Goal: Task Accomplishment & Management: Manage account settings

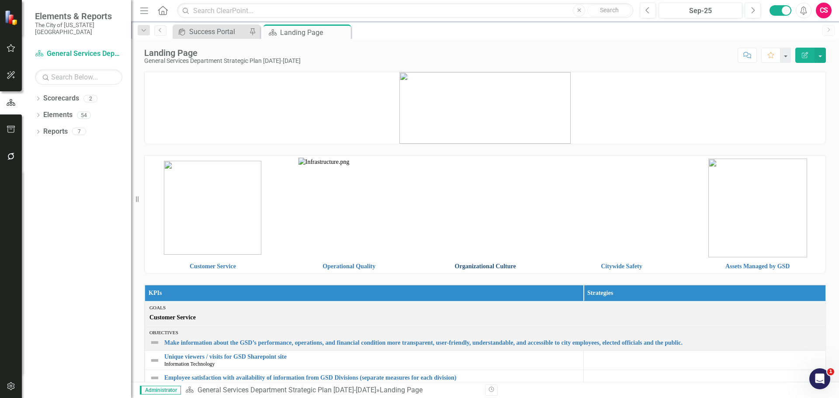
click at [500, 268] on link "Organizational Culture" at bounding box center [485, 266] width 61 height 7
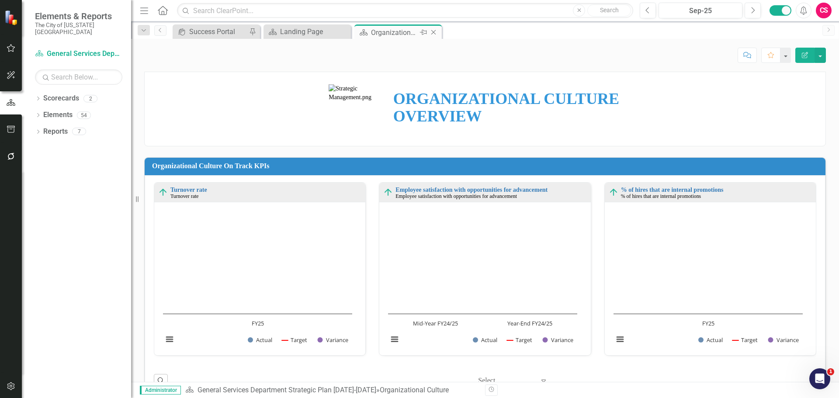
click at [435, 29] on icon "Close" at bounding box center [433, 32] width 9 height 7
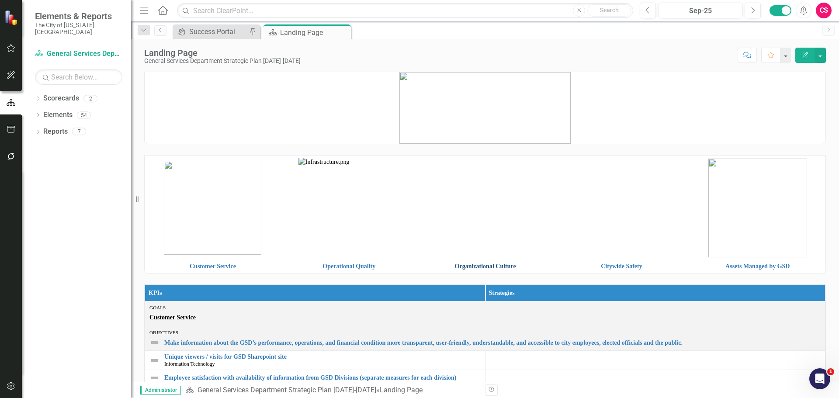
click at [467, 268] on link "Organizational Culture" at bounding box center [485, 266] width 61 height 7
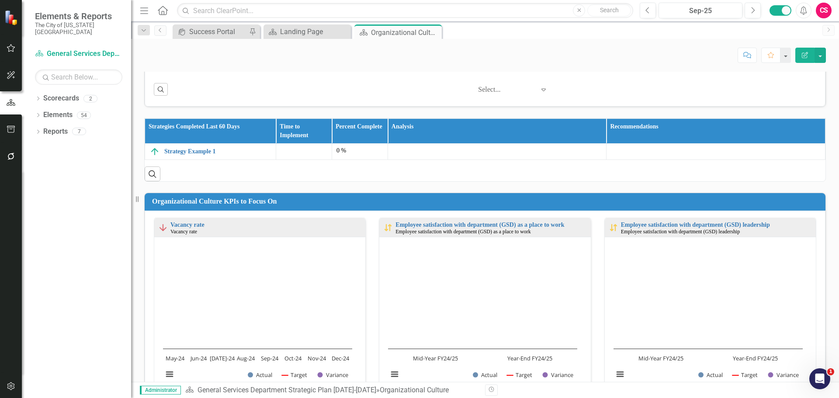
scroll to position [306, 0]
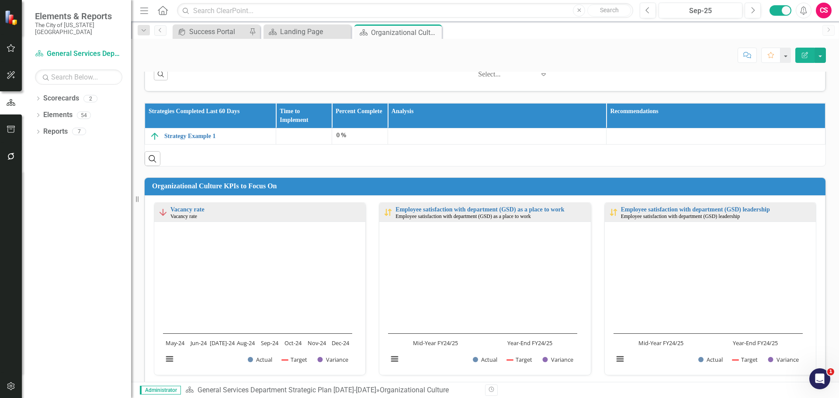
click at [161, 214] on img at bounding box center [163, 212] width 10 height 10
click at [161, 214] on body "Elements & Reports The City of Kansas City Scorecard General Services Departmen…" at bounding box center [419, 199] width 839 height 398
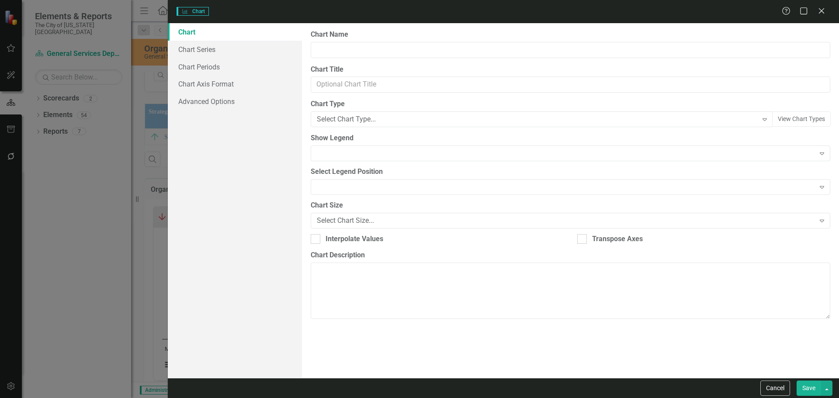
click at [783, 388] on div "Cancel Save" at bounding box center [503, 388] width 671 height 20
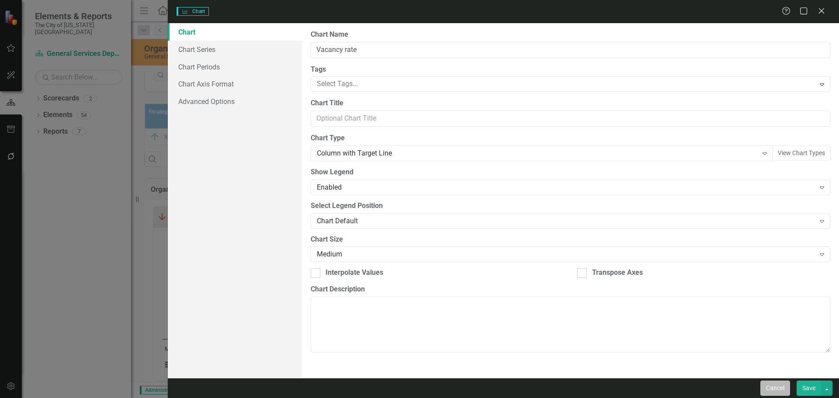
click at [783, 386] on button "Cancel" at bounding box center [775, 387] width 30 height 15
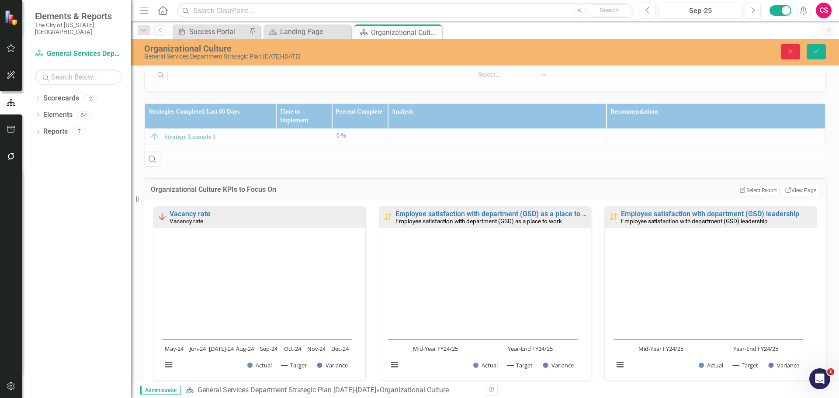
click at [789, 51] on icon "Close" at bounding box center [790, 51] width 8 height 6
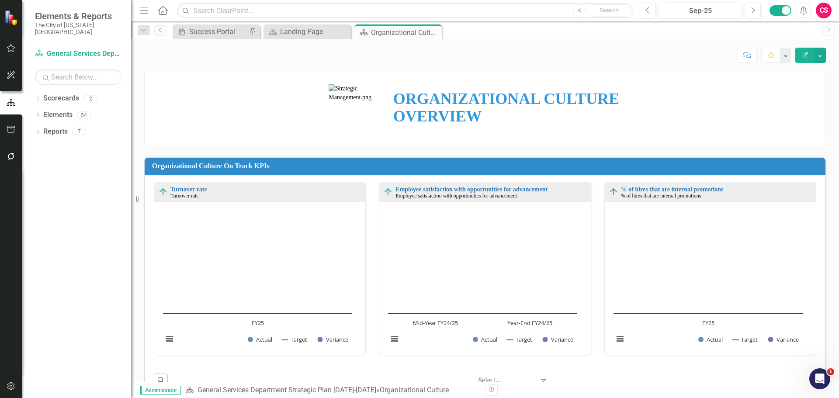
scroll to position [0, 0]
click at [433, 29] on icon "Close" at bounding box center [433, 32] width 9 height 7
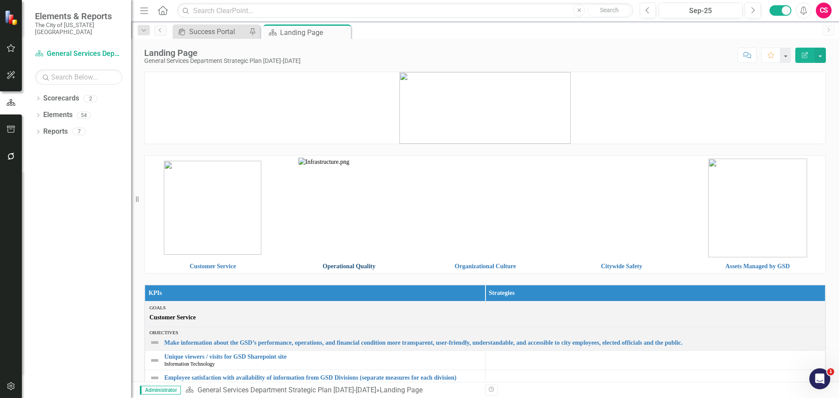
click at [351, 264] on link "Operational Quality" at bounding box center [348, 266] width 53 height 7
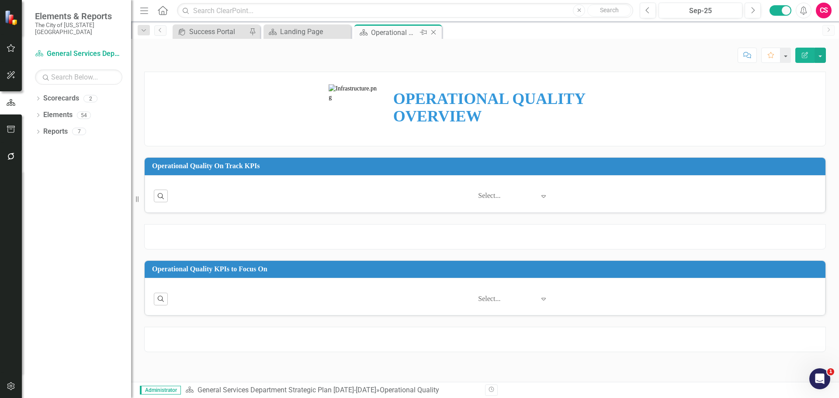
click at [432, 31] on icon at bounding box center [433, 32] width 5 height 5
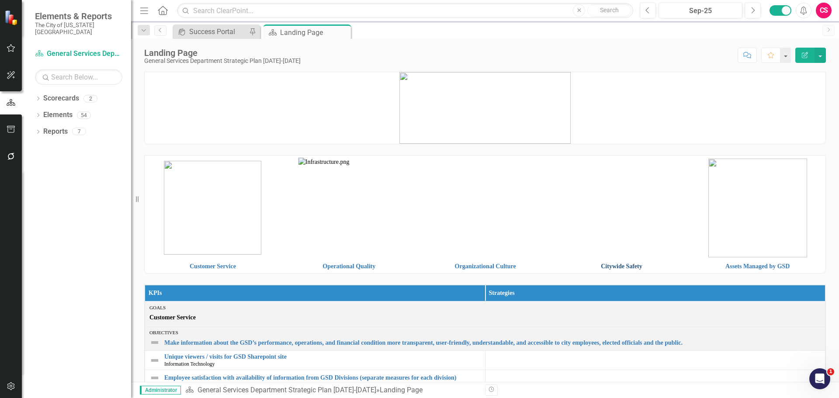
click at [624, 267] on link "Citywide Safety" at bounding box center [621, 266] width 41 height 7
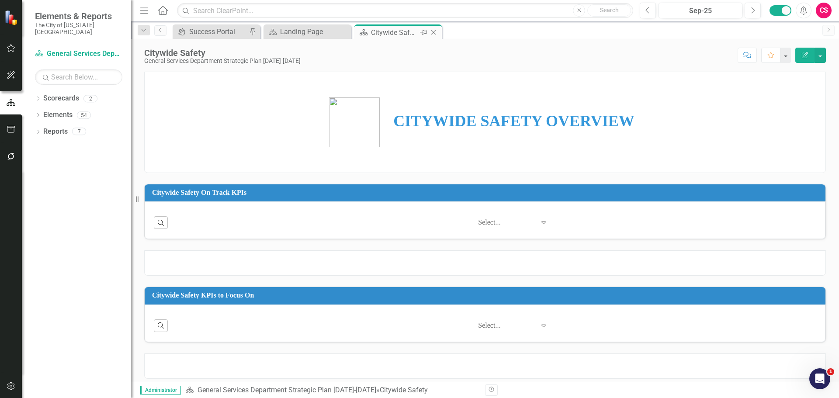
click at [434, 33] on icon "Close" at bounding box center [433, 32] width 9 height 7
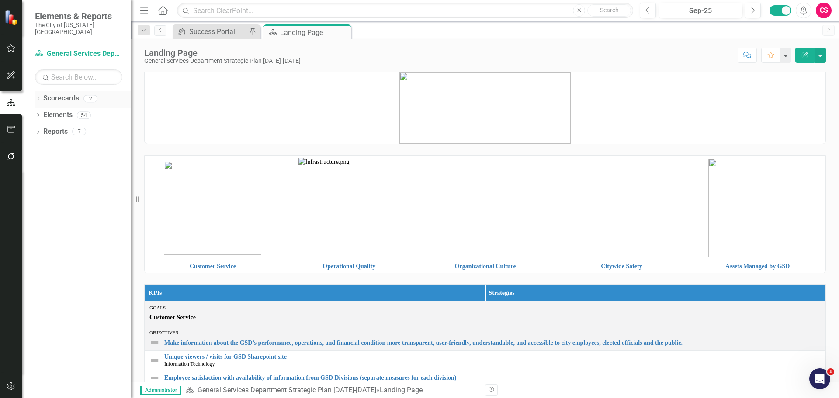
click at [36, 97] on icon "Dropdown" at bounding box center [38, 99] width 6 height 5
click at [40, 111] on div "Dropdown" at bounding box center [42, 114] width 7 height 7
click at [94, 127] on link "Information Technology" at bounding box center [94, 132] width 74 height 10
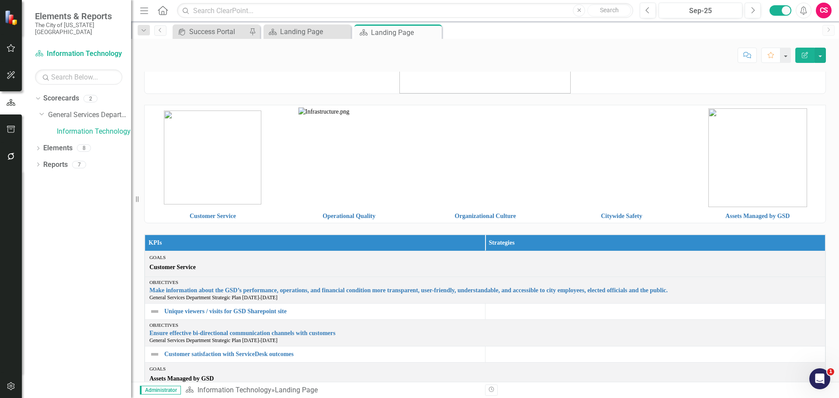
scroll to position [50, 0]
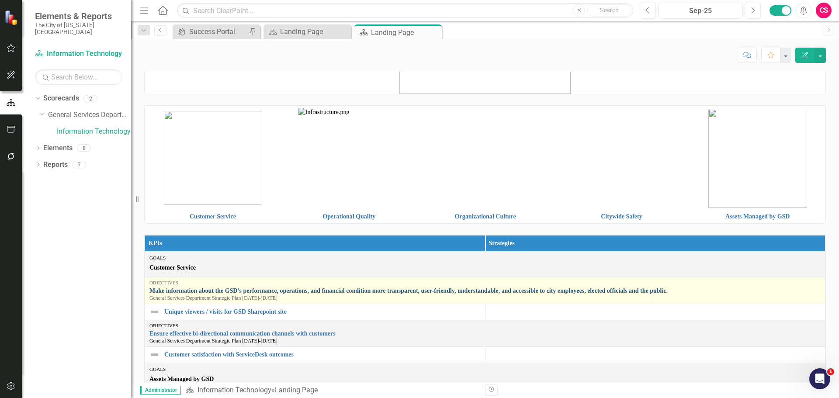
click at [290, 290] on link "Make information about the GSD’s performance, operations, and financial conditi…" at bounding box center [484, 290] width 671 height 7
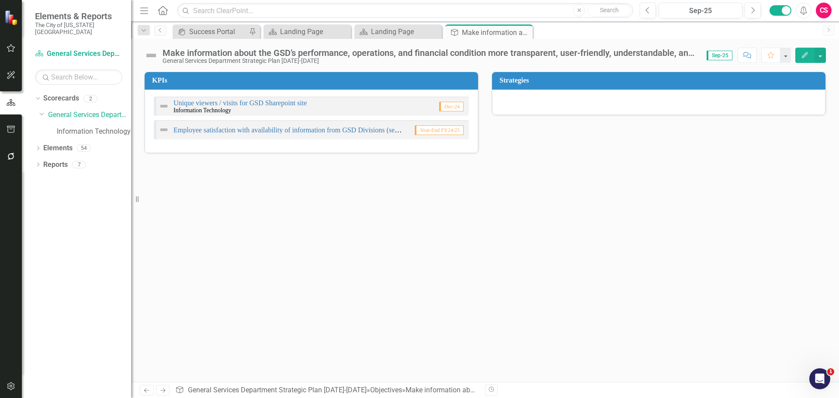
click at [153, 54] on img at bounding box center [151, 55] width 14 height 14
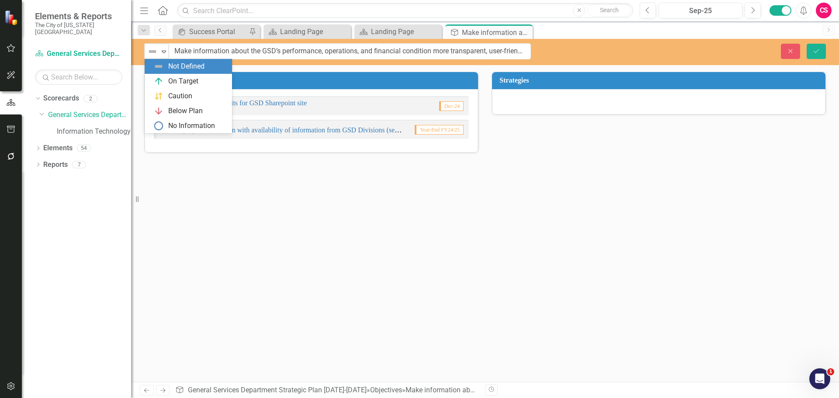
click at [153, 54] on img at bounding box center [152, 51] width 10 height 10
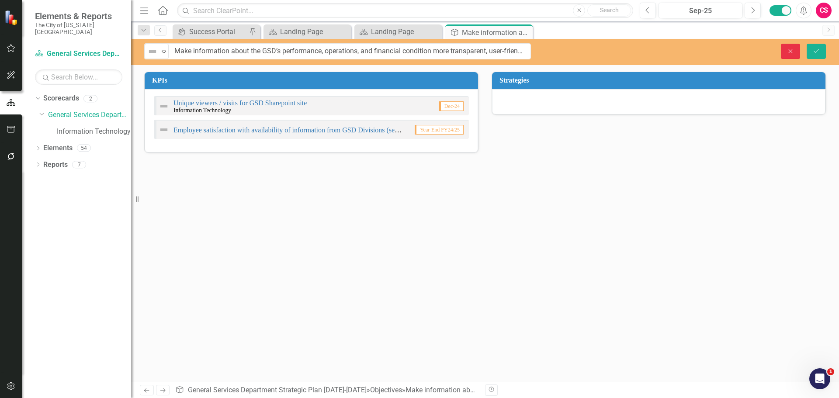
click at [794, 57] on button "Close" at bounding box center [789, 51] width 19 height 15
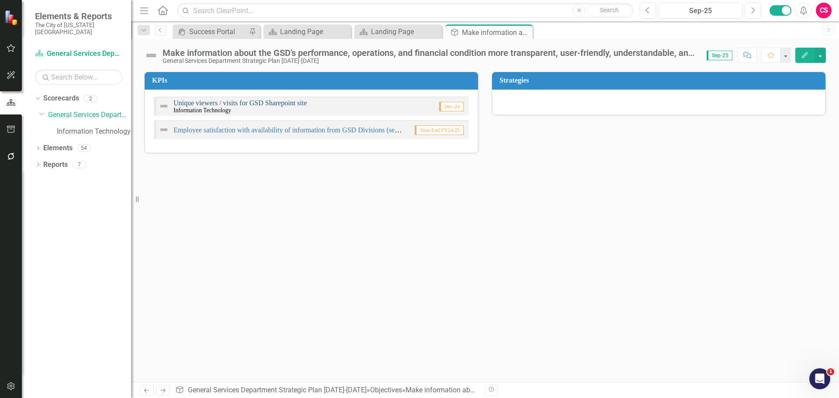
click at [288, 100] on link "Unique viewers / visits for GSD Sharepoint site" at bounding box center [239, 102] width 133 height 7
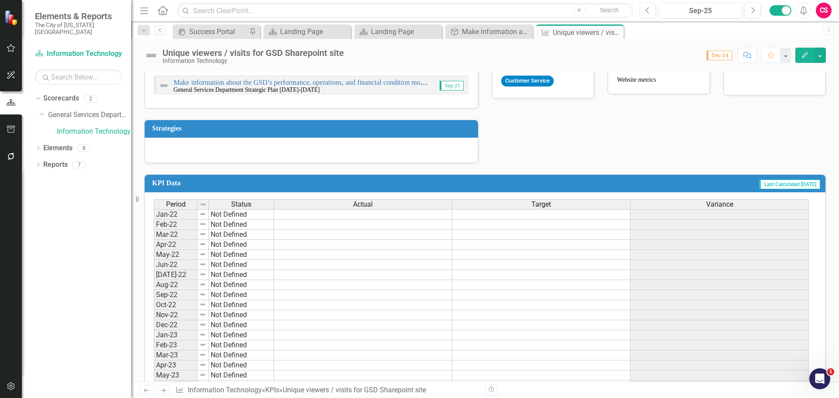
scroll to position [349, 0]
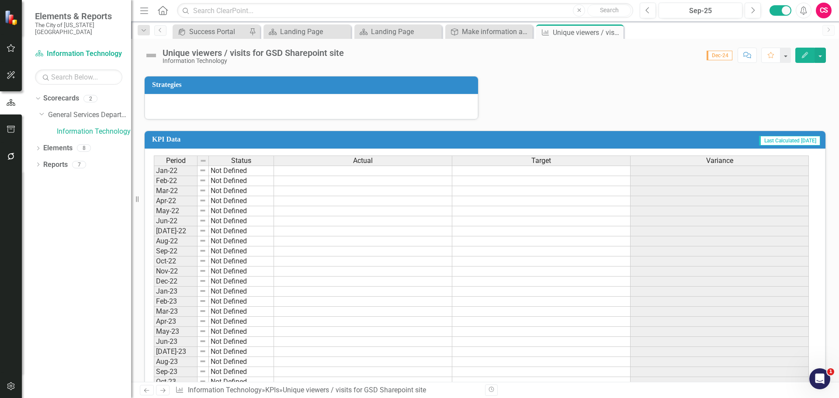
drag, startPoint x: 338, startPoint y: 160, endPoint x: 563, endPoint y: 156, distance: 225.4
click at [338, 160] on div "Actual" at bounding box center [363, 161] width 178 height 10
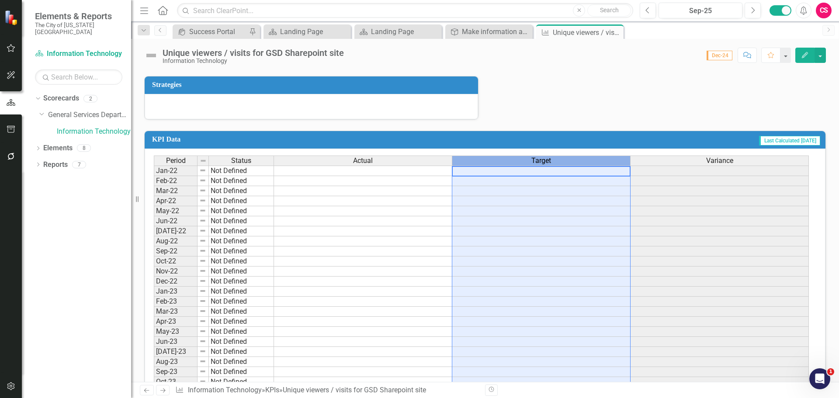
click at [563, 156] on div "Target" at bounding box center [541, 161] width 178 height 10
click at [710, 159] on span "Variance" at bounding box center [719, 161] width 27 height 8
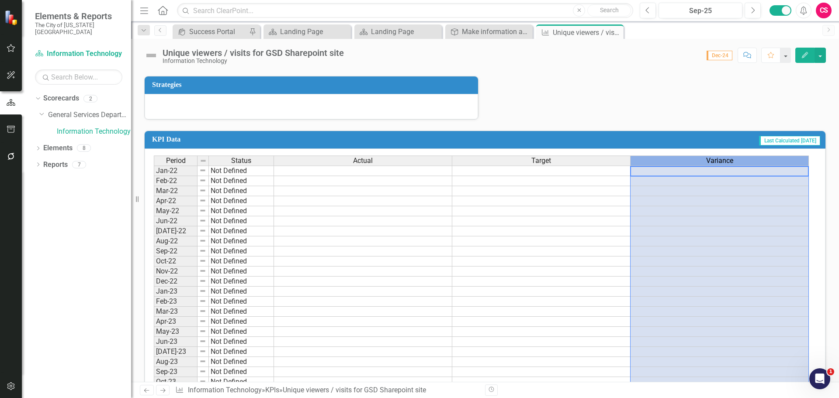
click at [244, 183] on td "Not Defined" at bounding box center [241, 181] width 65 height 10
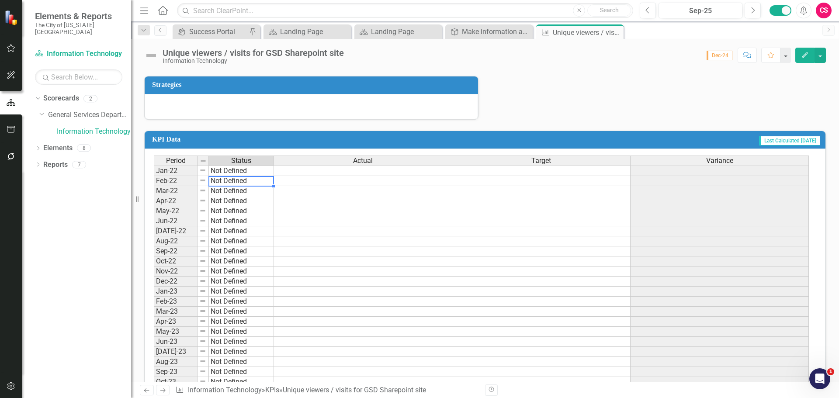
click at [244, 183] on td "Not Defined" at bounding box center [241, 181] width 65 height 10
type textarea "Not Defined"
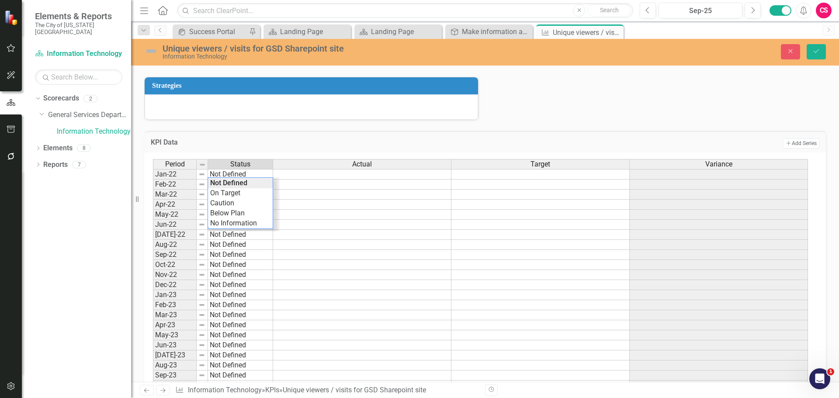
click at [286, 136] on div "KPI Data Add Add Series" at bounding box center [484, 141] width 681 height 21
click at [790, 50] on icon "Close" at bounding box center [790, 51] width 8 height 6
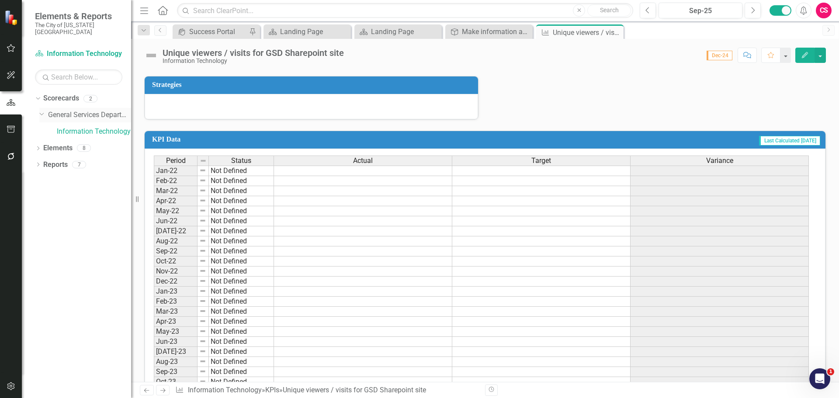
click at [85, 110] on link "General Services Department Strategic Plan [DATE]-[DATE]" at bounding box center [89, 115] width 83 height 10
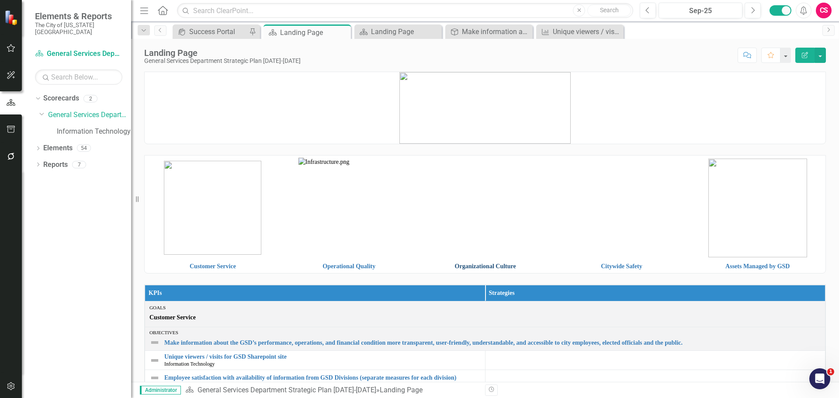
click at [477, 265] on link "Organizational Culture" at bounding box center [485, 266] width 61 height 7
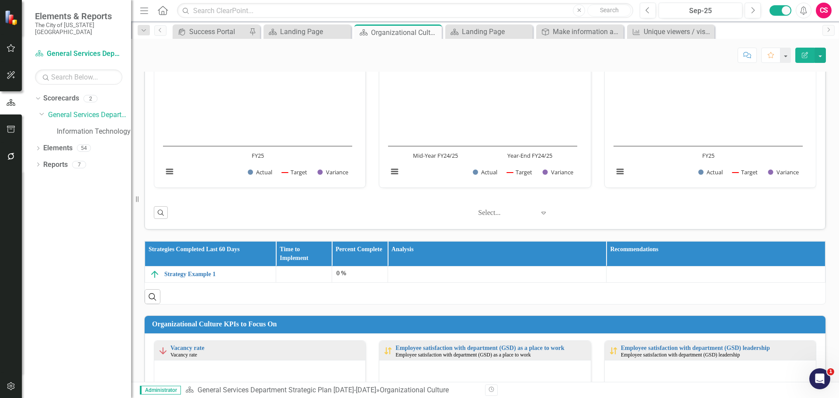
scroll to position [306, 0]
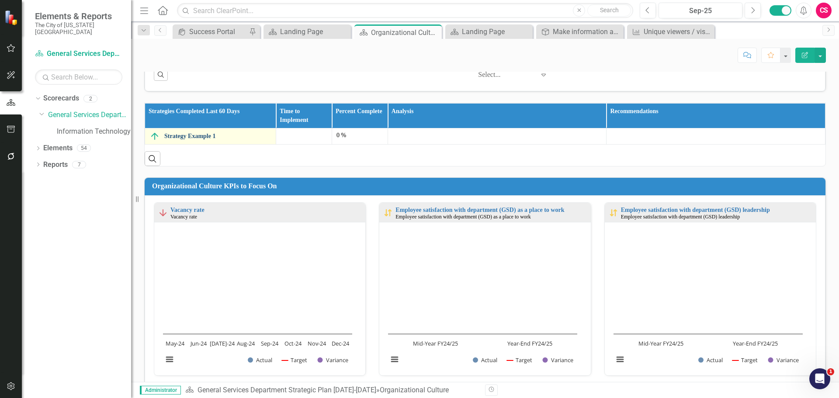
click at [195, 135] on link "Strategy Example 1" at bounding box center [217, 136] width 107 height 7
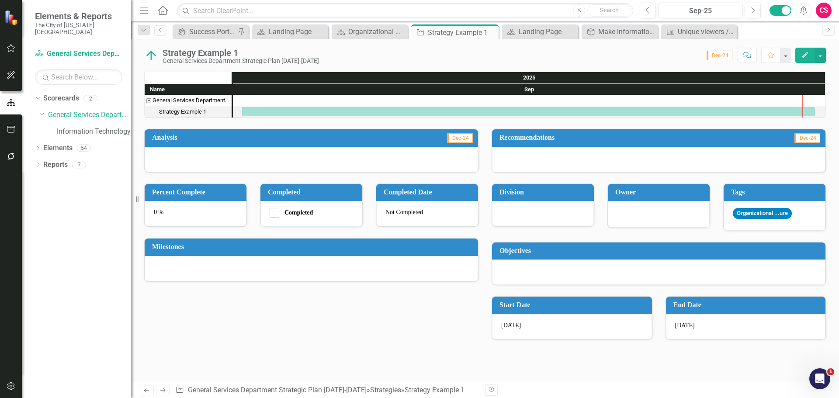
click at [183, 217] on div "0 %" at bounding box center [196, 213] width 102 height 25
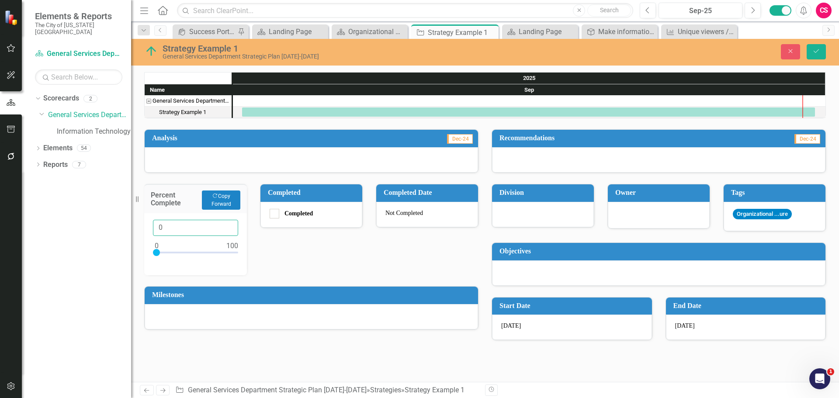
click at [195, 228] on input "0" at bounding box center [195, 228] width 85 height 16
type input "37"
drag, startPoint x: 169, startPoint y: 254, endPoint x: 230, endPoint y: 249, distance: 60.9
click at [185, 255] on div at bounding box center [195, 254] width 85 height 11
click at [825, 51] on div "Close Save" at bounding box center [691, 51] width 282 height 15
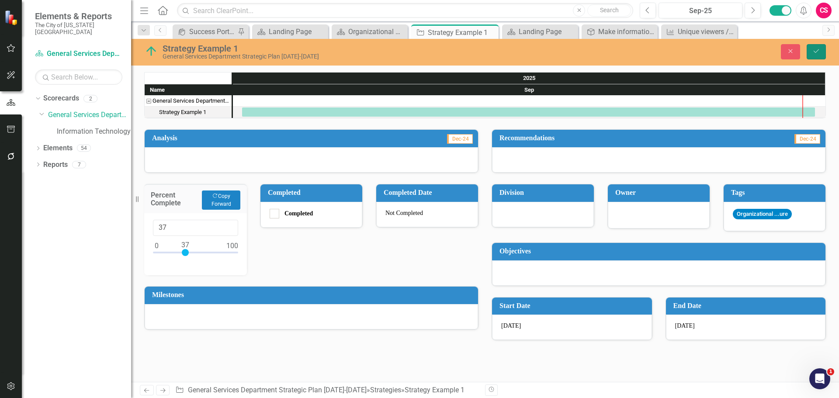
click at [824, 51] on button "Save" at bounding box center [815, 51] width 19 height 15
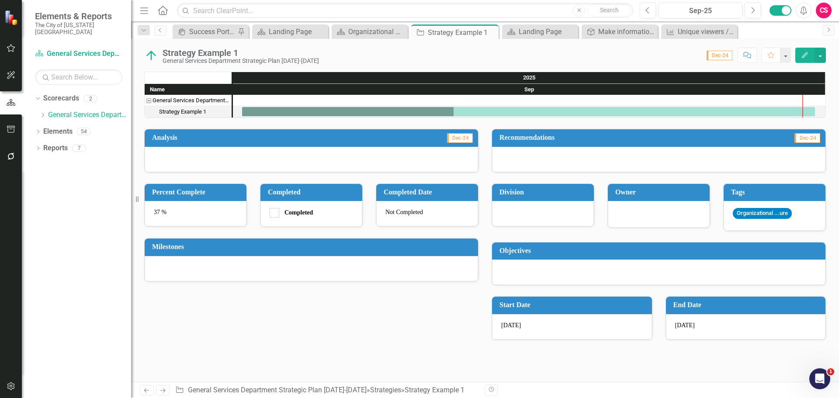
click at [529, 208] on div at bounding box center [543, 213] width 102 height 25
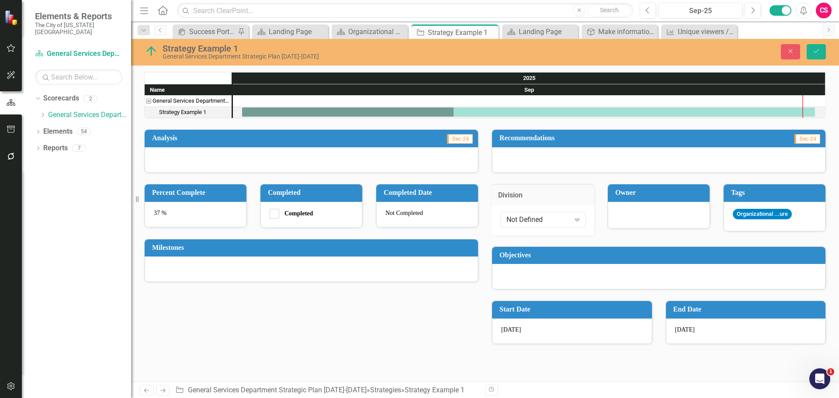
click at [529, 208] on div "Not Defined Expand" at bounding box center [542, 220] width 103 height 30
click at [524, 216] on div "Not Defined" at bounding box center [538, 219] width 64 height 10
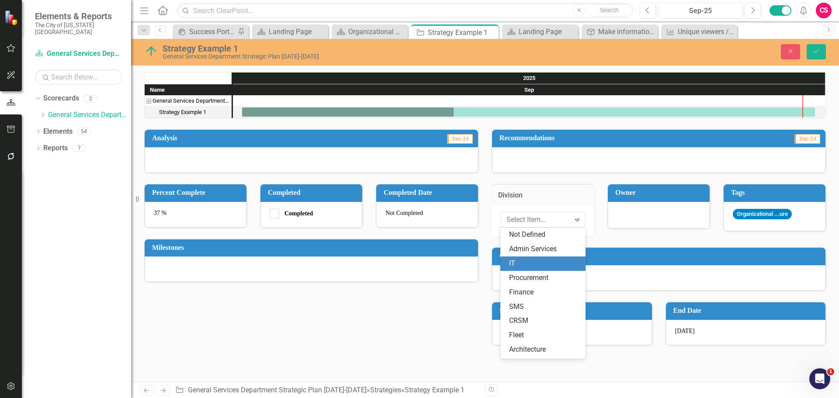
click at [507, 262] on div "IT" at bounding box center [542, 263] width 85 height 14
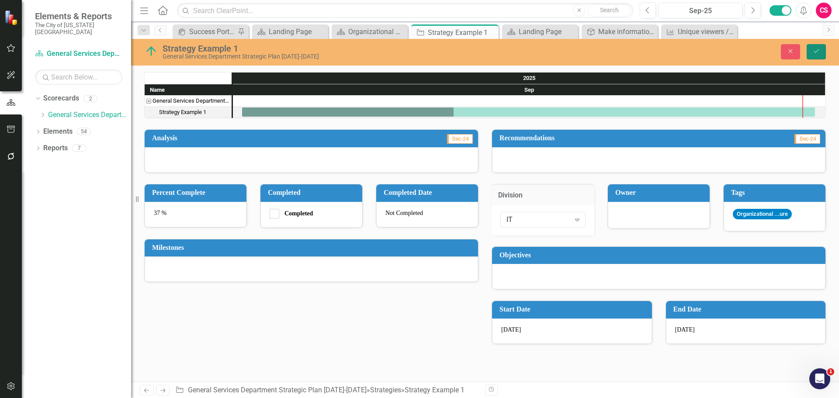
click at [809, 50] on button "Save" at bounding box center [815, 51] width 19 height 15
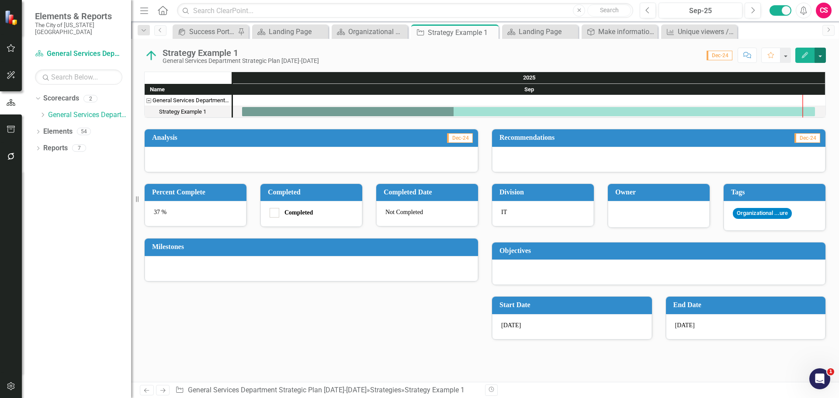
click at [819, 50] on button "button" at bounding box center [819, 55] width 11 height 15
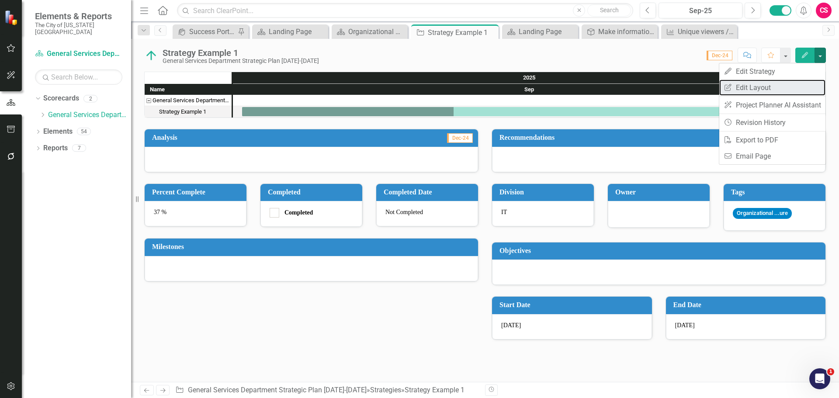
click at [762, 90] on link "Edit Report Edit Layout" at bounding box center [772, 87] width 106 height 16
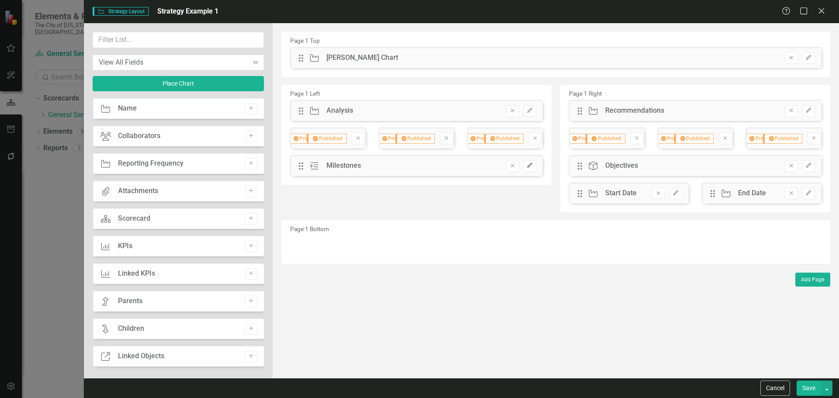
click at [529, 167] on icon "button" at bounding box center [529, 165] width 5 height 5
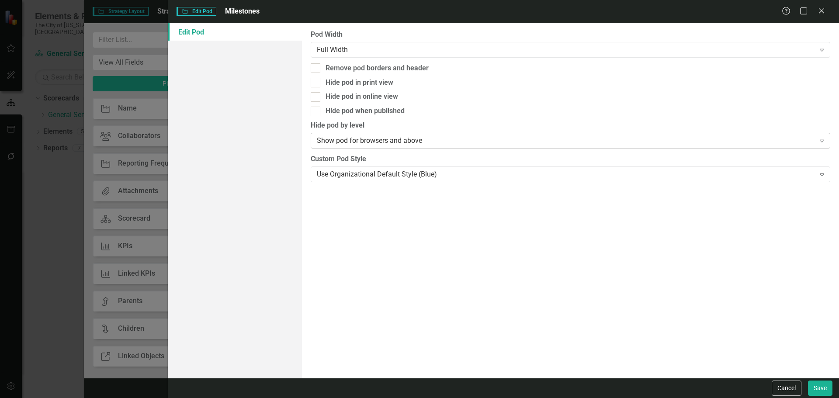
click at [371, 137] on div "Show pod for browsers and above" at bounding box center [565, 141] width 497 height 10
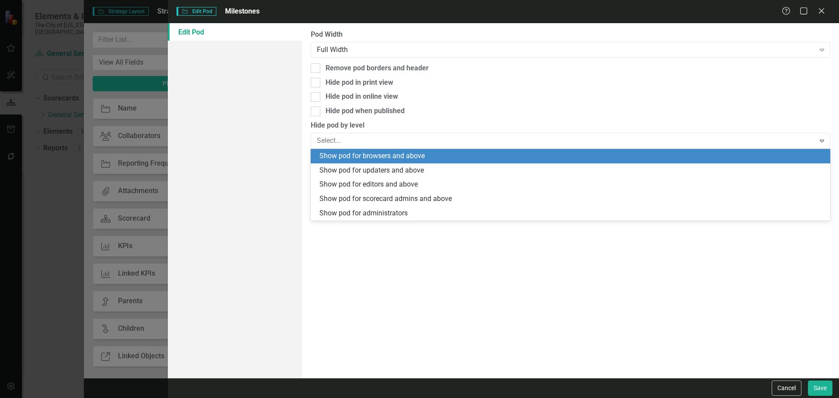
click at [391, 264] on div "Pod Width Full Width Expand Remove pod borders and header Hide pod in print vie…" at bounding box center [570, 200] width 537 height 355
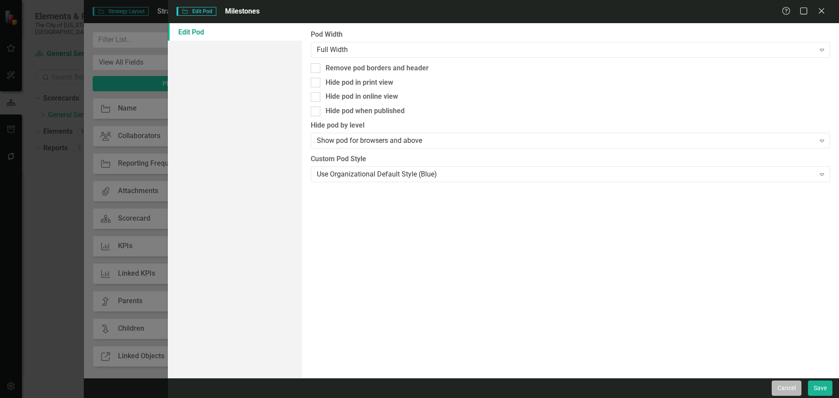
click at [800, 388] on button "Cancel" at bounding box center [786, 387] width 30 height 15
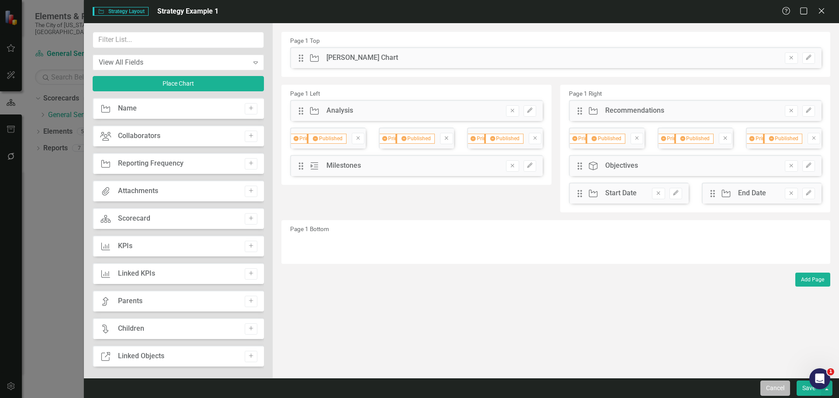
click at [787, 390] on button "Cancel" at bounding box center [775, 387] width 30 height 15
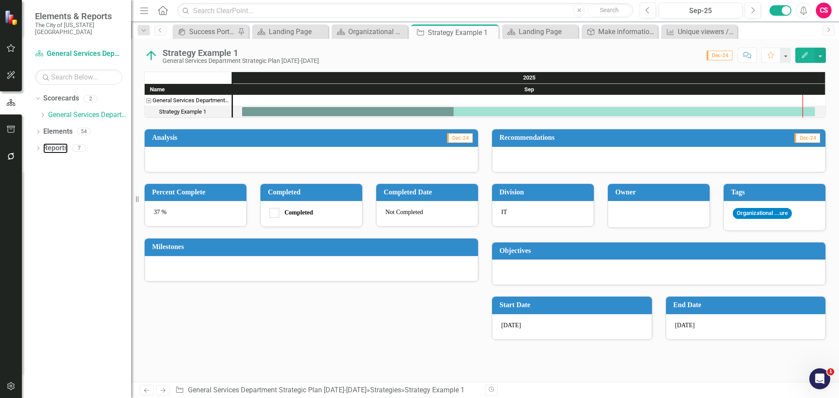
drag, startPoint x: 55, startPoint y: 140, endPoint x: 60, endPoint y: 159, distance: 18.9
click at [55, 143] on link "Reports" at bounding box center [55, 148] width 24 height 10
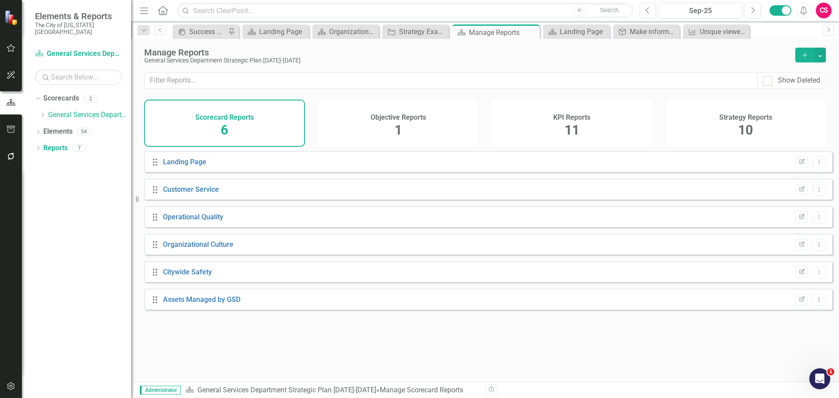
click at [766, 108] on div "Strategy Reports 10" at bounding box center [745, 123] width 161 height 47
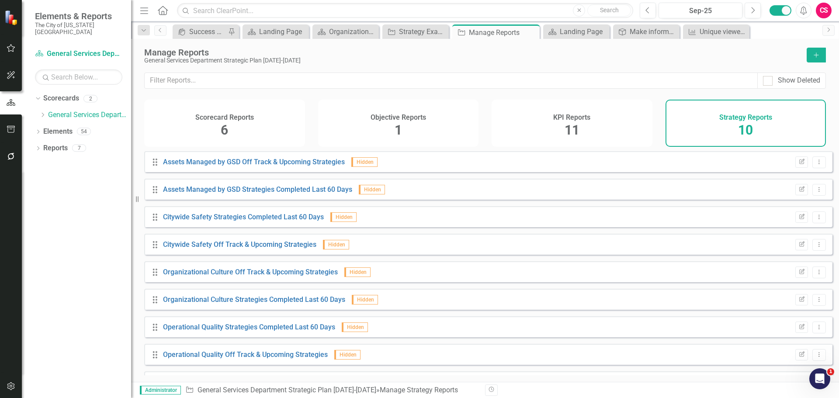
click at [820, 52] on button "Add" at bounding box center [815, 55] width 19 height 15
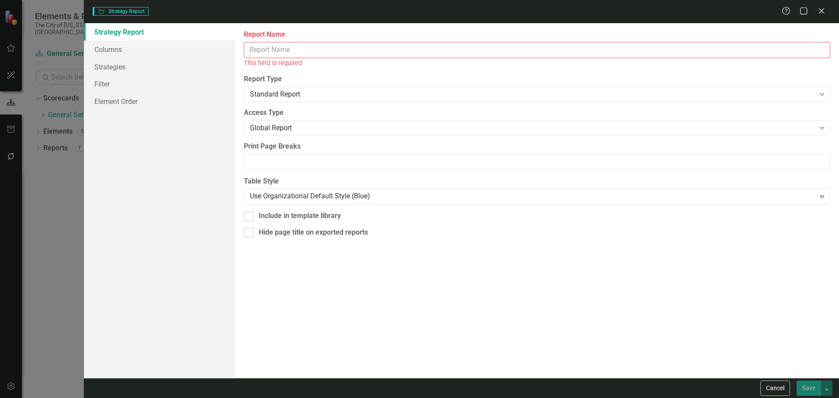
click at [391, 46] on input "Report Name" at bounding box center [537, 50] width 586 height 16
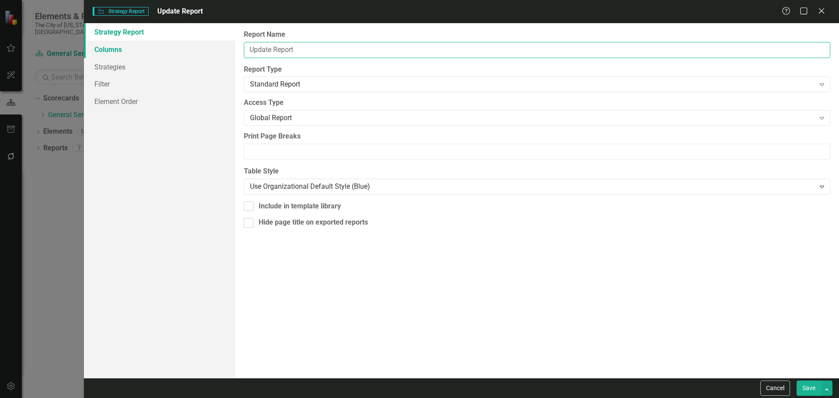
type input "Update Report"
drag, startPoint x: 133, startPoint y: 50, endPoint x: 156, endPoint y: 51, distance: 23.2
click at [133, 49] on link "Columns" at bounding box center [159, 49] width 151 height 17
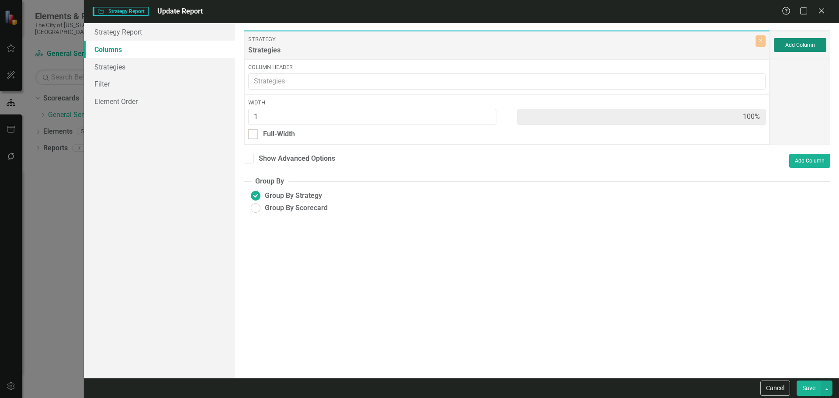
click at [813, 45] on button "Add Column" at bounding box center [799, 45] width 52 height 14
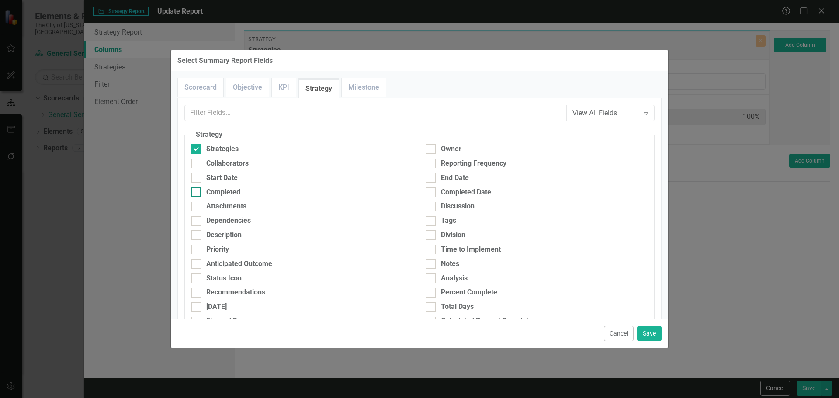
drag, startPoint x: 238, startPoint y: 193, endPoint x: 262, endPoint y: 197, distance: 23.4
click at [238, 193] on div "Completed" at bounding box center [223, 192] width 34 height 10
click at [197, 193] on input "Completed" at bounding box center [194, 190] width 6 height 6
checkbox input "true"
click at [462, 189] on div "Completed Date" at bounding box center [466, 192] width 50 height 10
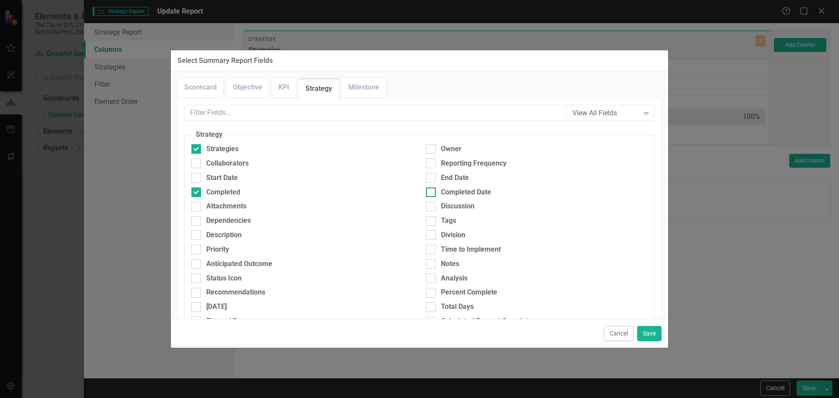
click at [431, 189] on input "Completed Date" at bounding box center [429, 190] width 6 height 6
checkbox input "true"
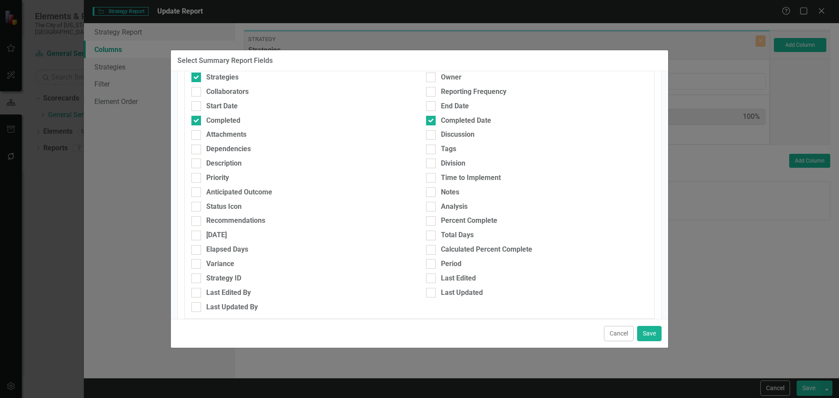
scroll to position [87, 0]
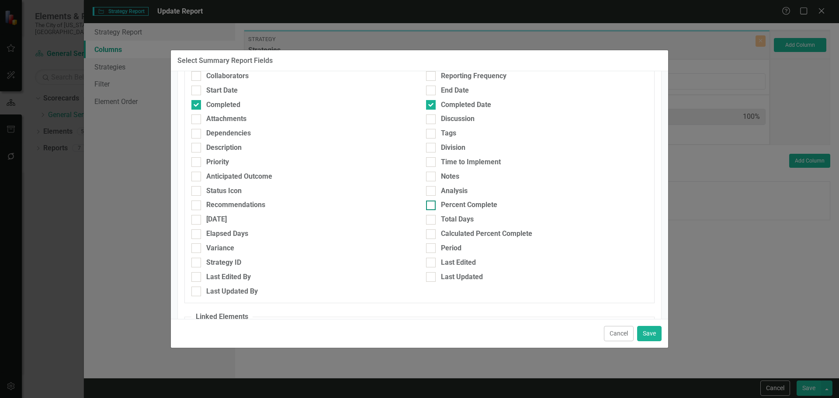
click at [456, 208] on div "Percent Complete" at bounding box center [469, 205] width 56 height 10
click at [431, 206] on input "Percent Complete" at bounding box center [429, 203] width 6 height 6
checkbox input "true"
click at [264, 208] on div "Recommendations" at bounding box center [235, 205] width 59 height 10
click at [197, 206] on input "Recommendations" at bounding box center [194, 203] width 6 height 6
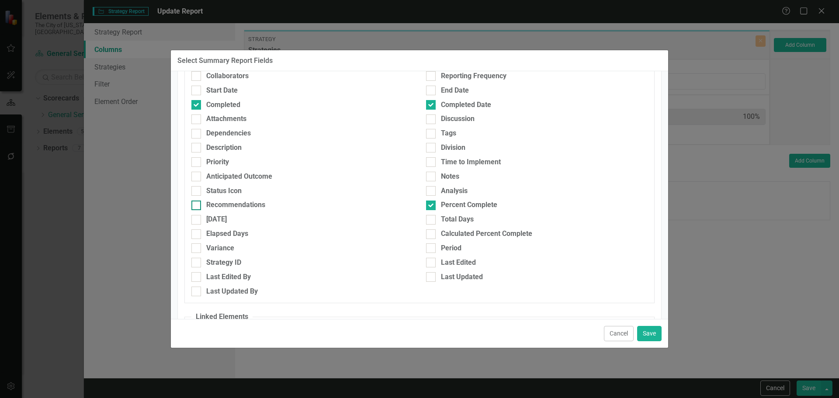
checkbox input "true"
click at [458, 190] on div "Analysis" at bounding box center [454, 191] width 27 height 10
click at [431, 190] on input "Analysis" at bounding box center [429, 189] width 6 height 6
checkbox input "true"
click at [645, 338] on button "Save" at bounding box center [649, 333] width 24 height 15
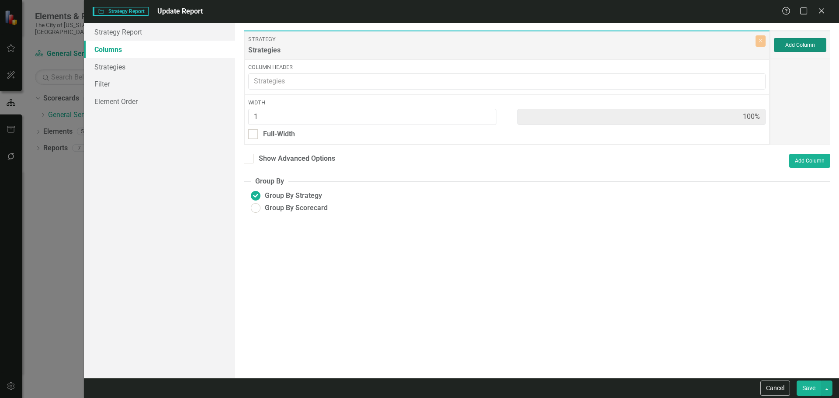
type input "17%"
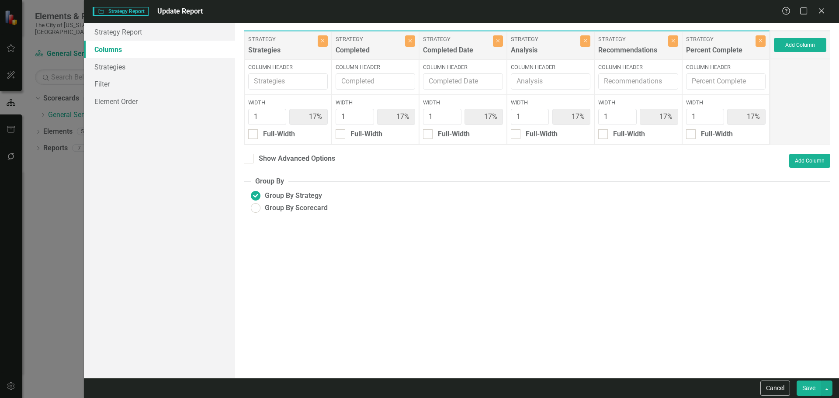
click at [806, 389] on button "Save" at bounding box center [808, 387] width 24 height 15
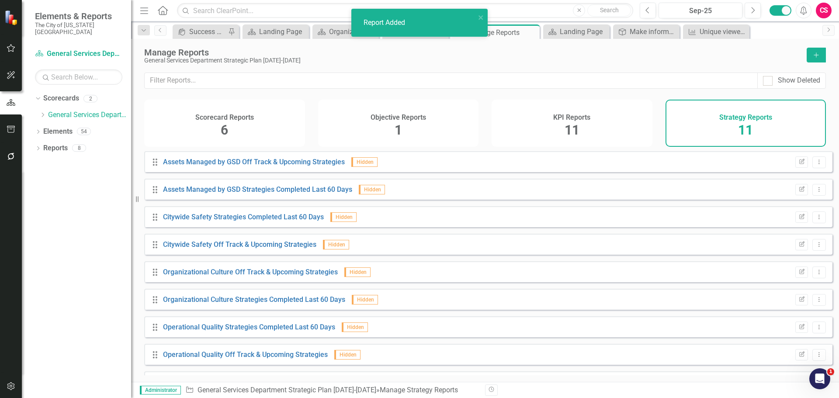
scroll to position [79, 0]
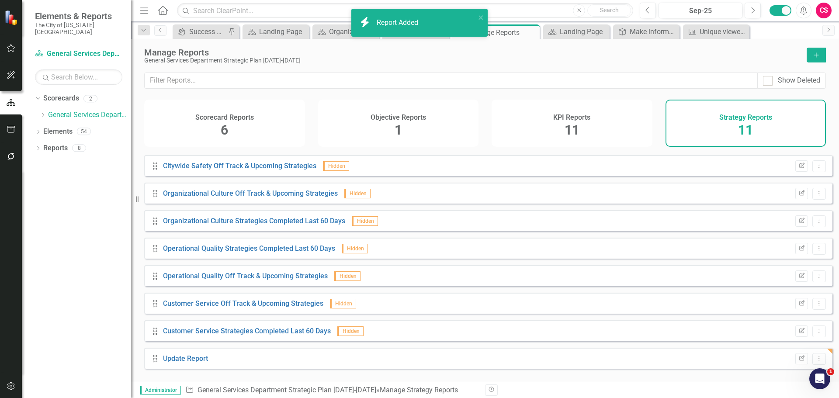
click at [197, 364] on div "Update Report" at bounding box center [185, 359] width 45 height 10
click at [194, 362] on link "Update Report" at bounding box center [185, 358] width 45 height 8
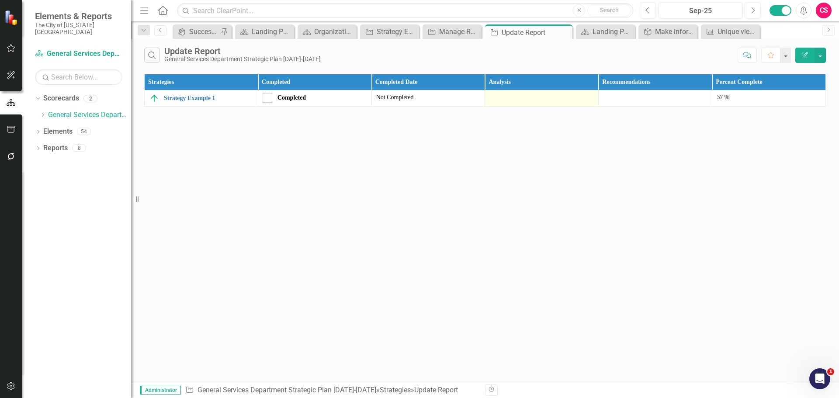
click at [545, 101] on div at bounding box center [541, 98] width 104 height 10
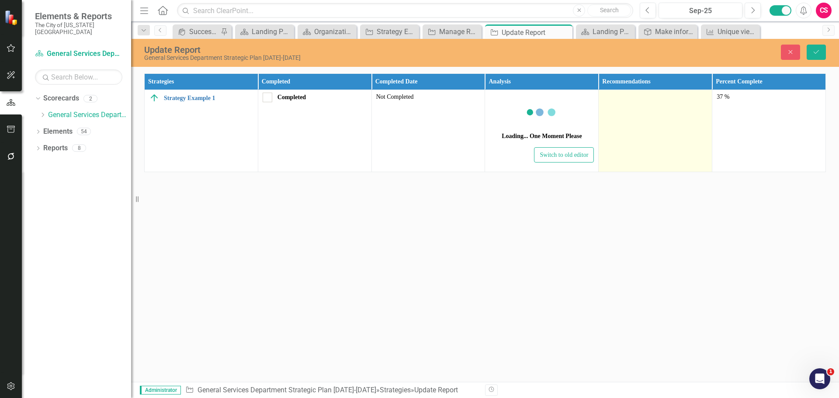
click at [638, 110] on td at bounding box center [655, 131] width 114 height 82
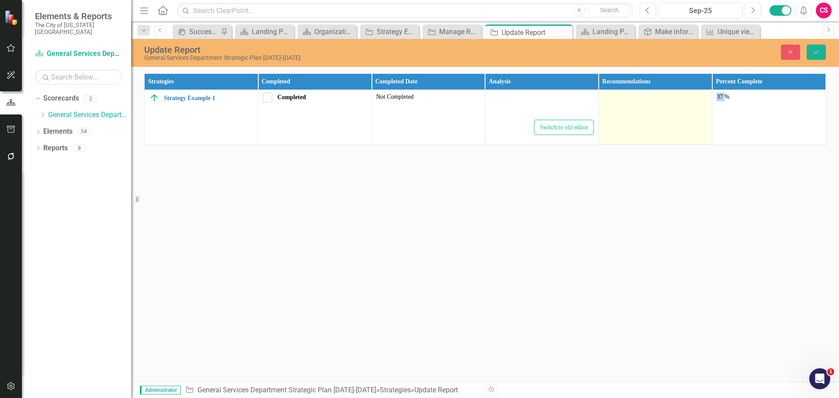
click at [638, 110] on td at bounding box center [655, 117] width 114 height 55
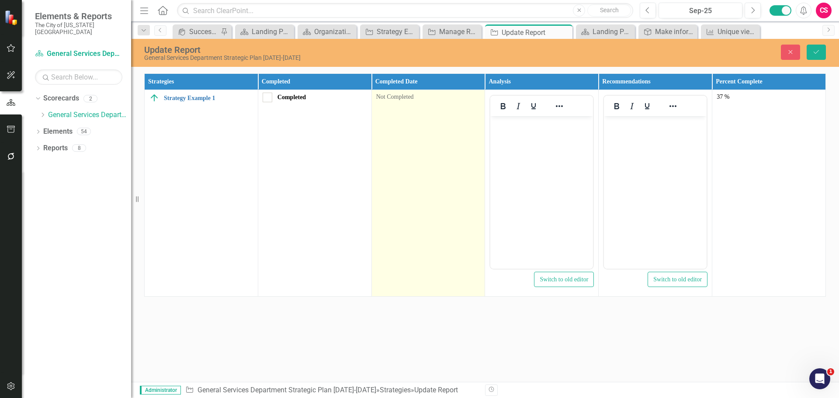
click at [409, 152] on td "Not Completed" at bounding box center [428, 193] width 114 height 207
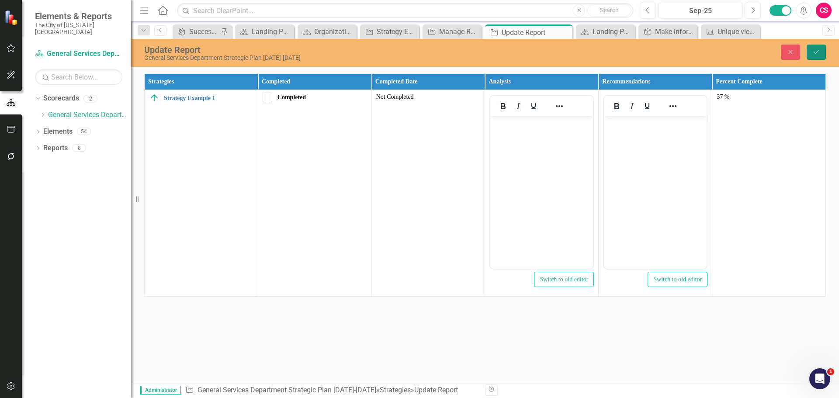
click at [819, 57] on button "Save" at bounding box center [815, 52] width 19 height 15
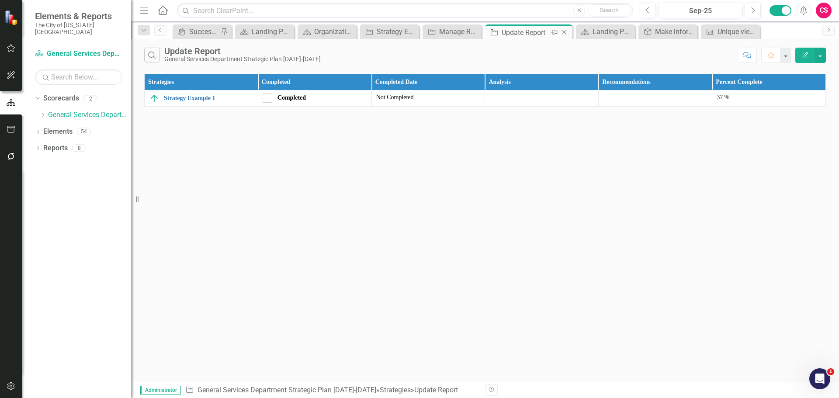
click at [555, 31] on icon "Pin" at bounding box center [553, 32] width 7 height 9
click at [60, 49] on link "Scorecard General Services Department Strategic Plan 2025-2029" at bounding box center [78, 54] width 87 height 10
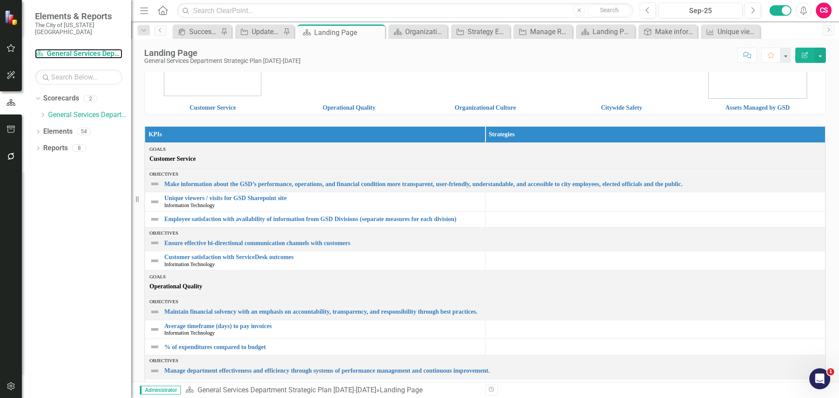
scroll to position [158, 0]
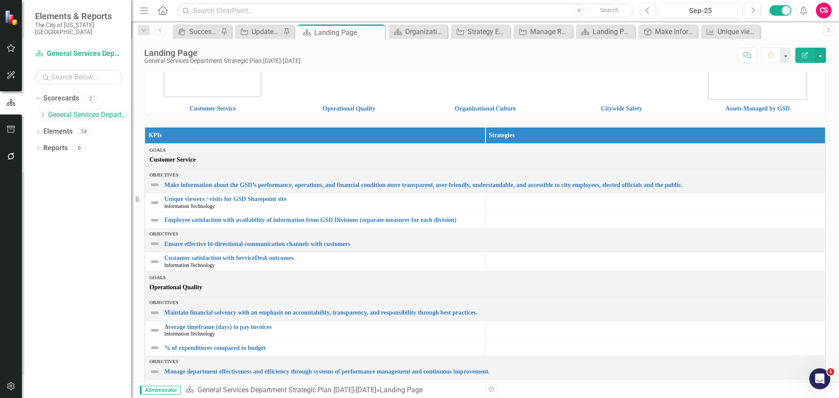
click at [43, 111] on div "Dropdown" at bounding box center [42, 114] width 7 height 7
click at [7, 154] on icon "button" at bounding box center [11, 156] width 9 height 7
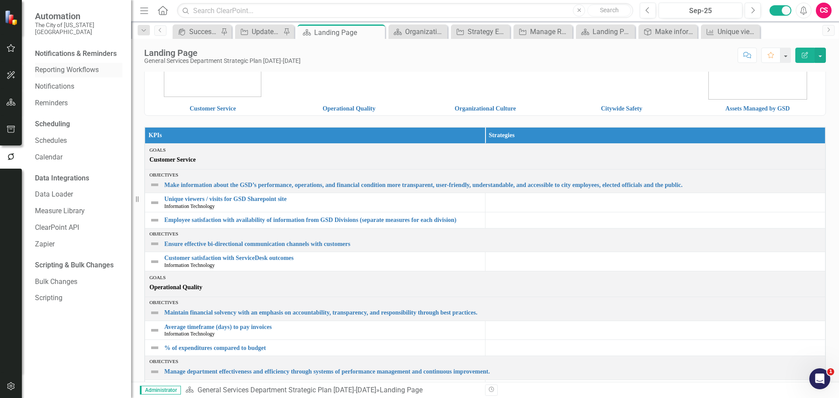
click at [72, 65] on link "Reporting Workflows" at bounding box center [78, 70] width 87 height 10
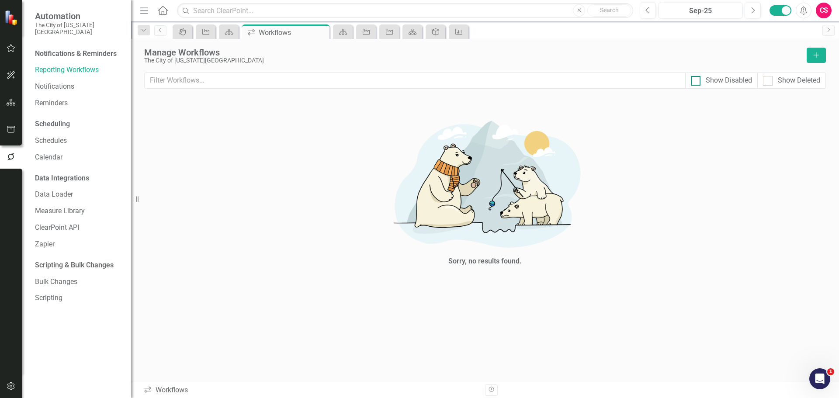
click at [715, 76] on div "Show Disabled" at bounding box center [728, 81] width 46 height 10
click at [696, 76] on input "Show Disabled" at bounding box center [693, 79] width 6 height 6
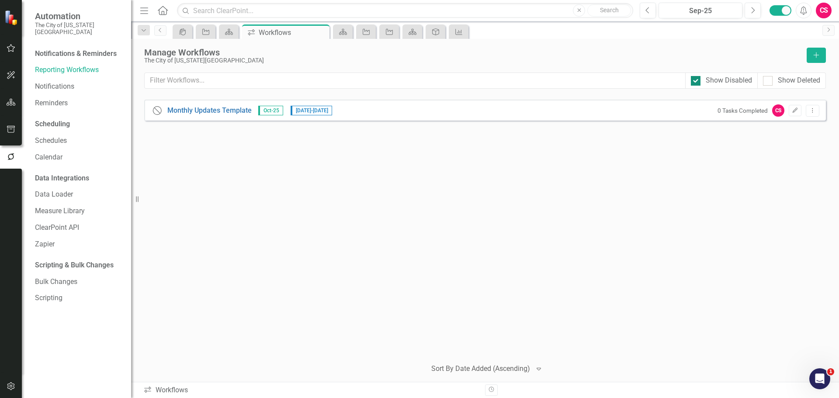
click at [710, 77] on div "Show Disabled" at bounding box center [728, 81] width 46 height 10
click at [696, 77] on input "Show Disabled" at bounding box center [693, 79] width 6 height 6
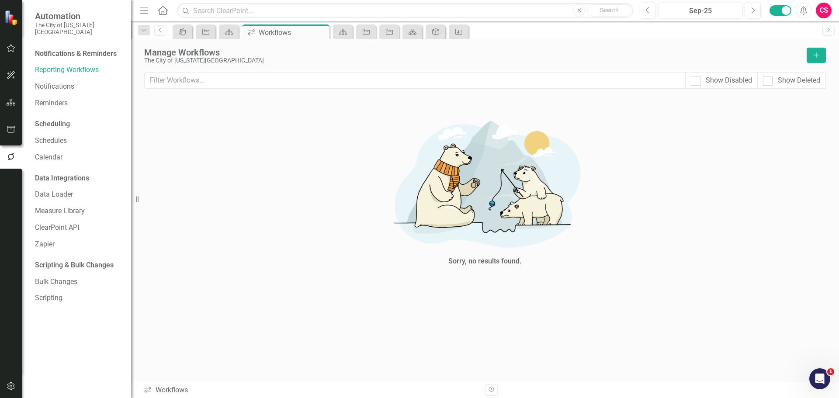
click at [626, 187] on div "Sorry, no results found." at bounding box center [484, 190] width 681 height 191
click at [236, 284] on div "Sorry, no results found." at bounding box center [484, 190] width 681 height 191
click at [695, 82] on div at bounding box center [695, 81] width 10 height 10
click at [695, 82] on input "Show Disabled" at bounding box center [693, 79] width 6 height 6
checkbox input "true"
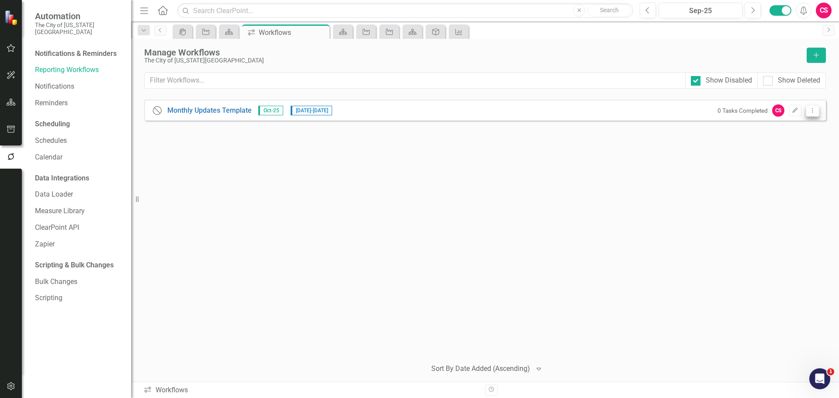
click at [811, 116] on button "Dropdown Menu" at bounding box center [812, 111] width 14 height 12
click at [625, 148] on div "Close Help Monthly Updates Template Oct-25 11/3/25 - 11/14/25 0 Tasks Completed…" at bounding box center [484, 226] width 681 height 252
click at [791, 115] on button "Edit" at bounding box center [794, 110] width 13 height 11
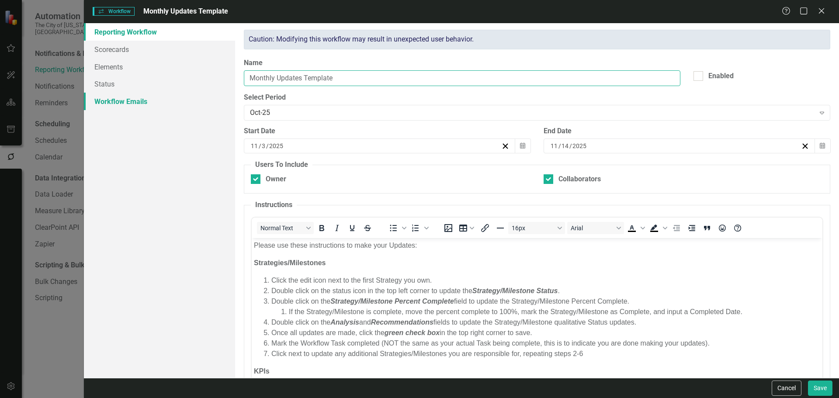
drag, startPoint x: 353, startPoint y: 76, endPoint x: 222, endPoint y: 100, distance: 133.6
click at [222, 100] on div "Reporting Workflow Scorecards Elements Status Workflow Emails Reporting Workflo…" at bounding box center [461, 200] width 755 height 355
click at [190, 231] on div "Reporting Workflow Scorecards Elements Status Workflow Emails" at bounding box center [159, 200] width 151 height 355
click at [253, 147] on input "11" at bounding box center [254, 146] width 8 height 9
click at [537, 137] on div "End Date 11 / 14 / 2025 Calendar" at bounding box center [687, 143] width 300 height 34
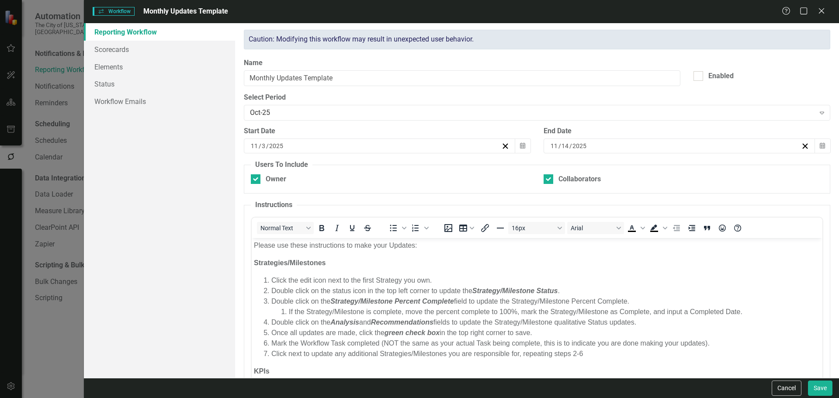
click at [532, 157] on div "Start Date 11 / 3 / 2025 Calendar" at bounding box center [387, 143] width 300 height 34
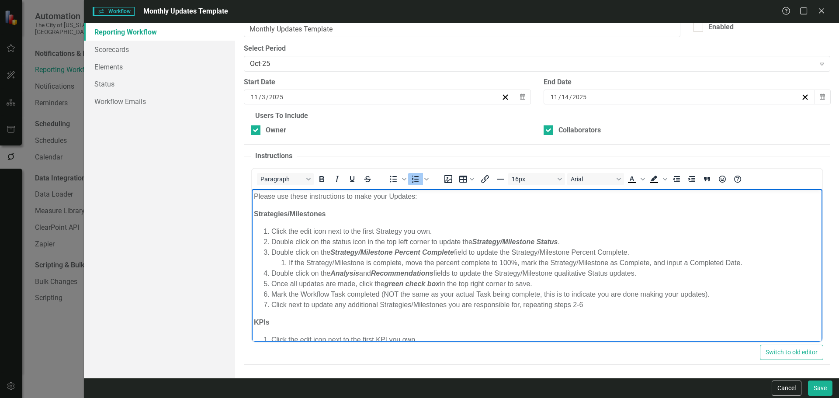
click at [335, 236] on li "Double click on the status icon in the top left corner to update the Strategy/M…" at bounding box center [545, 241] width 549 height 10
click at [318, 222] on body "Please use these instructions to make your Updates: Strategies/Milestones Click…" at bounding box center [536, 325] width 570 height 273
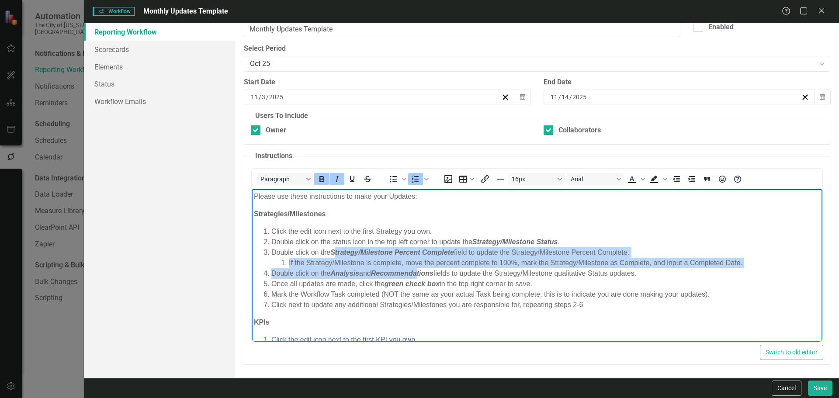
drag, startPoint x: 335, startPoint y: 253, endPoint x: 422, endPoint y: 273, distance: 88.7
click at [422, 273] on ol "Click the edit icon next to the first Strategy you own. Double click on the sta…" at bounding box center [536, 268] width 566 height 84
click at [422, 273] on em "Recommendations" at bounding box center [401, 272] width 62 height 7
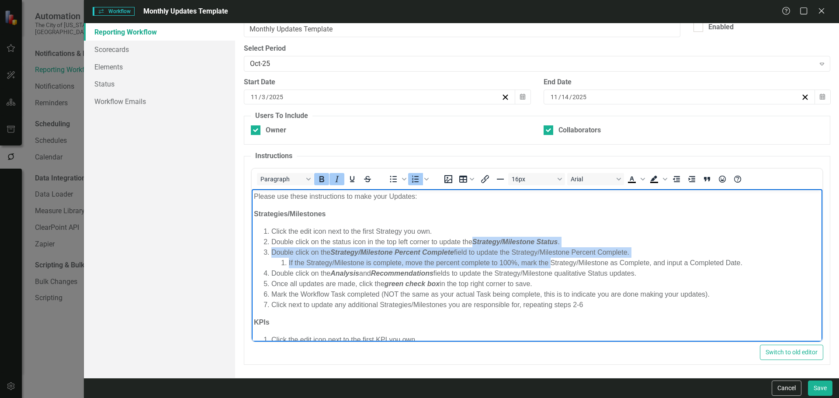
drag, startPoint x: 476, startPoint y: 242, endPoint x: 550, endPoint y: 259, distance: 76.0
click at [550, 259] on ol "Click the edit icon next to the first Strategy you own. Double click on the sta…" at bounding box center [536, 268] width 566 height 84
click at [550, 259] on li "If the Strategy/Milestone is complete, move the percent complete to 100%, mark …" at bounding box center [553, 262] width 531 height 10
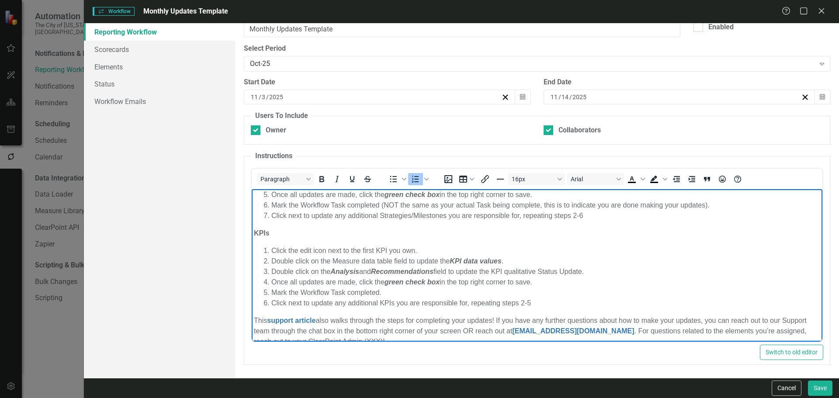
scroll to position [121, 0]
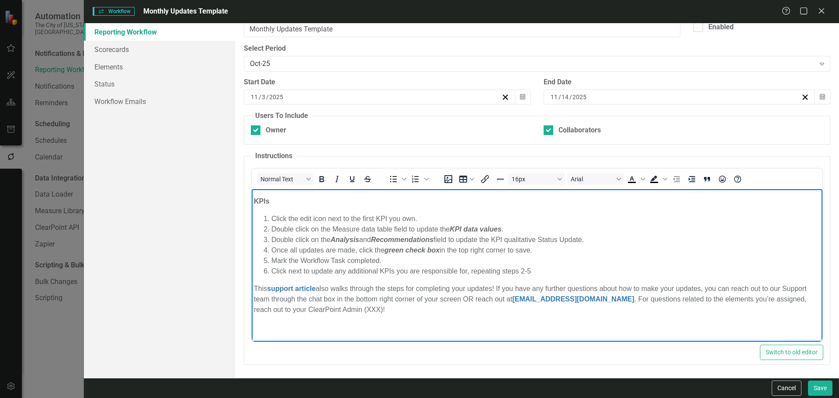
click at [404, 305] on p "This support article also walks through the steps for completing your updates! …" at bounding box center [536, 298] width 566 height 31
click at [407, 307] on p "This support article also walks through the steps for completing your updates! …" at bounding box center [536, 298] width 566 height 31
click at [472, 321] on p "Rich Text Area. Press ALT-0 for help." at bounding box center [536, 326] width 566 height 10
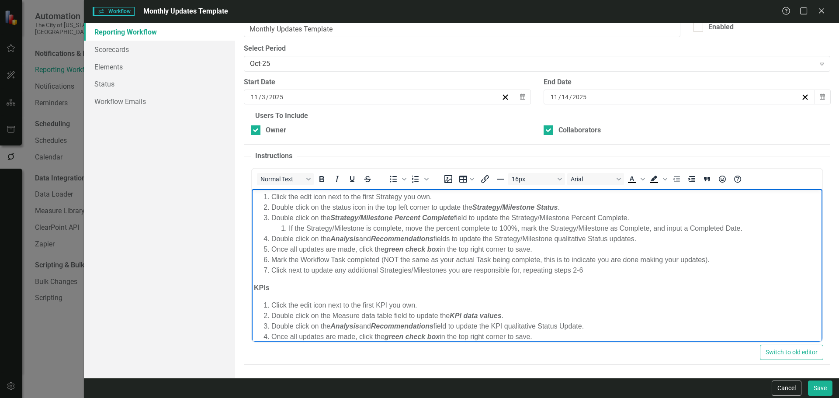
scroll to position [0, 0]
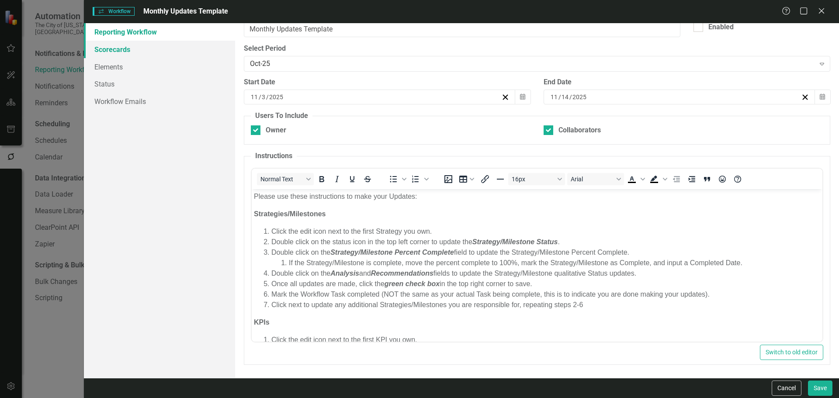
click at [113, 41] on link "Scorecards" at bounding box center [159, 49] width 151 height 17
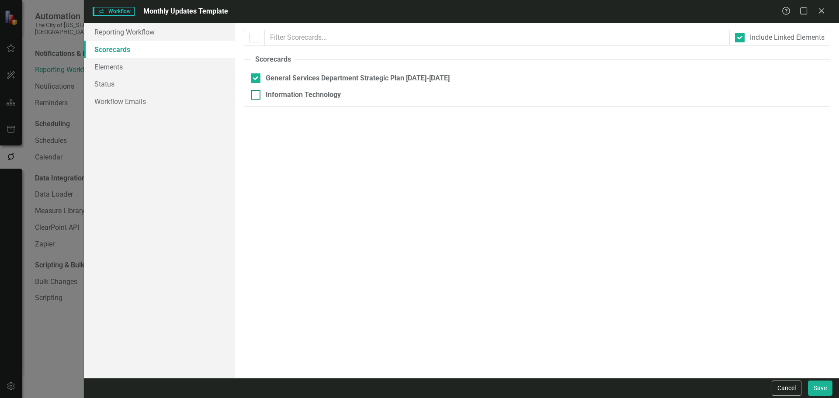
click at [299, 99] on div "Information Technology" at bounding box center [303, 95] width 75 height 10
click at [256, 96] on input "Information Technology" at bounding box center [254, 93] width 6 height 6
checkbox input "true"
click at [108, 72] on link "Elements" at bounding box center [159, 66] width 151 height 17
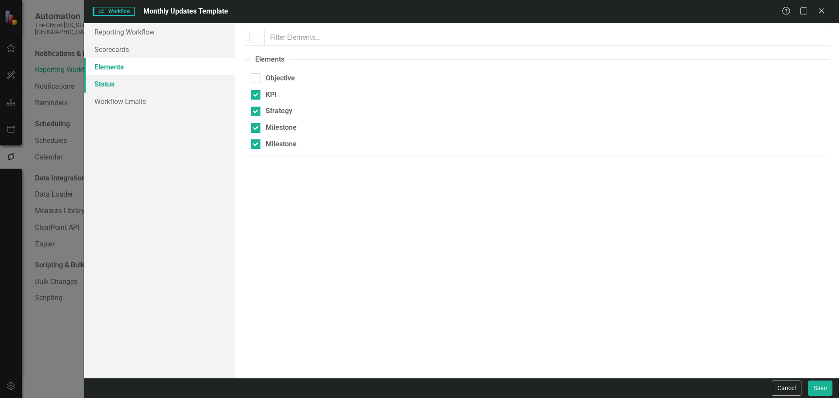
click at [101, 78] on link "Status" at bounding box center [159, 83] width 151 height 17
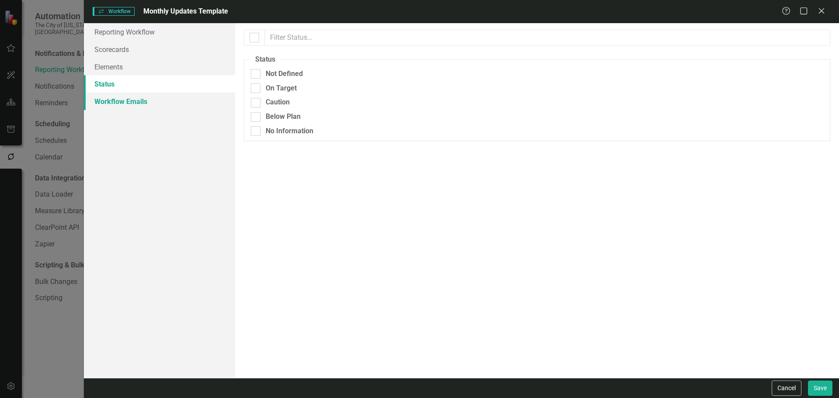
click at [135, 109] on link "Workflow Emails" at bounding box center [159, 101] width 151 height 17
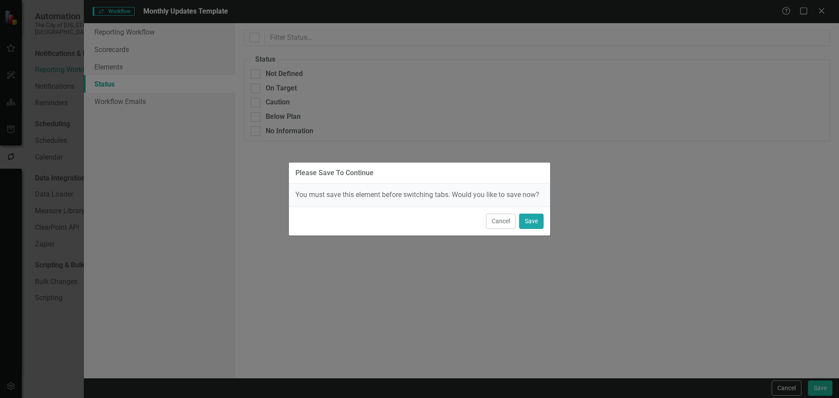
click at [526, 225] on button "Save" at bounding box center [531, 221] width 24 height 15
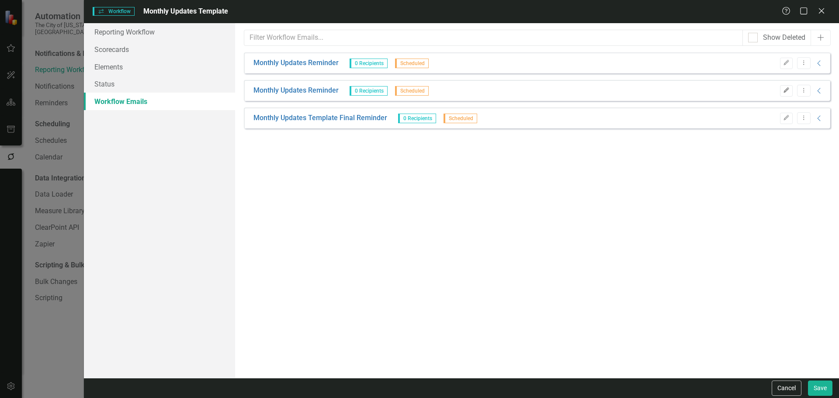
click at [786, 91] on icon "button" at bounding box center [785, 89] width 5 height 5
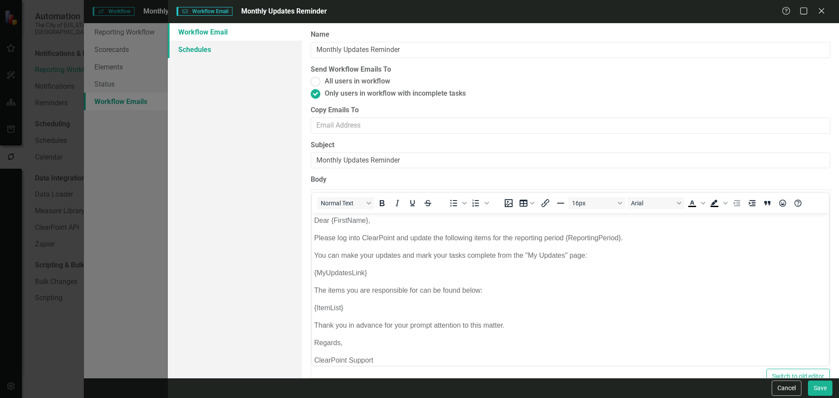
click at [226, 46] on link "Schedules" at bounding box center [235, 49] width 134 height 17
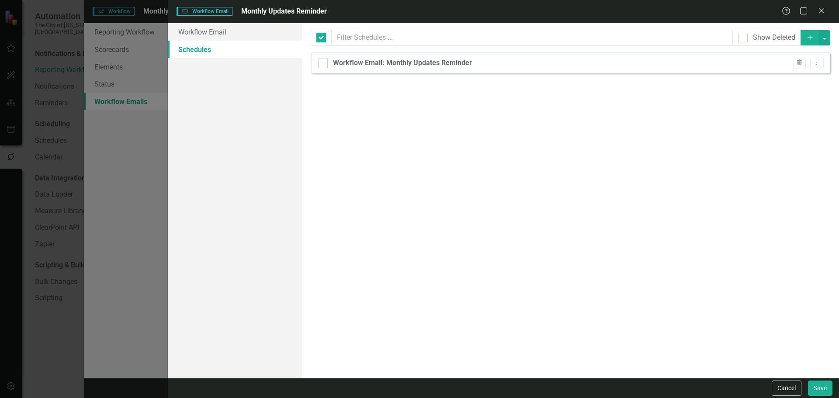
checkbox input "false"
click at [790, 387] on button "Cancel" at bounding box center [786, 387] width 30 height 15
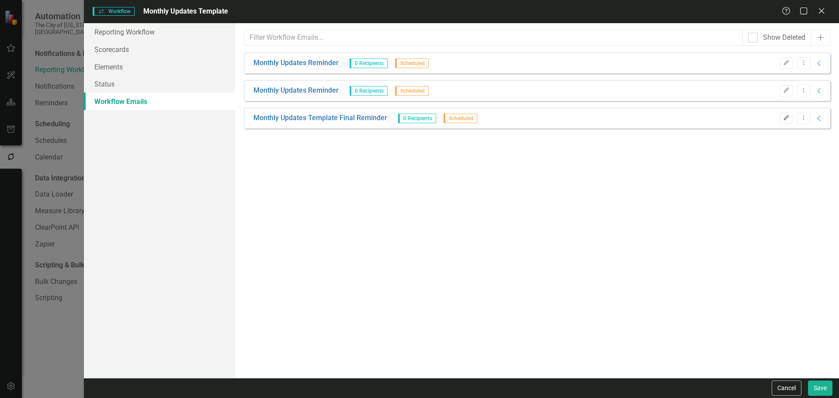
click at [790, 117] on button "Edit" at bounding box center [786, 118] width 13 height 11
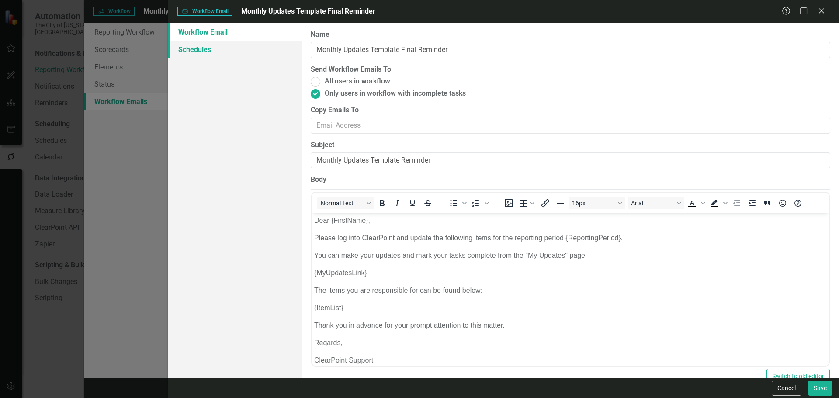
click at [236, 50] on link "Schedules" at bounding box center [235, 49] width 134 height 17
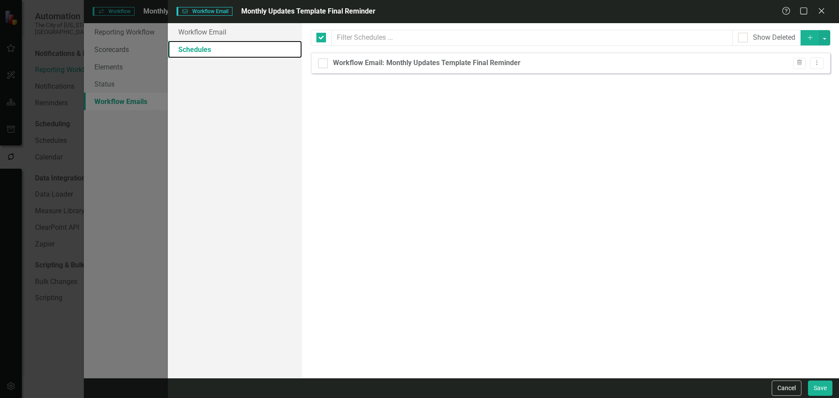
checkbox input "false"
click at [794, 391] on button "Cancel" at bounding box center [786, 387] width 30 height 15
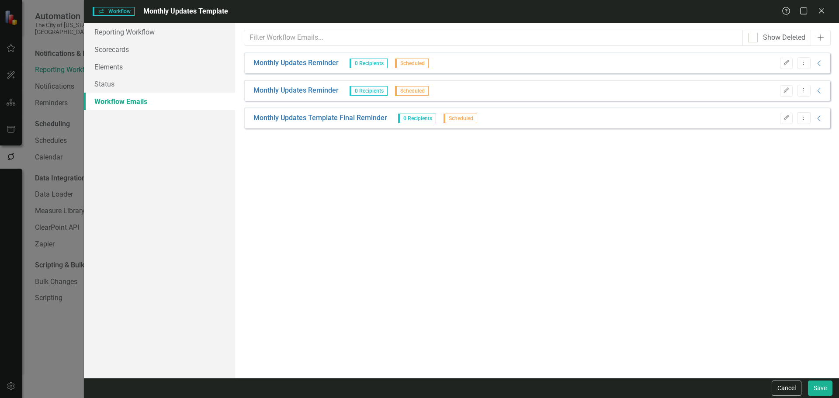
click at [715, 171] on div "From this page, you can set up emails to be sent to remind users of updates. Th…" at bounding box center [537, 200] width 604 height 355
click at [815, 381] on button "Save" at bounding box center [820, 387] width 24 height 15
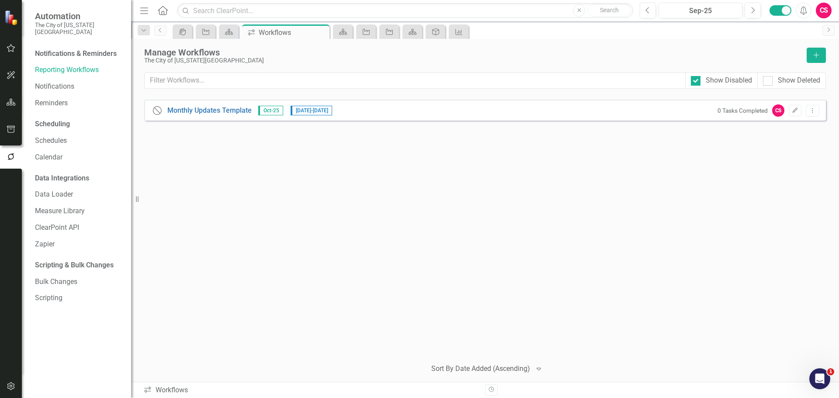
click at [262, 266] on div "Close Help Monthly Updates Template Oct-25 11/3/25 - 11/14/25 0 Tasks Completed…" at bounding box center [484, 226] width 681 height 252
click at [17, 97] on button "button" at bounding box center [11, 102] width 20 height 18
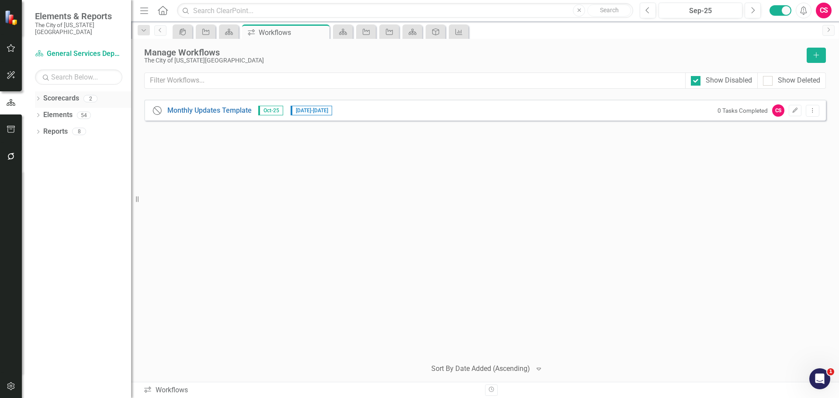
click at [58, 93] on link "Scorecards" at bounding box center [61, 98] width 36 height 10
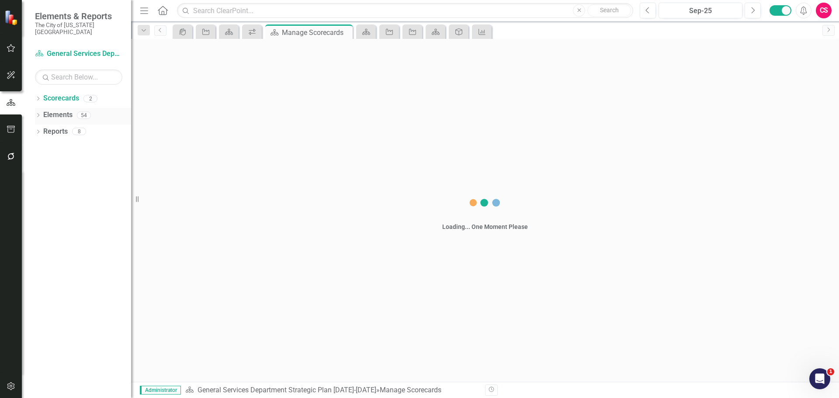
click at [52, 110] on link "Elements" at bounding box center [57, 115] width 29 height 10
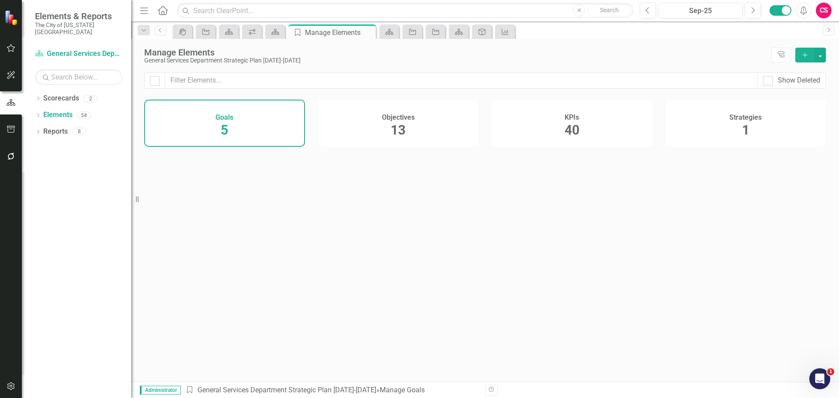
click at [417, 115] on div "Objectives 13" at bounding box center [398, 123] width 161 height 47
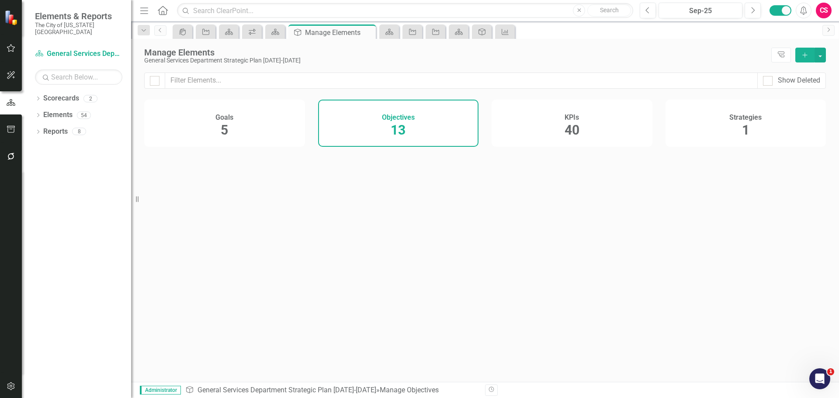
click at [561, 124] on div "KPIs 40" at bounding box center [571, 123] width 161 height 47
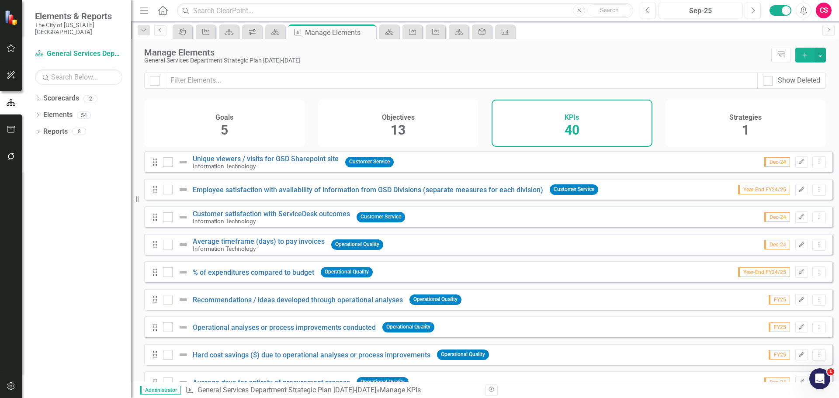
click at [8, 383] on icon "button" at bounding box center [11, 386] width 9 height 7
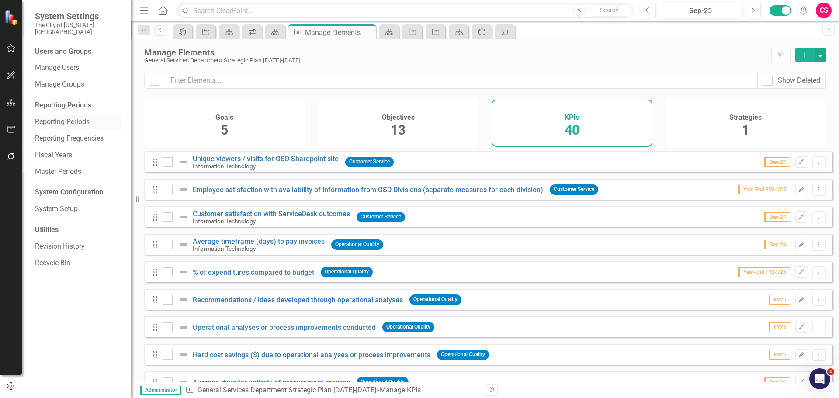
click at [62, 117] on link "Reporting Periods" at bounding box center [78, 122] width 87 height 10
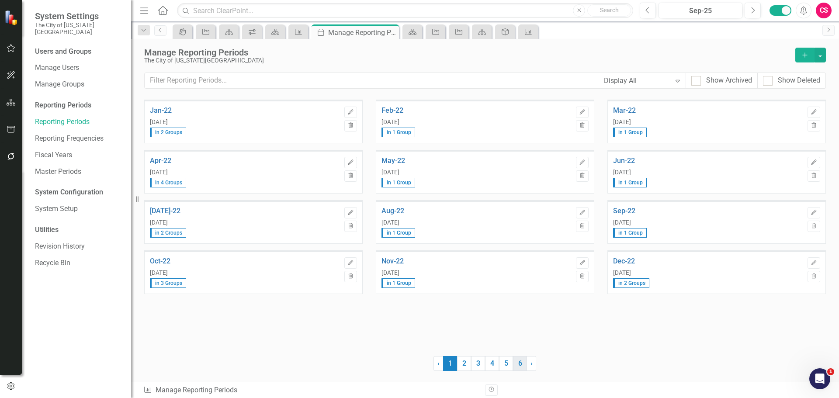
click at [518, 362] on link "6" at bounding box center [520, 363] width 14 height 15
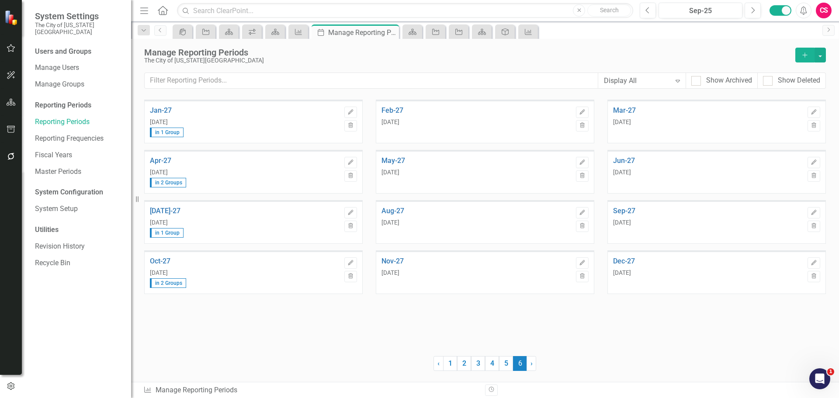
click at [513, 364] on span "6 (current)" at bounding box center [520, 363] width 14 height 15
click at [87, 134] on link "Reporting Frequencies" at bounding box center [78, 139] width 87 height 10
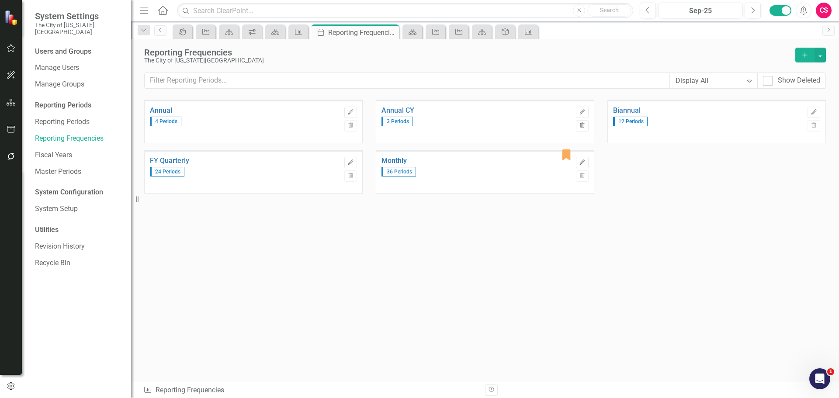
click at [578, 164] on button "Edit" at bounding box center [582, 162] width 13 height 11
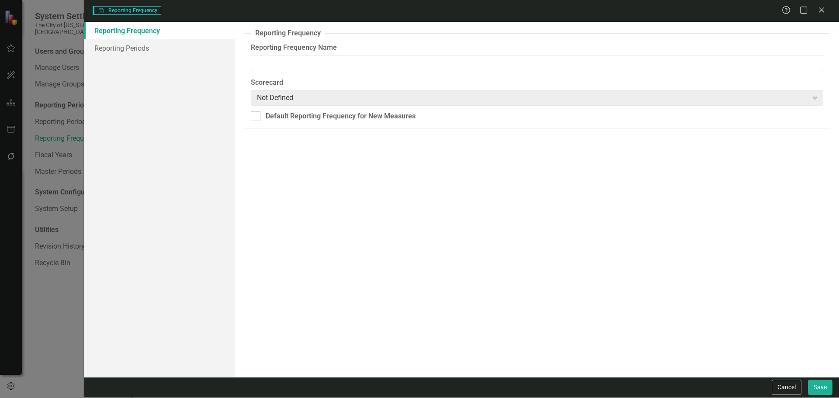
type input "Monthly"
checkbox input "true"
click at [174, 55] on link "Reporting Periods" at bounding box center [159, 47] width 151 height 17
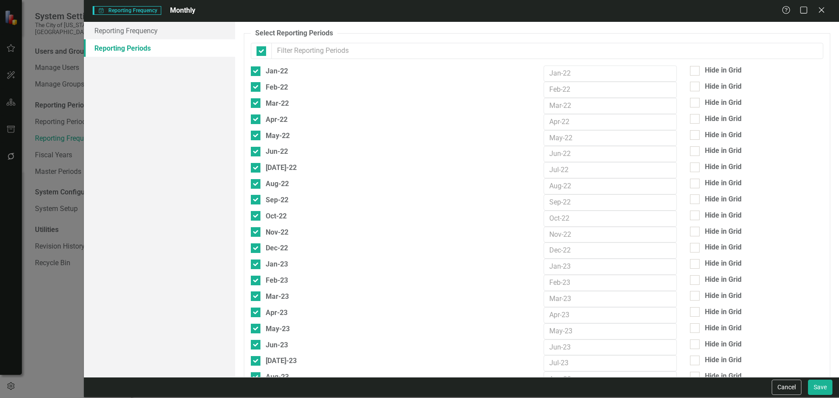
checkbox input "false"
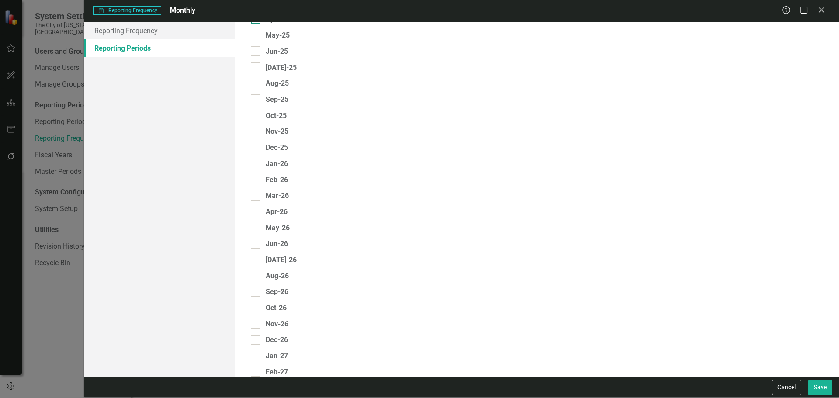
scroll to position [568, 0]
click at [259, 83] on div at bounding box center [256, 83] width 10 height 10
click at [256, 83] on input "Jan-25" at bounding box center [254, 81] width 6 height 6
checkbox input "true"
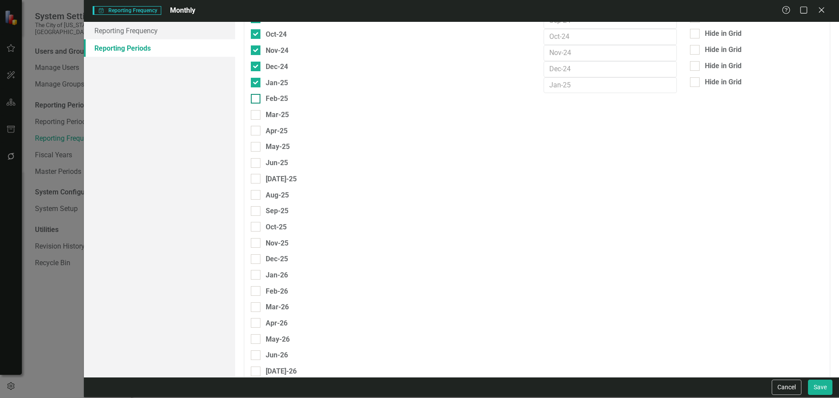
click at [263, 97] on div "Feb-25" at bounding box center [269, 98] width 37 height 11
click at [256, 97] on input "Feb-25" at bounding box center [254, 97] width 6 height 6
checkbox input "true"
click at [262, 113] on div "Mar-25" at bounding box center [270, 114] width 38 height 11
click at [256, 113] on input "Mar-25" at bounding box center [254, 113] width 6 height 6
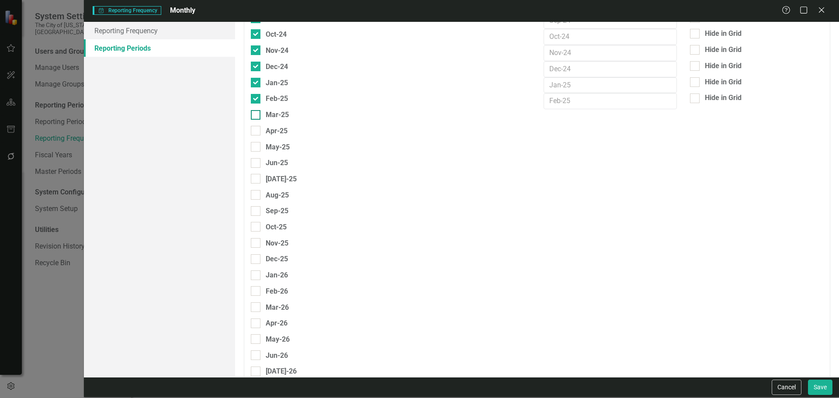
checkbox input "true"
click at [257, 128] on div at bounding box center [256, 131] width 10 height 10
click at [256, 128] on input "Apr-25" at bounding box center [254, 129] width 6 height 6
checkbox input "true"
click at [257, 147] on div at bounding box center [256, 147] width 10 height 10
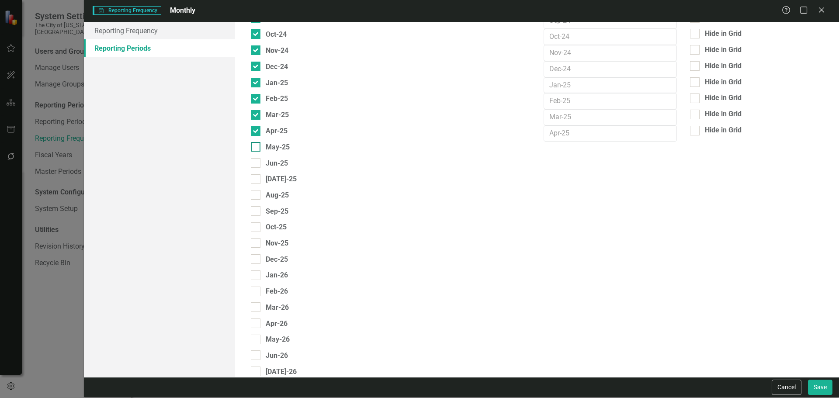
click at [256, 147] on input "May-25" at bounding box center [254, 145] width 6 height 6
checkbox input "true"
click at [260, 161] on div "Jun-25" at bounding box center [269, 163] width 37 height 11
click at [256, 161] on input "Jun-25" at bounding box center [254, 161] width 6 height 6
checkbox input "true"
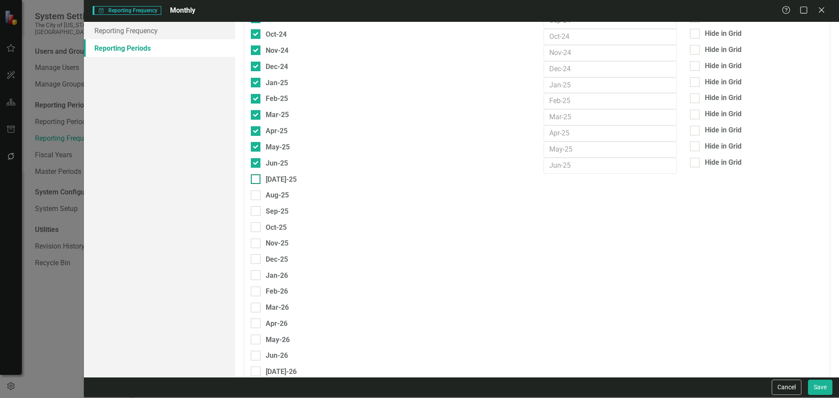
click at [255, 179] on input "Jul-25" at bounding box center [254, 177] width 6 height 6
checkbox input "true"
click at [251, 196] on input "Aug-25" at bounding box center [254, 193] width 6 height 6
checkbox input "true"
click at [260, 210] on div at bounding box center [256, 212] width 10 height 10
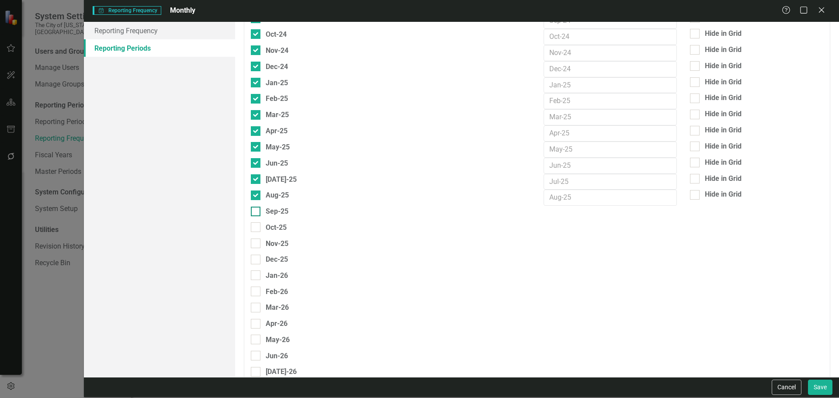
click at [256, 210] on input "Sep-25" at bounding box center [254, 210] width 6 height 6
checkbox input "true"
drag, startPoint x: 264, startPoint y: 228, endPoint x: 266, endPoint y: 248, distance: 20.6
click at [264, 228] on div "Oct-25" at bounding box center [269, 227] width 36 height 11
click at [256, 228] on input "Oct-25" at bounding box center [254, 226] width 6 height 6
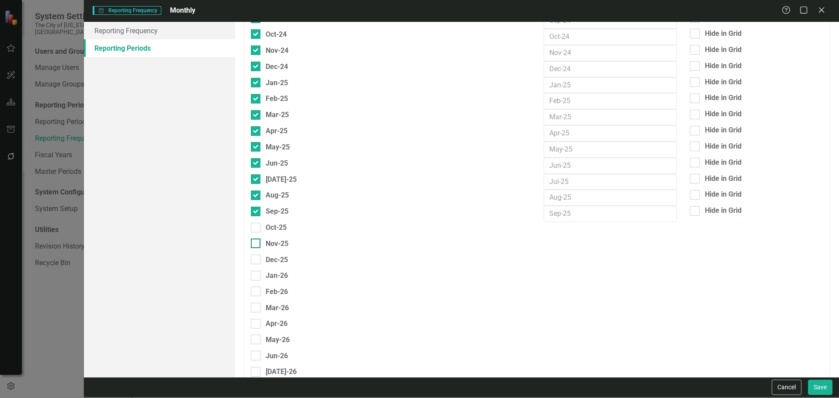
checkbox input "true"
click at [265, 251] on div "Nov-25" at bounding box center [270, 244] width 38 height 13
click at [258, 247] on div at bounding box center [256, 243] width 10 height 10
click at [256, 244] on input "Nov-25" at bounding box center [254, 241] width 6 height 6
checkbox input "true"
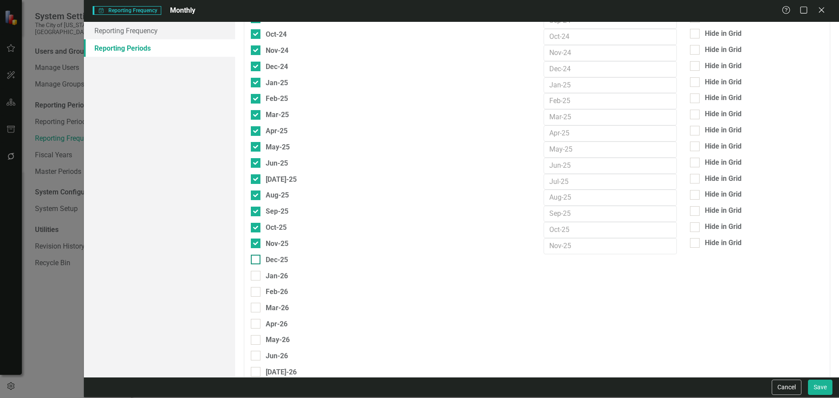
click at [257, 260] on div at bounding box center [256, 260] width 10 height 10
click at [256, 260] on input "Dec-25" at bounding box center [254, 258] width 6 height 6
checkbox input "true"
drag, startPoint x: 260, startPoint y: 273, endPoint x: 263, endPoint y: 290, distance: 17.7
click at [260, 273] on div at bounding box center [256, 276] width 10 height 10
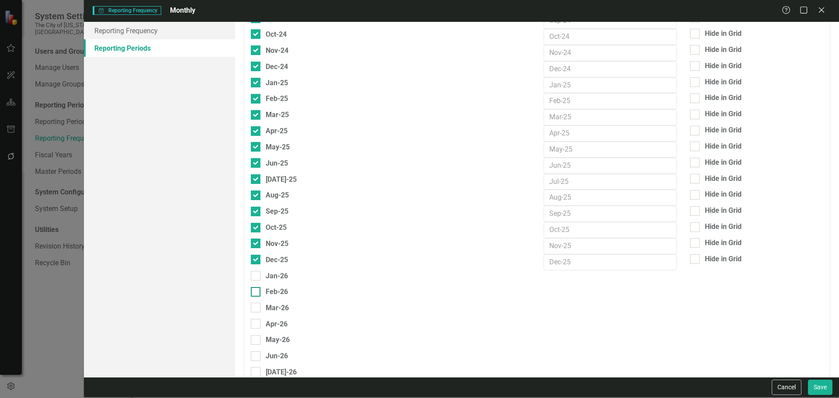
click at [256, 273] on input "Jan-26" at bounding box center [254, 274] width 6 height 6
checkbox input "true"
click at [262, 291] on div "Feb-26" at bounding box center [269, 291] width 37 height 11
click at [256, 291] on input "Feb-26" at bounding box center [254, 290] width 6 height 6
checkbox input "true"
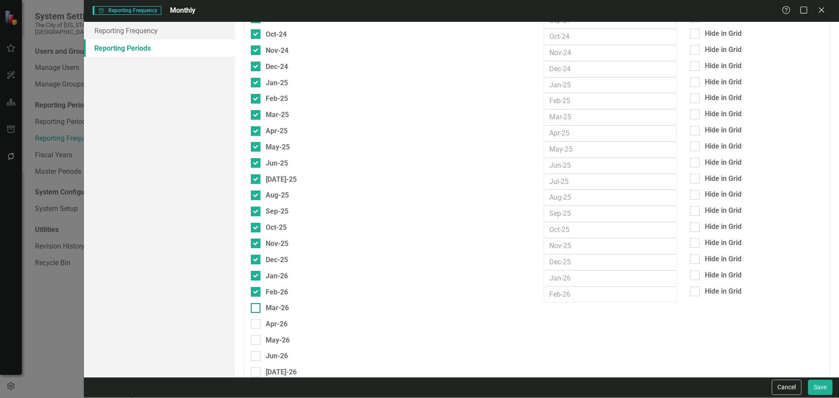
drag, startPoint x: 262, startPoint y: 305, endPoint x: 264, endPoint y: 322, distance: 17.2
click at [262, 306] on div "Mar-26" at bounding box center [270, 307] width 38 height 11
click at [256, 306] on input "Mar-26" at bounding box center [254, 306] width 6 height 6
checkbox input "true"
click at [264, 323] on div "Apr-26" at bounding box center [269, 323] width 37 height 11
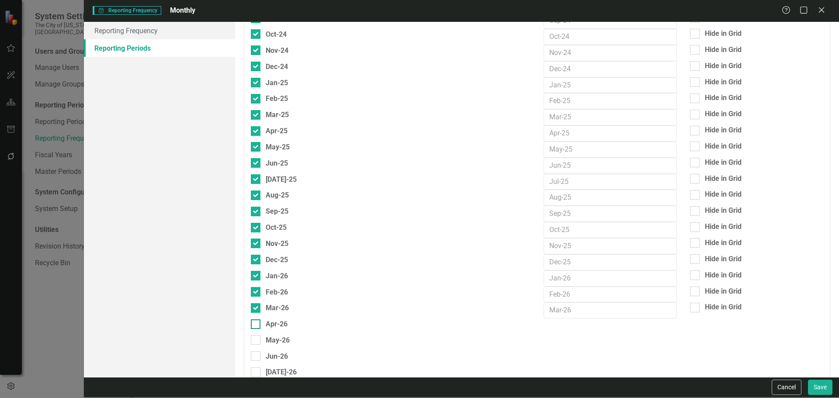
click at [256, 323] on input "Apr-26" at bounding box center [254, 322] width 6 height 6
checkbox input "true"
click at [264, 342] on div "May-26" at bounding box center [270, 340] width 39 height 11
click at [256, 341] on input "May-26" at bounding box center [254, 338] width 6 height 6
checkbox input "true"
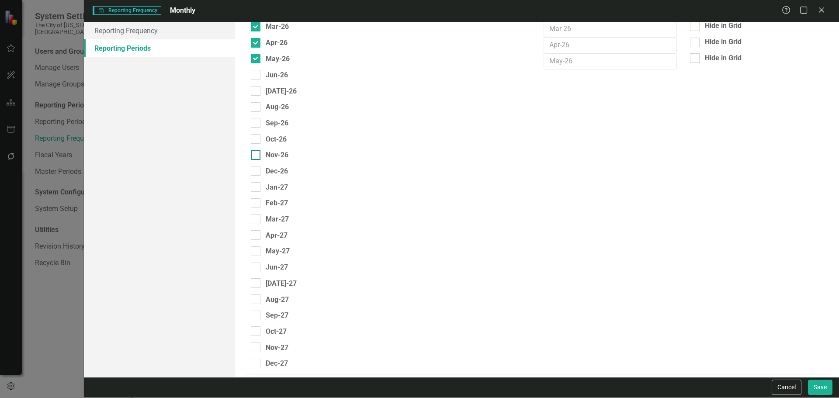
scroll to position [853, 0]
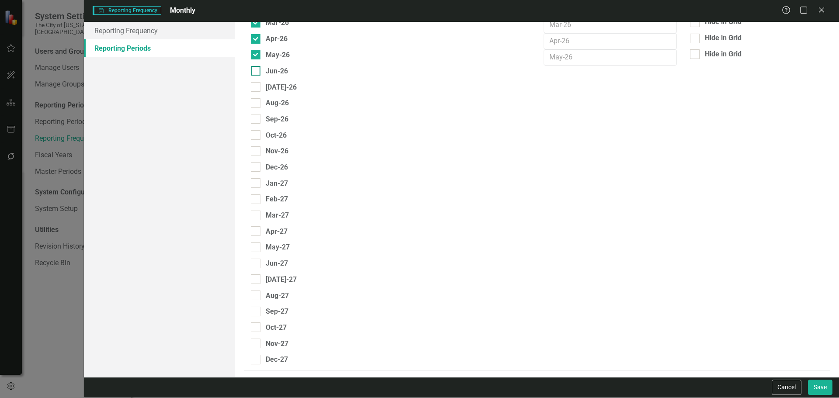
click at [264, 69] on div "Jun-26" at bounding box center [269, 71] width 37 height 11
click at [256, 69] on input "Jun-26" at bounding box center [254, 69] width 6 height 6
checkbox input "true"
click at [262, 88] on div "Jul-26" at bounding box center [274, 87] width 46 height 11
click at [256, 88] on input "Jul-26" at bounding box center [254, 85] width 6 height 6
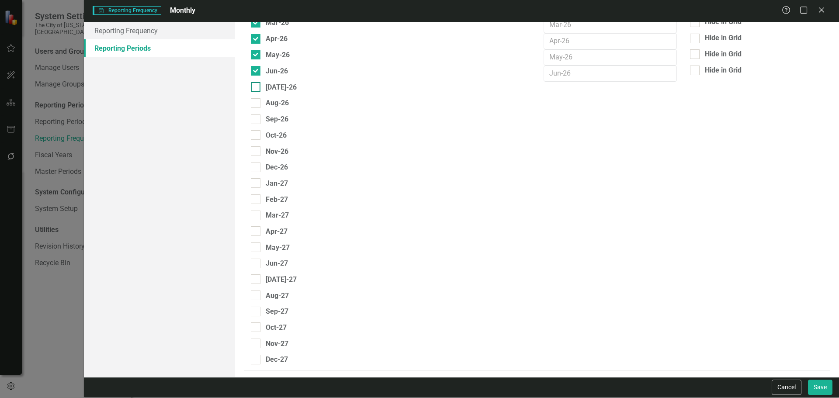
checkbox input "true"
click at [254, 119] on input "Sep-26" at bounding box center [254, 117] width 6 height 6
checkbox input "true"
click at [261, 109] on div "Aug-26" at bounding box center [270, 104] width 38 height 13
click at [264, 103] on div "Aug-26" at bounding box center [270, 103] width 38 height 11
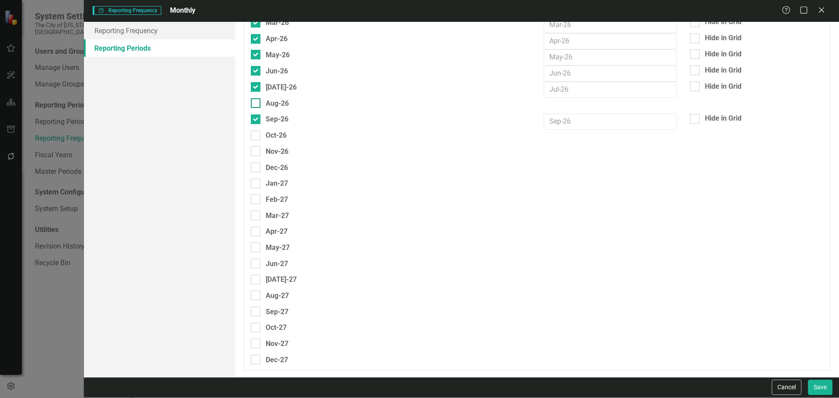
click at [256, 103] on input "Aug-26" at bounding box center [254, 101] width 6 height 6
checkbox input "true"
drag, startPoint x: 267, startPoint y: 128, endPoint x: 266, endPoint y: 137, distance: 9.3
click at [266, 128] on div "Sep-26" at bounding box center [390, 122] width 293 height 16
click at [266, 137] on div "Oct-26" at bounding box center [276, 135] width 21 height 11
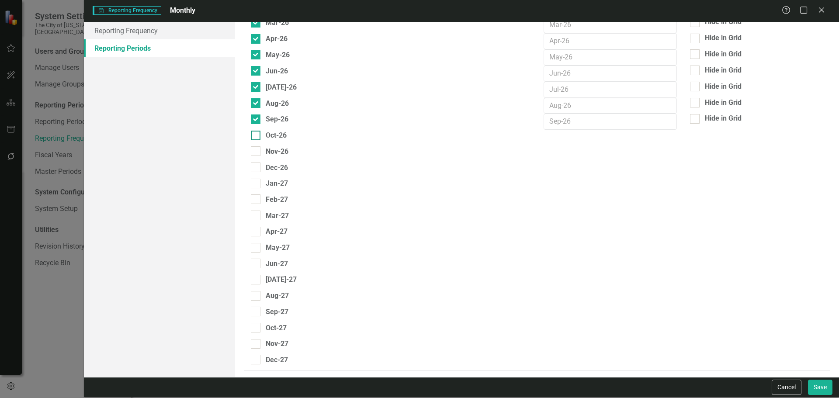
click at [256, 136] on input "Oct-26" at bounding box center [254, 134] width 6 height 6
checkbox input "true"
click at [266, 152] on div "Nov-26" at bounding box center [277, 151] width 23 height 11
click at [256, 152] on input "Nov-26" at bounding box center [254, 150] width 6 height 6
checkbox input "true"
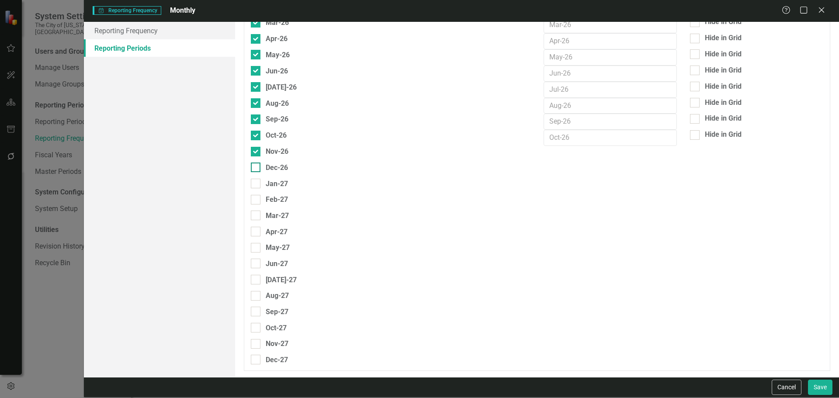
click at [264, 168] on div "Dec-26" at bounding box center [269, 167] width 37 height 11
click at [256, 168] on input "Dec-26" at bounding box center [254, 165] width 6 height 6
checkbox input "true"
drag, startPoint x: 262, startPoint y: 186, endPoint x: 262, endPoint y: 205, distance: 19.2
click at [262, 186] on div "Jan-27" at bounding box center [269, 183] width 37 height 11
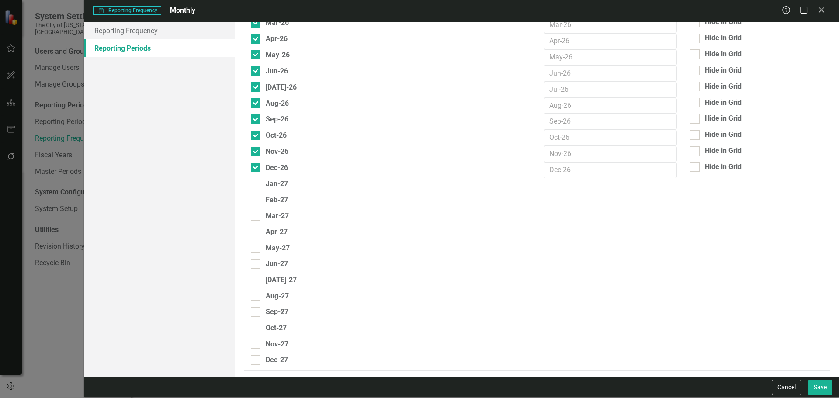
click at [256, 184] on input "Jan-27" at bounding box center [254, 182] width 6 height 6
checkbox input "true"
click at [262, 210] on div "Feb-27" at bounding box center [390, 202] width 293 height 16
click at [261, 207] on div "Feb-27" at bounding box center [269, 200] width 37 height 13
click at [262, 207] on div "Feb-27" at bounding box center [269, 200] width 37 height 13
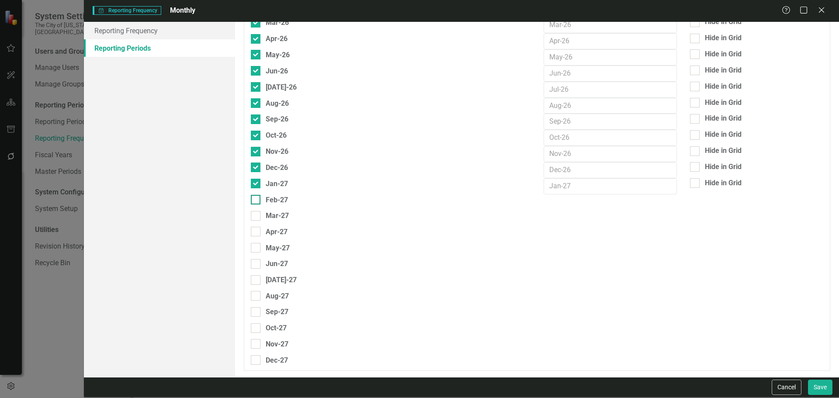
click at [259, 199] on div at bounding box center [256, 200] width 10 height 10
click at [256, 199] on input "Feb-27" at bounding box center [254, 198] width 6 height 6
checkbox input "true"
click at [259, 212] on div at bounding box center [256, 216] width 10 height 10
click at [256, 212] on input "Mar-27" at bounding box center [254, 214] width 6 height 6
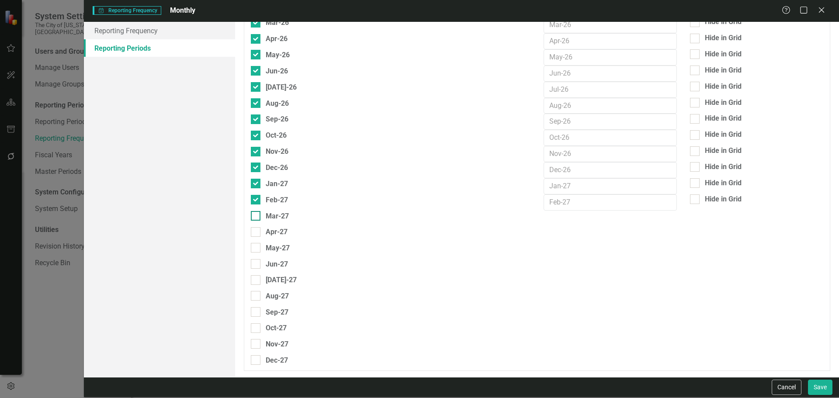
checkbox input "true"
click at [258, 226] on div "Apr-27" at bounding box center [269, 231] width 37 height 11
click at [256, 227] on input "Apr-27" at bounding box center [254, 230] width 6 height 6
checkbox input "true"
click at [260, 245] on div "May-27" at bounding box center [270, 247] width 39 height 11
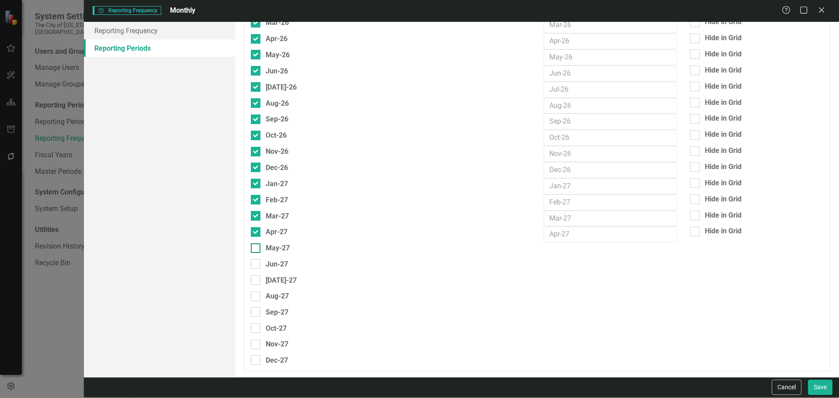
click at [256, 245] on input "May-27" at bounding box center [254, 246] width 6 height 6
checkbox input "true"
drag, startPoint x: 260, startPoint y: 259, endPoint x: 259, endPoint y: 266, distance: 7.5
drag, startPoint x: 258, startPoint y: 274, endPoint x: 258, endPoint y: 281, distance: 7.4
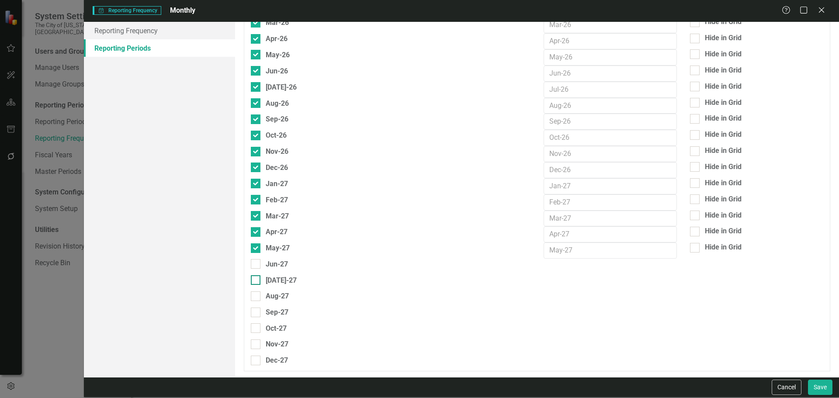
click at [258, 282] on div at bounding box center [256, 280] width 10 height 10
click at [256, 281] on input "Jul-27" at bounding box center [254, 278] width 6 height 6
checkbox input "true"
click at [253, 258] on div "May-27" at bounding box center [390, 250] width 293 height 16
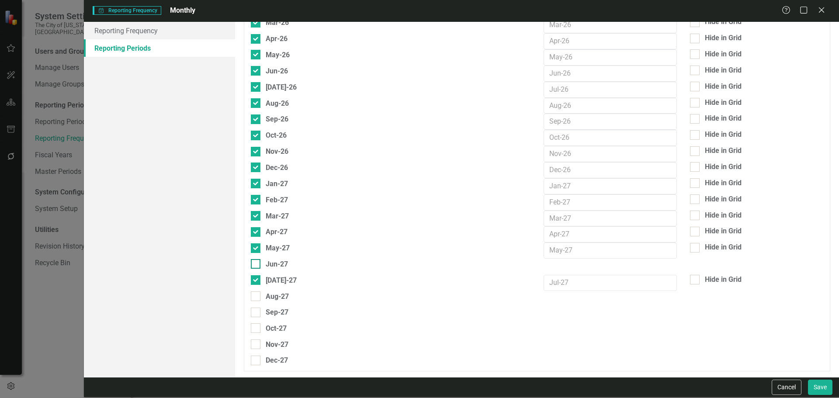
click at [257, 267] on div at bounding box center [256, 264] width 10 height 10
click at [256, 265] on input "Jun-27" at bounding box center [254, 262] width 6 height 6
checkbox input "true"
click at [267, 314] on div "Sep-27" at bounding box center [277, 312] width 23 height 11
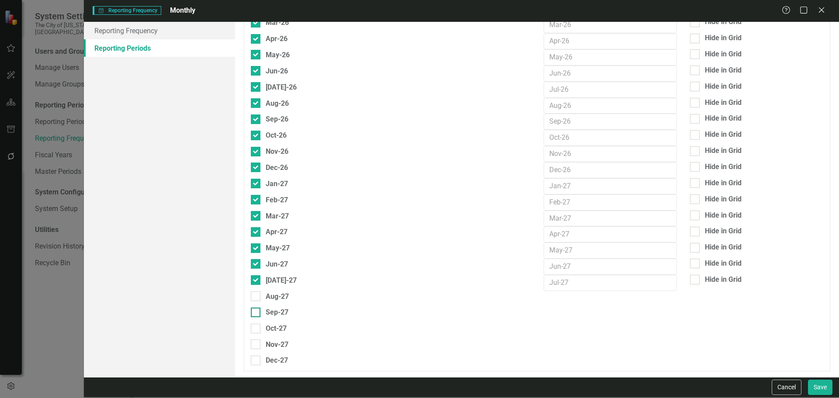
click at [256, 313] on input "Sep-27" at bounding box center [254, 310] width 6 height 6
checkbox input "true"
click at [263, 290] on div "Jul-27" at bounding box center [390, 283] width 293 height 16
click at [262, 299] on div "Aug-27" at bounding box center [270, 296] width 38 height 11
click at [256, 297] on input "Aug-27" at bounding box center [254, 294] width 6 height 6
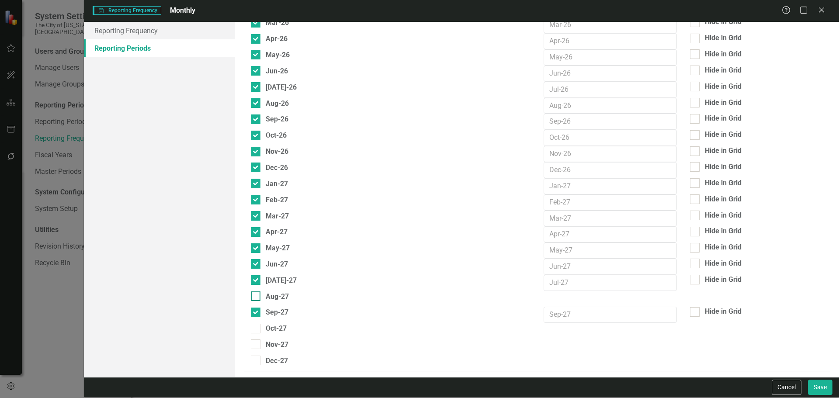
checkbox input "true"
click at [266, 335] on div "Oct-27" at bounding box center [269, 329] width 36 height 13
drag, startPoint x: 262, startPoint y: 342, endPoint x: 259, endPoint y: 337, distance: 5.9
click at [262, 341] on div "Nov-27" at bounding box center [270, 344] width 38 height 11
click at [256, 341] on input "Nov-27" at bounding box center [254, 343] width 6 height 6
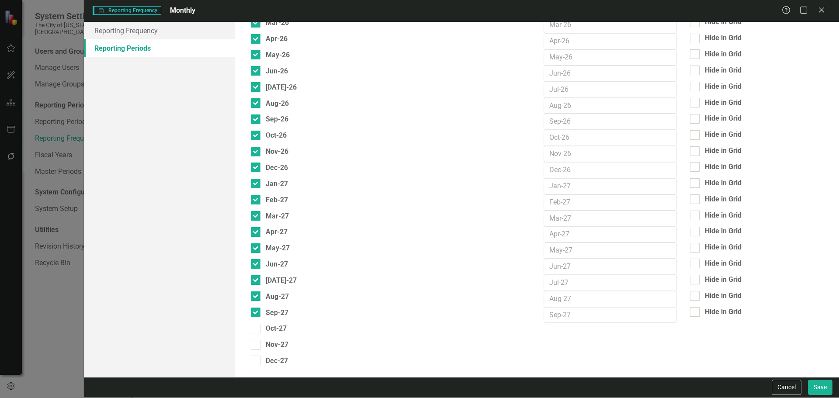
checkbox input "true"
click at [254, 327] on input "Oct-27" at bounding box center [254, 327] width 6 height 6
checkbox input "true"
click at [261, 360] on div "Dec-27" at bounding box center [269, 360] width 37 height 11
click at [256, 360] on input "Dec-27" at bounding box center [254, 359] width 6 height 6
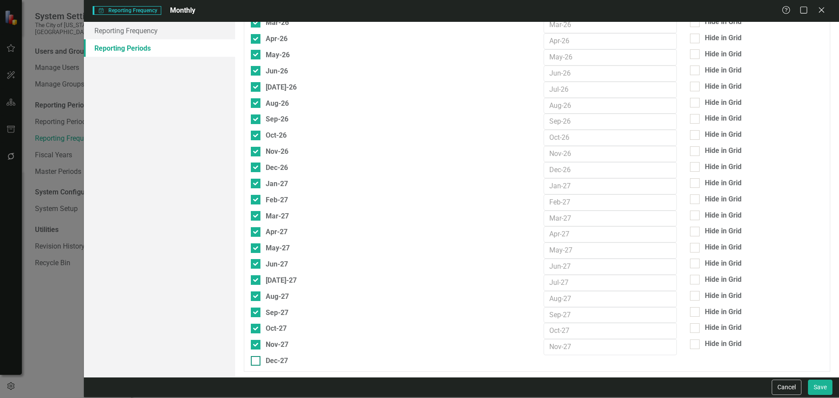
checkbox input "true"
drag, startPoint x: 700, startPoint y: 363, endPoint x: 700, endPoint y: 354, distance: 9.2
click at [704, 364] on div "Hide in Grid" at bounding box center [722, 360] width 37 height 10
click at [695, 361] on input "Hide in Grid" at bounding box center [693, 359] width 6 height 6
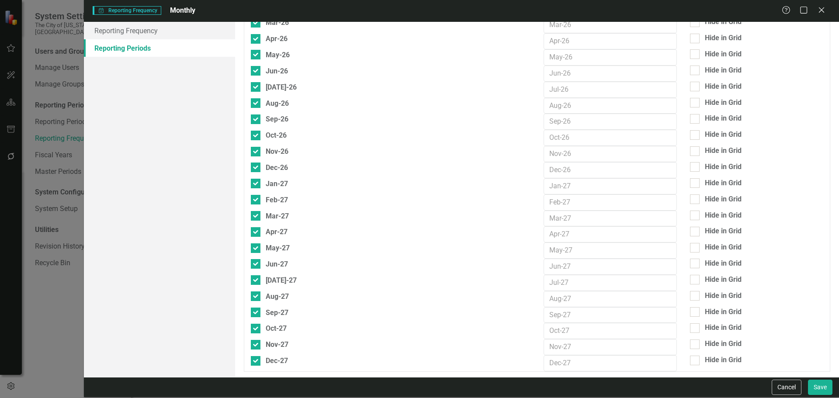
checkbox input "true"
click at [699, 343] on div "Hide in Grid" at bounding box center [756, 344] width 133 height 10
click at [695, 343] on input "Hide in Grid" at bounding box center [693, 342] width 6 height 6
checkbox input "true"
click at [697, 326] on div "Hide in Grid" at bounding box center [756, 328] width 133 height 10
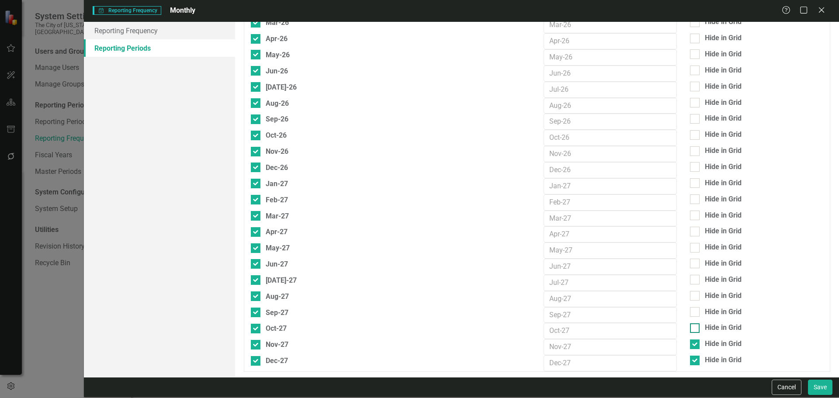
click at [695, 326] on input "Hide in Grid" at bounding box center [693, 326] width 6 height 6
checkbox input "true"
click at [694, 309] on div at bounding box center [695, 312] width 10 height 10
click at [694, 309] on input "Hide in Grid" at bounding box center [693, 310] width 6 height 6
checkbox input "true"
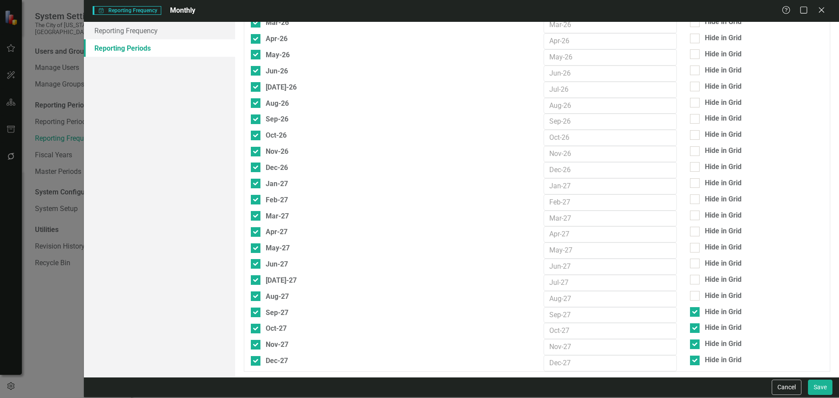
drag, startPoint x: 689, startPoint y: 296, endPoint x: 692, endPoint y: 286, distance: 9.5
click at [690, 295] on input "Hide in Grid" at bounding box center [693, 294] width 6 height 6
checkbox input "true"
click at [691, 279] on div at bounding box center [695, 280] width 10 height 10
click at [691, 279] on input "Hide in Grid" at bounding box center [693, 278] width 6 height 6
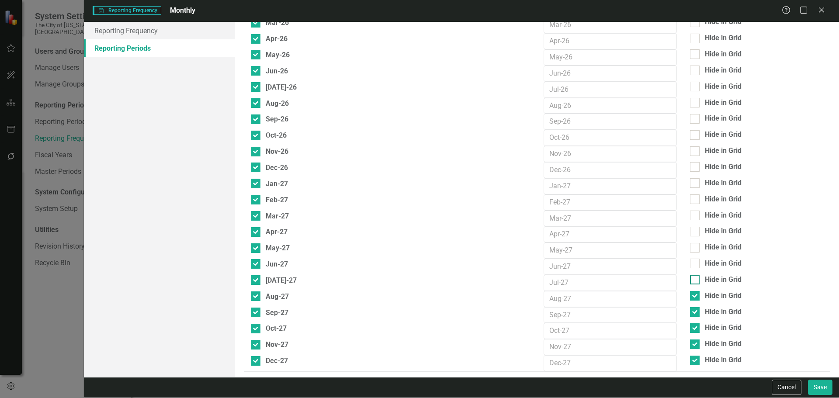
checkbox input "true"
click at [692, 263] on div at bounding box center [695, 264] width 10 height 10
click at [692, 263] on input "Hide in Grid" at bounding box center [693, 262] width 6 height 6
checkbox input "true"
click at [691, 249] on div at bounding box center [695, 248] width 10 height 10
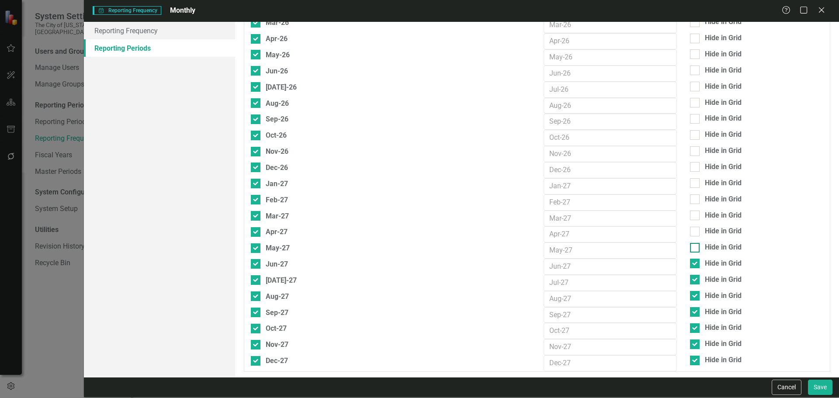
click at [691, 249] on input "Hide in Grid" at bounding box center [693, 246] width 6 height 6
checkbox input "true"
drag, startPoint x: 692, startPoint y: 231, endPoint x: 699, endPoint y: 217, distance: 15.2
click at [692, 230] on div at bounding box center [695, 232] width 10 height 10
click at [692, 230] on input "Hide in Grid" at bounding box center [693, 230] width 6 height 6
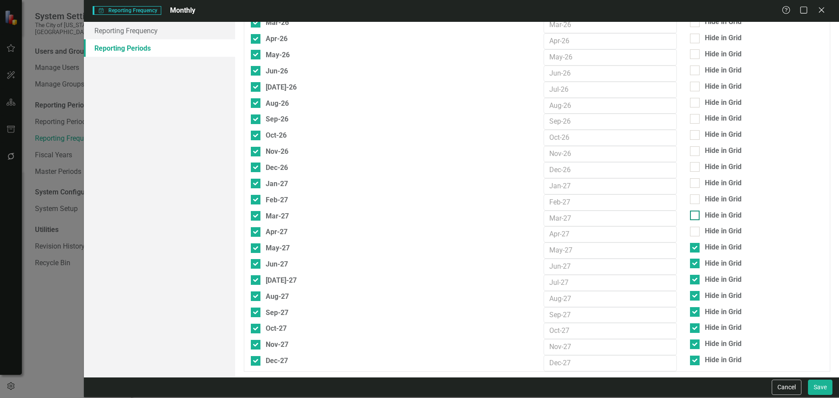
checkbox input "true"
click at [698, 215] on div "Hide in Grid" at bounding box center [756, 216] width 133 height 10
click at [695, 215] on input "Hide in Grid" at bounding box center [693, 214] width 6 height 6
checkbox input "true"
click at [698, 201] on div "Hide in Grid" at bounding box center [756, 199] width 133 height 10
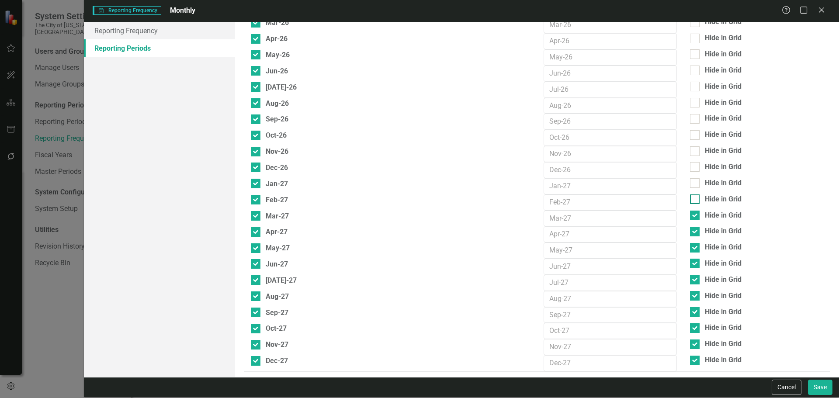
click at [695, 200] on input "Hide in Grid" at bounding box center [693, 197] width 6 height 6
checkbox input "true"
click at [697, 181] on div "Hide in Grid" at bounding box center [756, 183] width 133 height 10
click at [695, 181] on input "Hide in Grid" at bounding box center [693, 181] width 6 height 6
checkbox input "true"
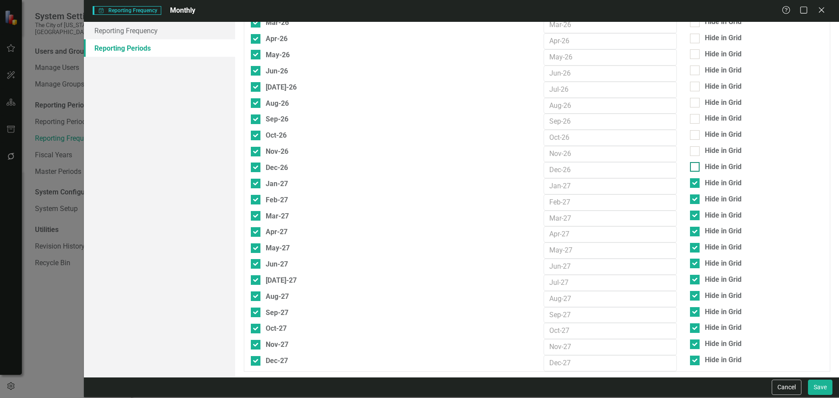
click at [704, 164] on div "Hide in Grid" at bounding box center [722, 167] width 37 height 10
click at [695, 164] on input "Hide in Grid" at bounding box center [693, 165] width 6 height 6
checkbox input "true"
click at [704, 150] on div "Hide in Grid" at bounding box center [722, 151] width 37 height 10
click at [695, 150] on input "Hide in Grid" at bounding box center [693, 149] width 6 height 6
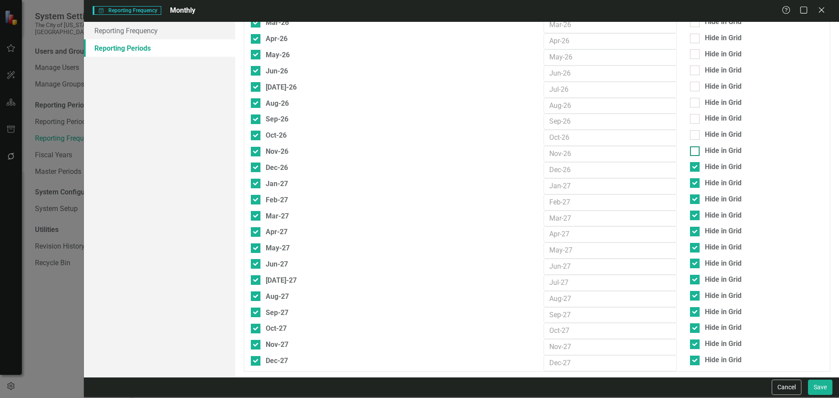
checkbox input "true"
click at [704, 137] on div "Hide in Grid" at bounding box center [722, 135] width 37 height 10
click at [695, 136] on input "Hide in Grid" at bounding box center [693, 133] width 6 height 6
checkbox input "true"
click at [707, 118] on div "Hide in Grid" at bounding box center [722, 119] width 37 height 10
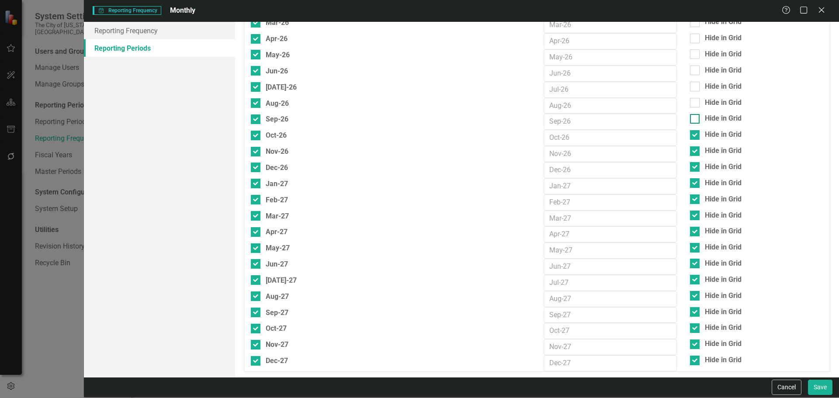
click at [695, 118] on input "Hide in Grid" at bounding box center [693, 117] width 6 height 6
checkbox input "true"
click at [707, 107] on div "Hide in Grid" at bounding box center [722, 103] width 37 height 10
click at [695, 104] on input "Hide in Grid" at bounding box center [693, 101] width 6 height 6
checkbox input "true"
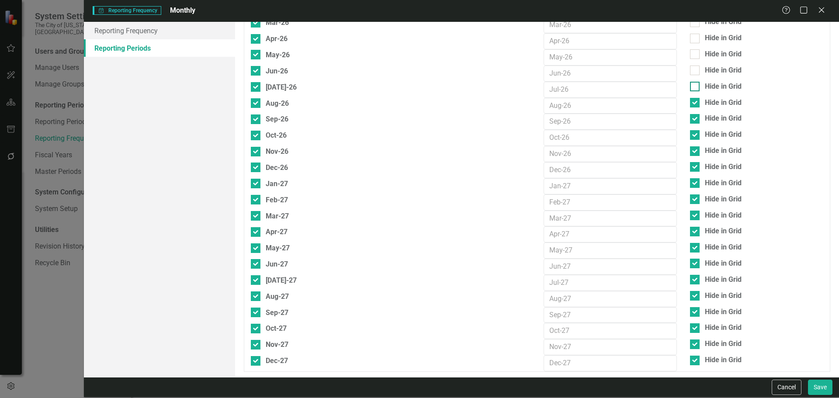
click at [692, 85] on div at bounding box center [695, 87] width 10 height 10
click at [692, 85] on input "Hide in Grid" at bounding box center [693, 85] width 6 height 6
checkbox input "true"
click at [694, 68] on div "Hide in Grid" at bounding box center [756, 71] width 133 height 10
click at [694, 68] on input "Hide in Grid" at bounding box center [693, 69] width 6 height 6
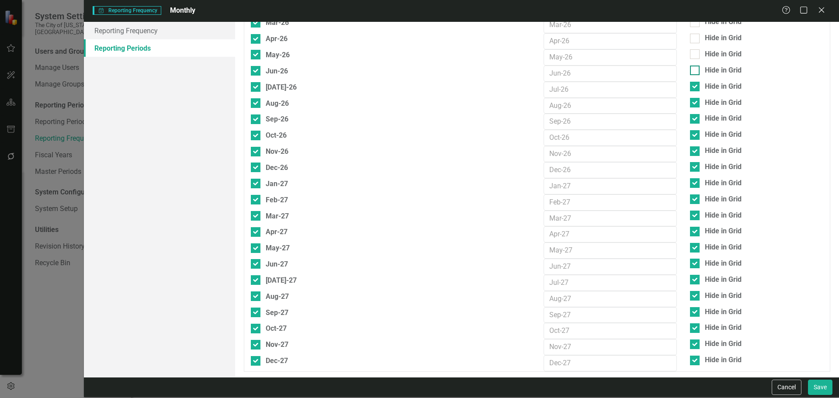
checkbox input "true"
click at [695, 58] on div "Hide in Grid" at bounding box center [756, 54] width 133 height 10
click at [695, 55] on input "Hide in Grid" at bounding box center [693, 52] width 6 height 6
checkbox input "true"
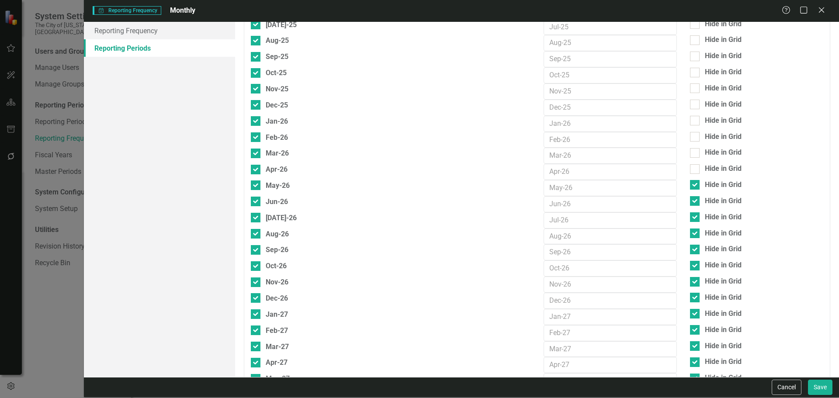
scroll to position [722, 0]
click at [720, 170] on div "Hide in Grid" at bounding box center [722, 169] width 37 height 10
click at [695, 170] on input "Hide in Grid" at bounding box center [693, 168] width 6 height 6
checkbox input "true"
drag, startPoint x: 713, startPoint y: 156, endPoint x: 713, endPoint y: 152, distance: 4.4
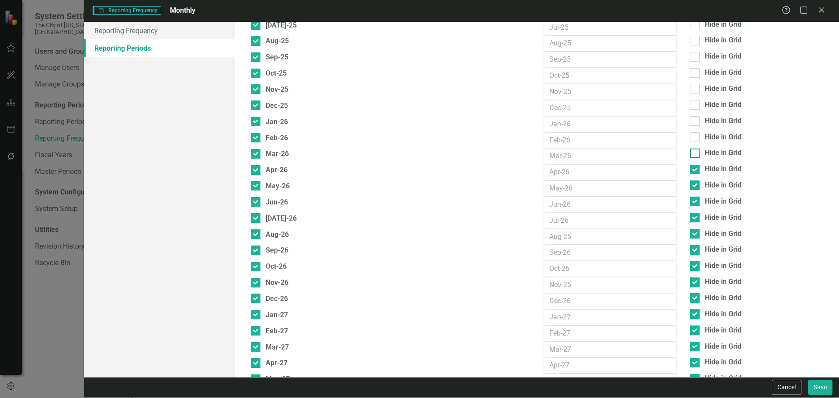
click at [713, 155] on div "Hide in Grid" at bounding box center [722, 153] width 37 height 10
click at [695, 154] on input "Hide in Grid" at bounding box center [693, 151] width 6 height 6
checkbox input "true"
drag, startPoint x: 708, startPoint y: 133, endPoint x: 707, endPoint y: 116, distance: 17.1
click at [708, 132] on div "Hide in Grid" at bounding box center [722, 137] width 37 height 10
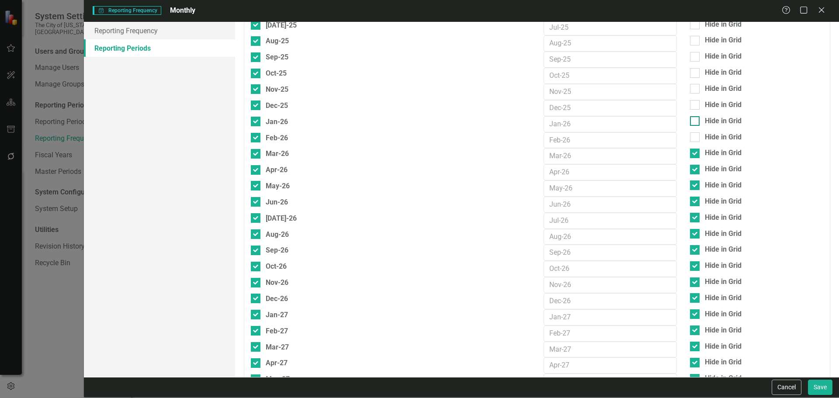
click at [695, 132] on input "Hide in Grid" at bounding box center [693, 135] width 6 height 6
checkbox input "true"
click at [707, 116] on div "Hide in Grid" at bounding box center [722, 121] width 37 height 10
click at [695, 116] on input "Hide in Grid" at bounding box center [693, 119] width 6 height 6
checkbox input "true"
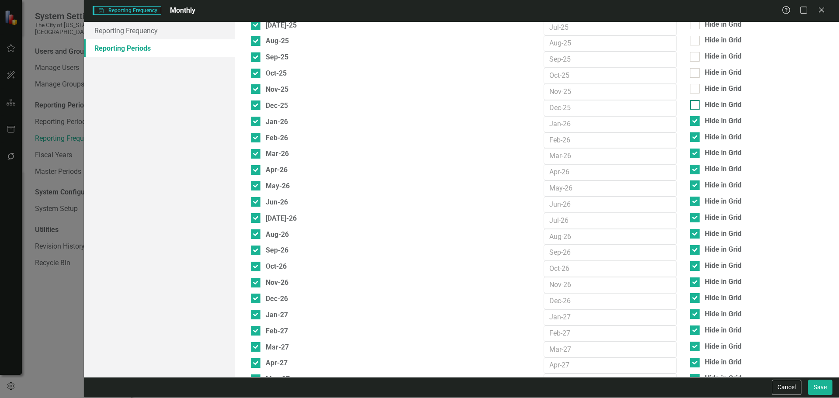
click at [706, 102] on div "Hide in Grid" at bounding box center [722, 105] width 37 height 10
click at [695, 102] on input "Hide in Grid" at bounding box center [693, 103] width 6 height 6
click at [705, 106] on div "Hide in Grid" at bounding box center [722, 105] width 37 height 10
click at [695, 106] on input "Hide in Grid" at bounding box center [693, 103] width 6 height 6
checkbox input "false"
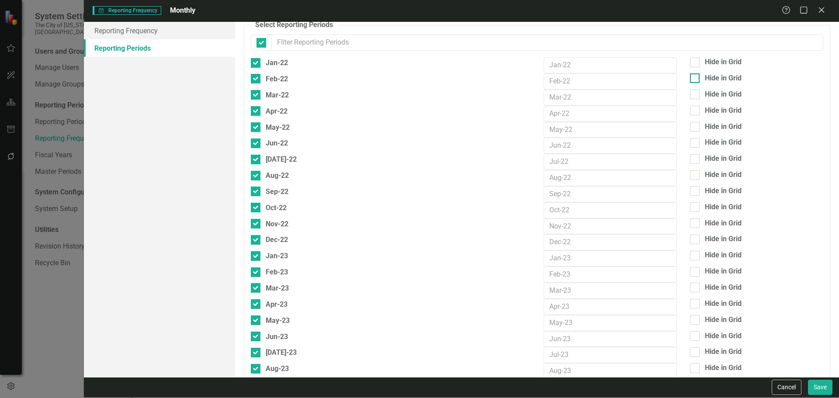
scroll to position [0, 0]
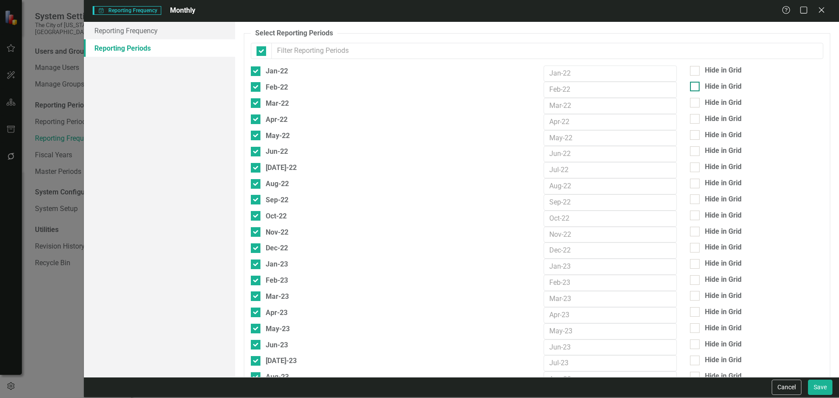
drag, startPoint x: 703, startPoint y: 72, endPoint x: 705, endPoint y: 83, distance: 11.1
click at [704, 72] on div "Hide in Grid" at bounding box center [722, 71] width 37 height 10
click at [695, 72] on input "Hide in Grid" at bounding box center [693, 69] width 6 height 6
checkbox input "true"
click at [705, 85] on div "Hide in Grid" at bounding box center [722, 87] width 37 height 10
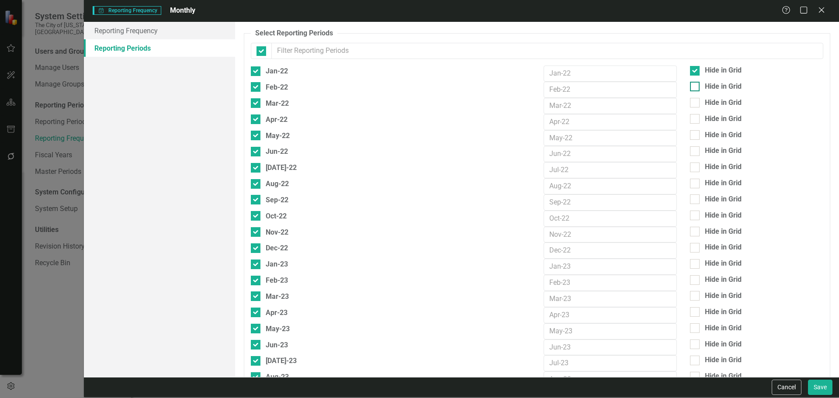
click at [695, 85] on input "Hide in Grid" at bounding box center [693, 85] width 6 height 6
checkbox input "true"
click at [704, 101] on div "Hide in Grid" at bounding box center [722, 103] width 37 height 10
click at [695, 101] on input "Hide in Grid" at bounding box center [693, 101] width 6 height 6
checkbox input "true"
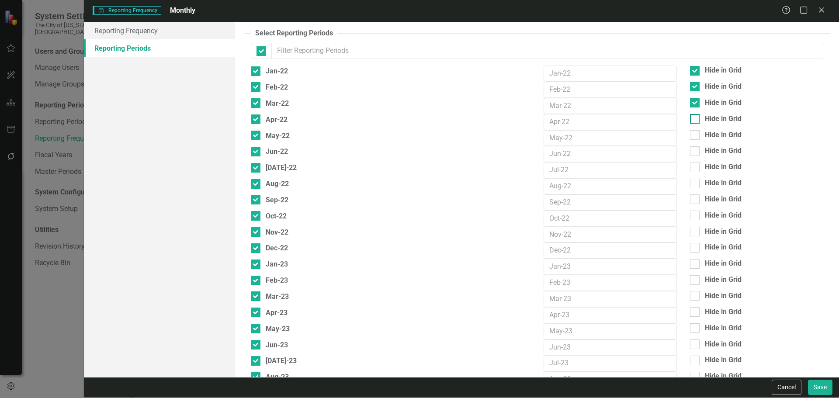
click at [704, 117] on div "Hide in Grid" at bounding box center [722, 119] width 37 height 10
click at [695, 117] on input "Hide in Grid" at bounding box center [693, 117] width 6 height 6
checkbox input "true"
drag, startPoint x: 700, startPoint y: 130, endPoint x: 701, endPoint y: 142, distance: 12.4
click at [704, 131] on div "Hide in Grid" at bounding box center [722, 135] width 37 height 10
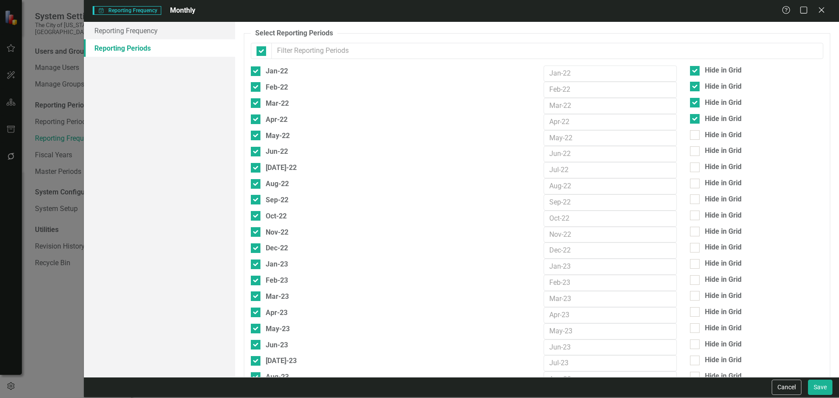
click at [695, 131] on input "Hide in Grid" at bounding box center [693, 133] width 6 height 6
checkbox input "true"
drag, startPoint x: 701, startPoint y: 145, endPoint x: 701, endPoint y: 152, distance: 7.0
click at [704, 152] on div "Hide in Grid" at bounding box center [722, 151] width 37 height 10
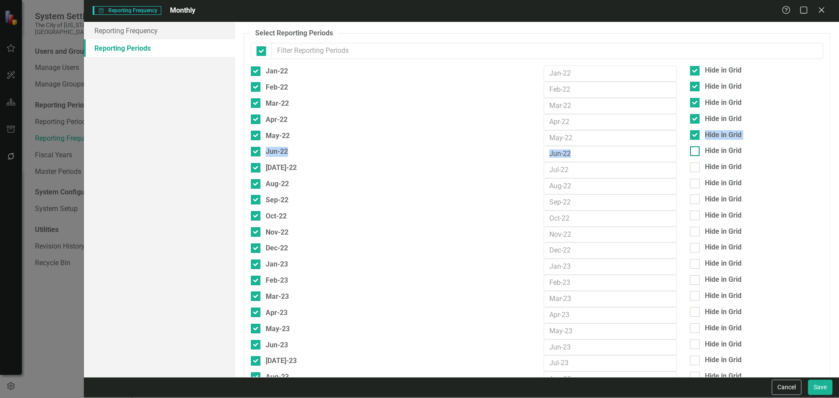
click at [695, 152] on input "Hide in Grid" at bounding box center [693, 149] width 6 height 6
checkbox input "true"
click at [699, 170] on div "Hide in Grid" at bounding box center [756, 167] width 133 height 10
click at [695, 168] on input "Hide in Grid" at bounding box center [693, 165] width 6 height 6
checkbox input "true"
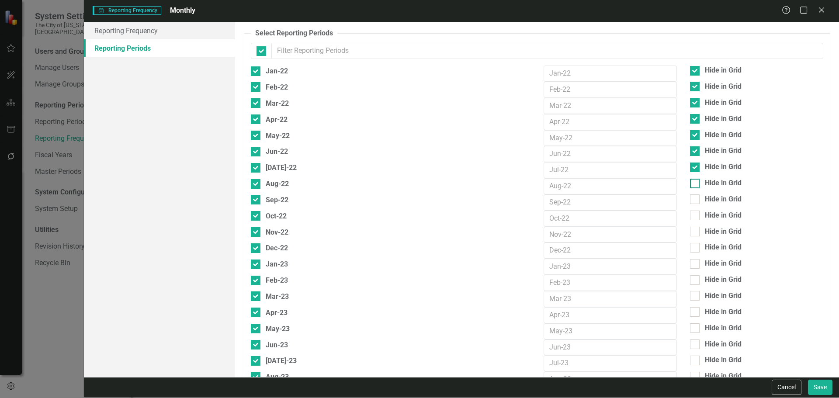
click at [698, 179] on div "Hide in Grid" at bounding box center [756, 183] width 133 height 10
click at [695, 179] on input "Hide in Grid" at bounding box center [693, 182] width 6 height 6
checkbox input "true"
click at [699, 196] on div "Hide in Grid" at bounding box center [756, 199] width 133 height 10
click at [695, 196] on input "Hide in Grid" at bounding box center [693, 197] width 6 height 6
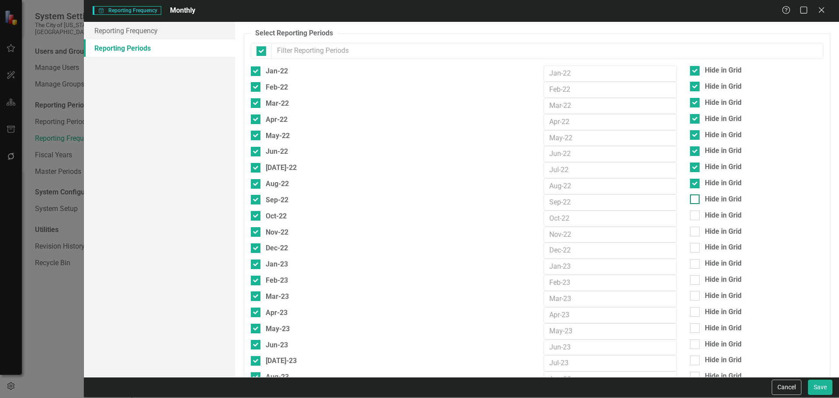
checkbox input "true"
click at [704, 214] on div "Hide in Grid" at bounding box center [722, 216] width 37 height 10
click at [695, 214] on input "Hide in Grid" at bounding box center [693, 214] width 6 height 6
checkbox input "true"
click at [704, 231] on div "Hide in Grid" at bounding box center [722, 232] width 37 height 10
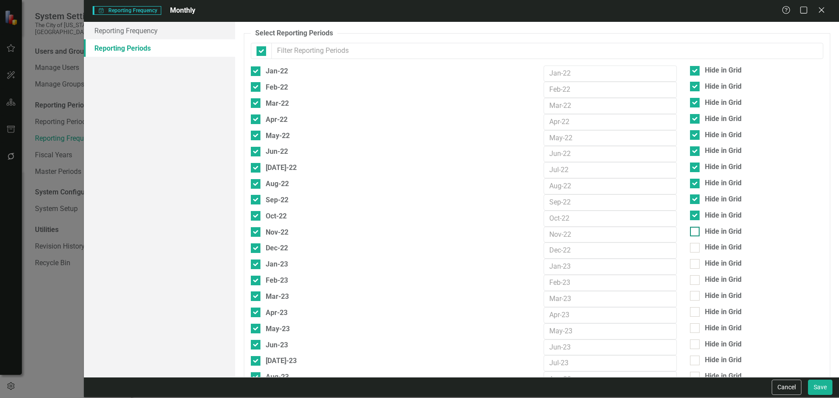
click at [695, 231] on input "Hide in Grid" at bounding box center [693, 230] width 6 height 6
checkbox input "true"
click at [697, 251] on div "Hide in Grid" at bounding box center [756, 247] width 133 height 10
click at [695, 249] on input "Hide in Grid" at bounding box center [693, 246] width 6 height 6
checkbox input "true"
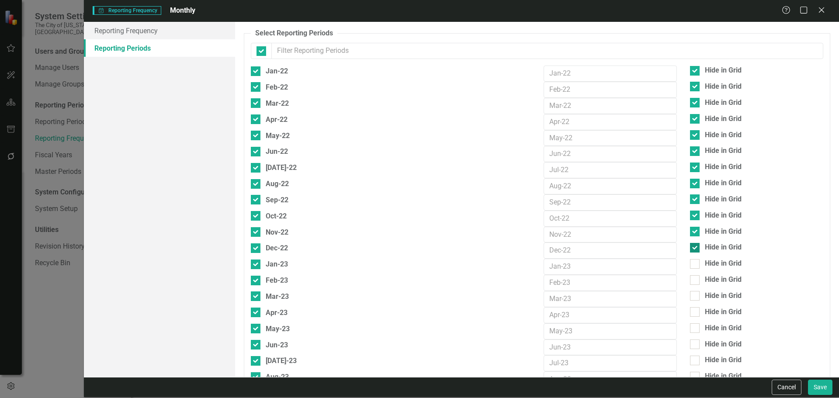
scroll to position [87, 0]
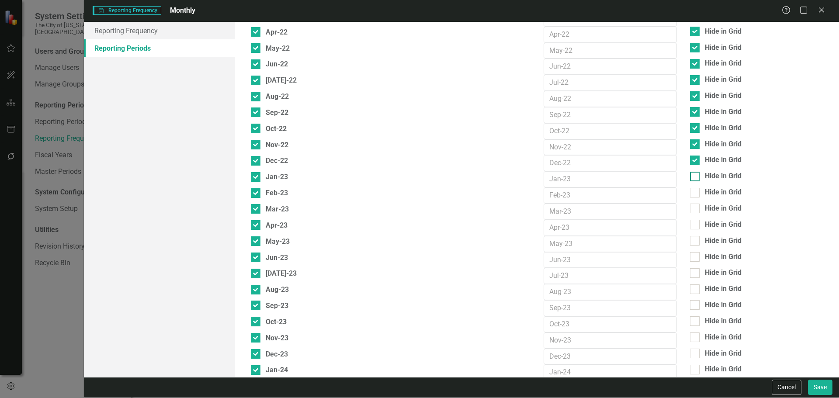
click at [705, 176] on div "Hide in Grid" at bounding box center [722, 176] width 37 height 10
click at [695, 176] on input "Hide in Grid" at bounding box center [693, 175] width 6 height 6
checkbox input "true"
click at [698, 193] on div "Hide in Grid" at bounding box center [756, 192] width 133 height 10
click at [695, 193] on input "Hide in Grid" at bounding box center [693, 191] width 6 height 6
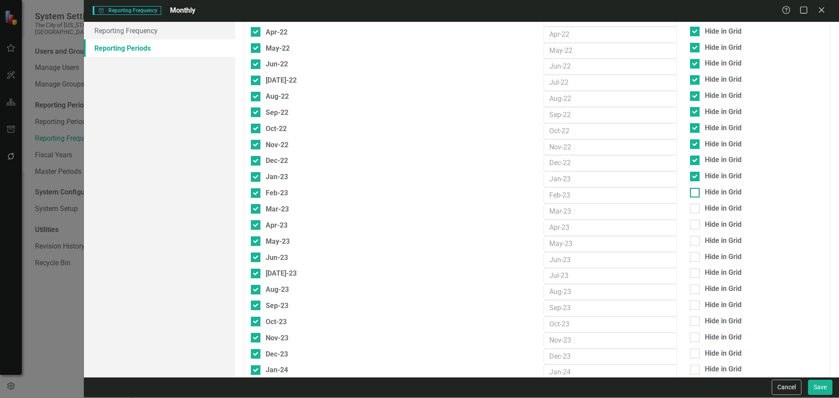
checkbox input "true"
click at [695, 209] on div "Hide in Grid" at bounding box center [756, 209] width 133 height 10
click at [695, 209] on input "Hide in Grid" at bounding box center [693, 207] width 6 height 6
checkbox input "true"
click at [697, 225] on div "Hide in Grid" at bounding box center [756, 225] width 133 height 10
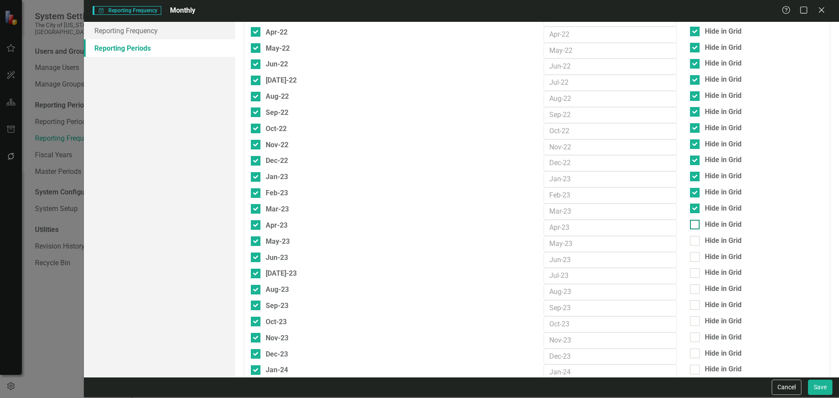
click at [695, 225] on input "Hide in Grid" at bounding box center [693, 223] width 6 height 6
checkbox input "true"
click at [696, 239] on div "Hide in Grid" at bounding box center [756, 241] width 133 height 10
click at [695, 239] on input "Hide in Grid" at bounding box center [693, 239] width 6 height 6
checkbox input "true"
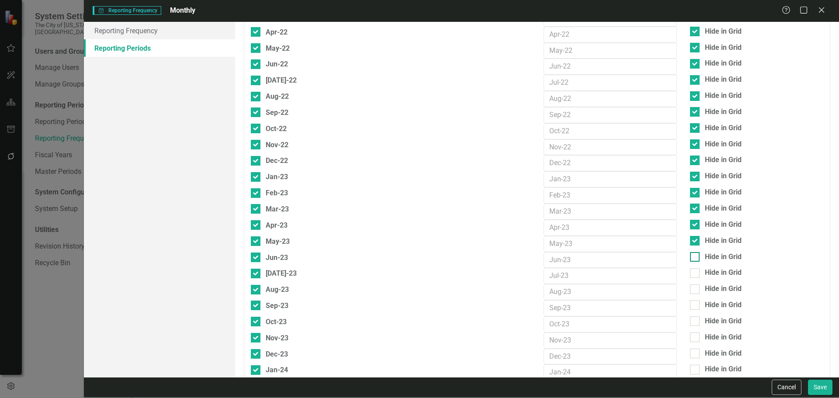
click at [694, 255] on div at bounding box center [695, 257] width 10 height 10
click at [694, 255] on input "Hide in Grid" at bounding box center [693, 255] width 6 height 6
checkbox input "true"
click at [694, 270] on div at bounding box center [695, 273] width 10 height 10
click at [694, 270] on input "Hide in Grid" at bounding box center [693, 271] width 6 height 6
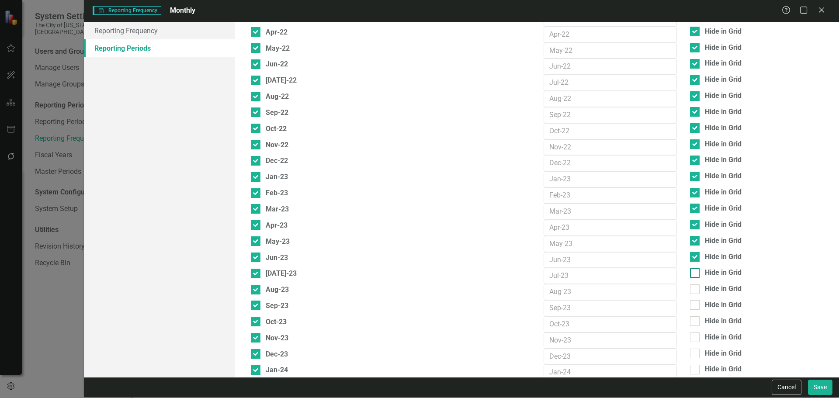
checkbox input "true"
click at [698, 288] on div "Hide in Grid" at bounding box center [756, 289] width 133 height 10
click at [695, 288] on input "Hide in Grid" at bounding box center [693, 287] width 6 height 6
checkbox input "true"
click at [697, 307] on div "Hide in Grid" at bounding box center [756, 305] width 133 height 10
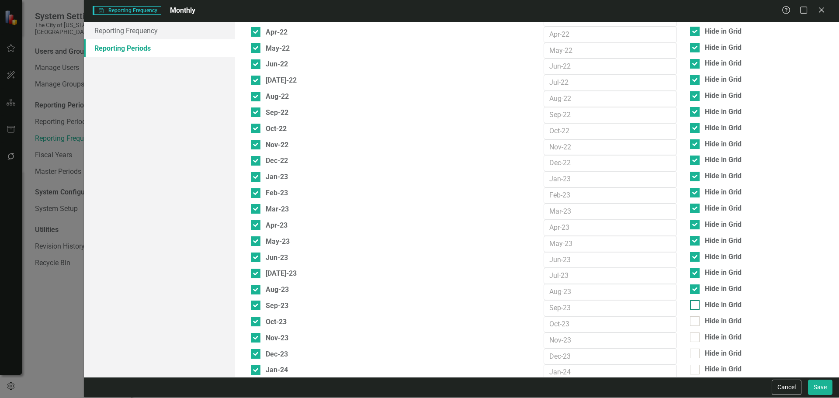
click at [695, 306] on input "Hide in Grid" at bounding box center [693, 303] width 6 height 6
checkbox input "true"
click at [697, 318] on div "Hide in Grid" at bounding box center [756, 321] width 133 height 10
click at [695, 318] on input "Hide in Grid" at bounding box center [693, 319] width 6 height 6
checkbox input "true"
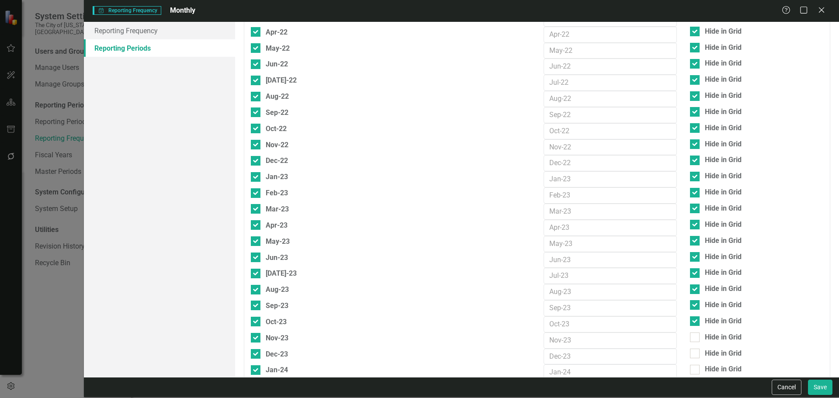
click at [694, 331] on div "Oct-23 Hide in Grid" at bounding box center [536, 324] width 585 height 16
click at [690, 340] on div at bounding box center [695, 337] width 10 height 10
click at [690, 338] on input "Hide in Grid" at bounding box center [693, 335] width 6 height 6
checkbox input "true"
click at [694, 352] on div at bounding box center [695, 354] width 10 height 10
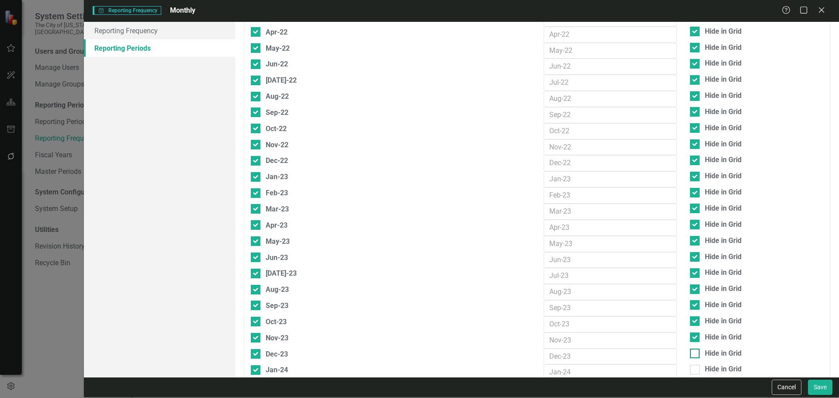
click at [694, 352] on input "Hide in Grid" at bounding box center [693, 352] width 6 height 6
checkbox input "true"
click at [809, 383] on button "Save" at bounding box center [820, 387] width 24 height 15
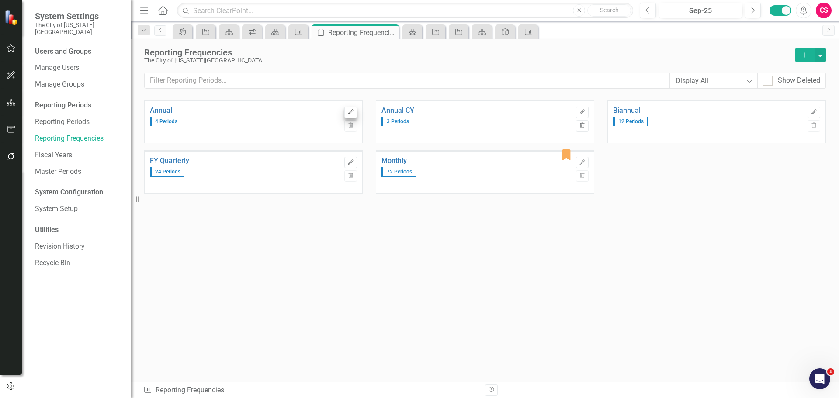
click at [355, 108] on div "Annual 4 Periods Edit Trash" at bounding box center [253, 122] width 218 height 44
click at [348, 114] on icon "Edit" at bounding box center [350, 112] width 7 height 5
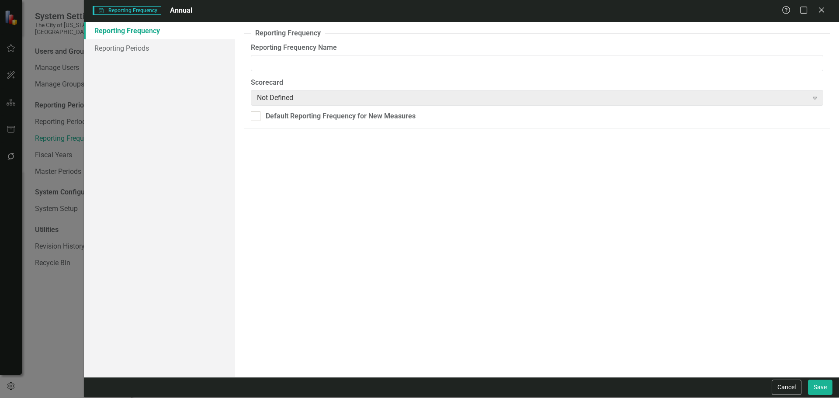
type input "Annual"
click at [180, 51] on link "Reporting Periods" at bounding box center [159, 47] width 151 height 17
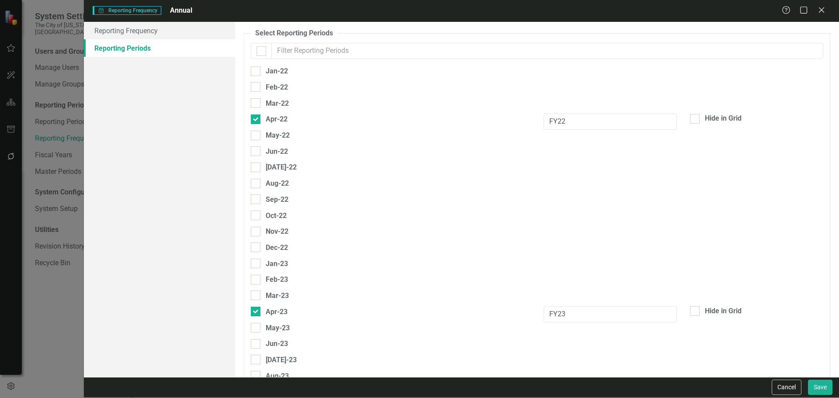
click at [336, 45] on input "text" at bounding box center [547, 51] width 552 height 16
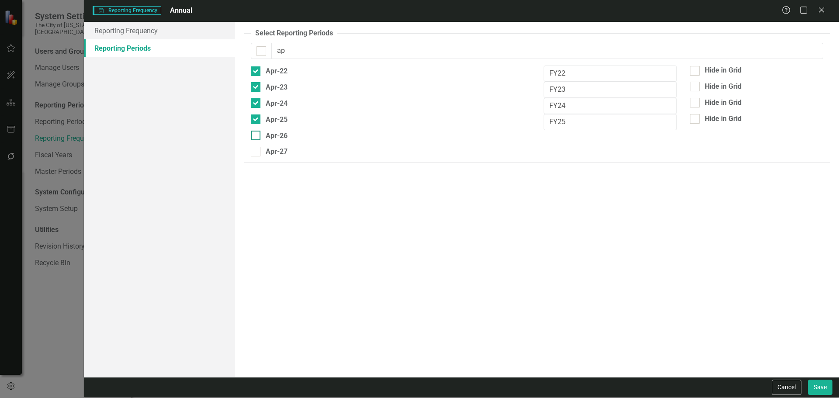
type input "ap"
click at [270, 130] on div "Apr-26" at bounding box center [277, 135] width 22 height 11
click at [256, 131] on input "Apr-26" at bounding box center [254, 134] width 6 height 6
checkbox input "true"
click at [271, 152] on div "Apr-27" at bounding box center [277, 151] width 22 height 11
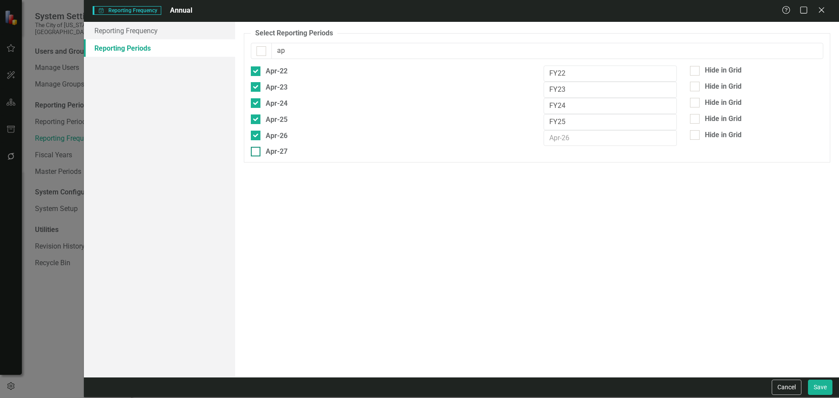
click at [256, 152] on input "Apr-27" at bounding box center [254, 150] width 6 height 6
checkbox input "true"
click at [563, 139] on input "text" at bounding box center [609, 138] width 133 height 16
type input "FY26"
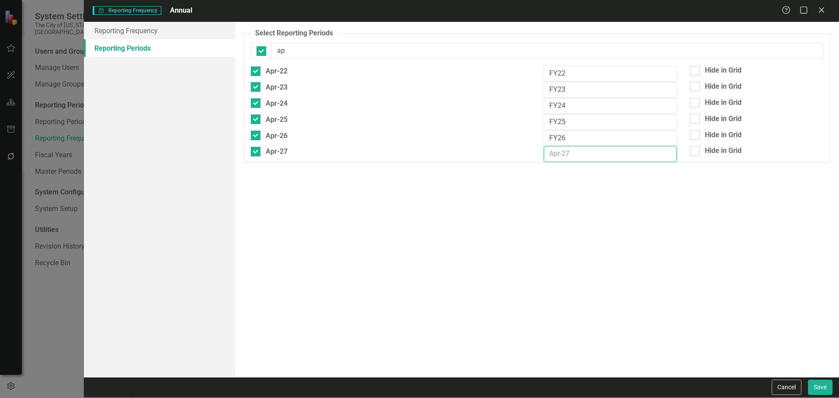
click at [566, 151] on input "text" at bounding box center [609, 154] width 133 height 16
type input "FY27"
click at [710, 152] on div "Hide in Grid" at bounding box center [722, 151] width 37 height 10
click at [695, 152] on input "Hide in Grid" at bounding box center [693, 149] width 6 height 6
checkbox input "true"
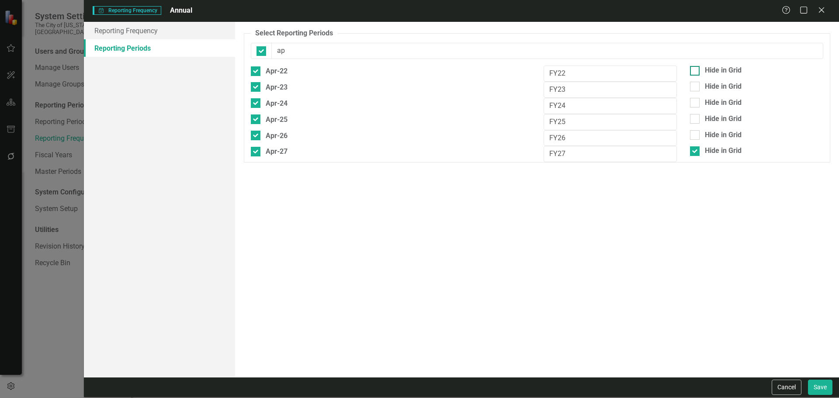
click at [699, 69] on div "Hide in Grid" at bounding box center [756, 71] width 133 height 10
click at [695, 69] on input "Hide in Grid" at bounding box center [693, 69] width 6 height 6
checkbox input "true"
click at [701, 82] on div "Hide in Grid" at bounding box center [756, 87] width 133 height 10
click at [695, 82] on input "Hide in Grid" at bounding box center [693, 85] width 6 height 6
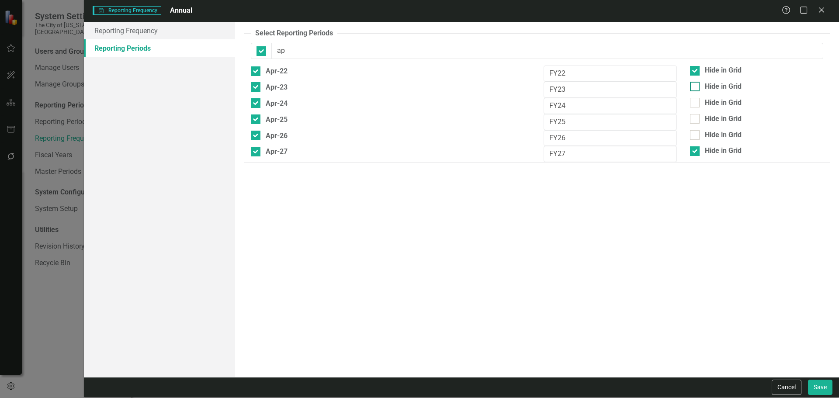
checkbox input "true"
click at [191, 31] on link "Reporting Frequency" at bounding box center [159, 30] width 151 height 17
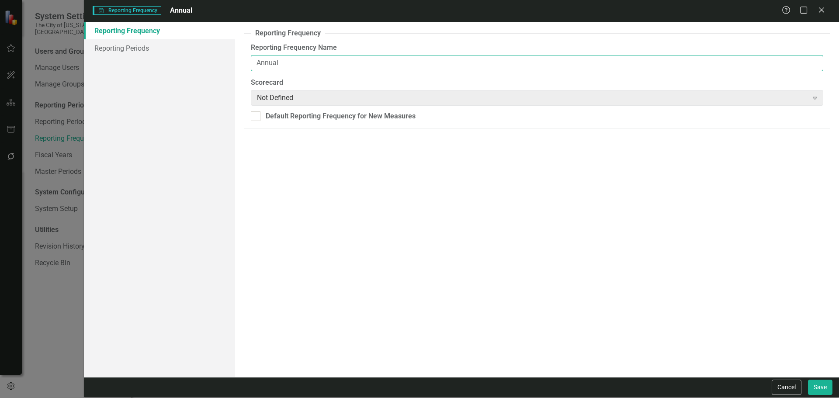
click at [258, 65] on input "Annual" at bounding box center [537, 63] width 572 height 16
type input "FY Annual"
click at [808, 380] on button "Save" at bounding box center [820, 387] width 24 height 15
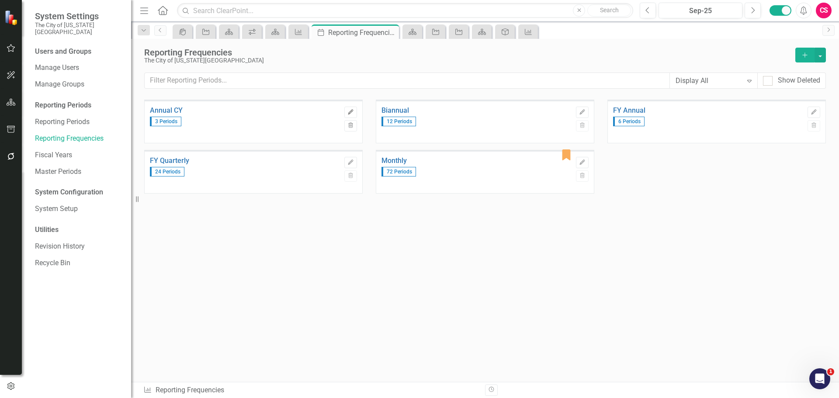
click at [346, 109] on button "Edit" at bounding box center [350, 112] width 13 height 11
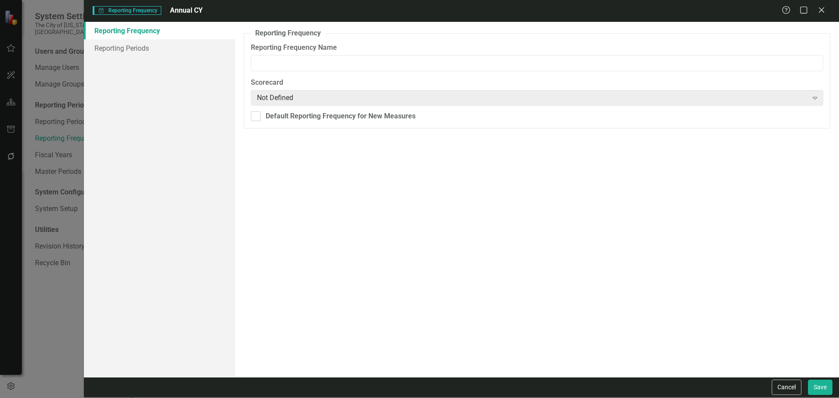
type input "Annual CY"
click at [203, 45] on link "Reporting Periods" at bounding box center [159, 47] width 151 height 17
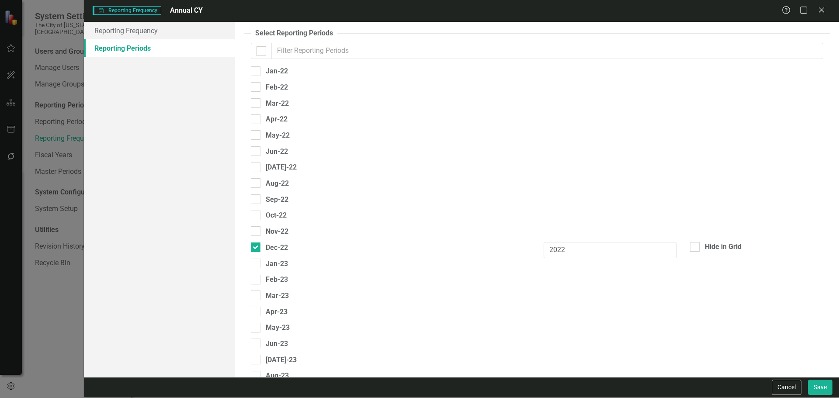
click at [321, 52] on input "text" at bounding box center [547, 51] width 552 height 16
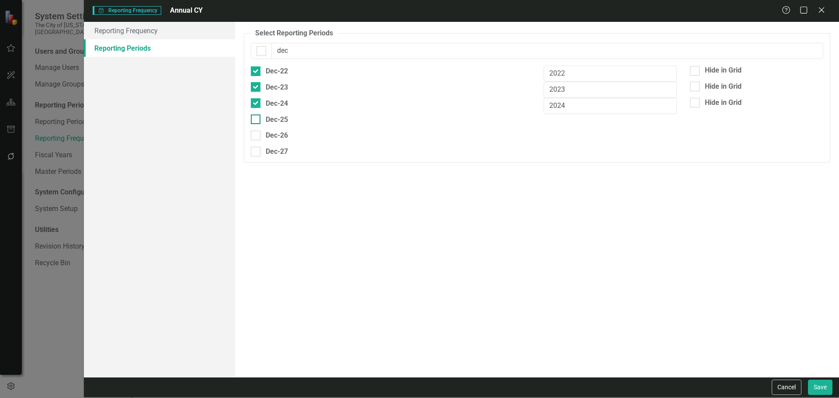
type input "dec"
click at [282, 116] on div "Dec-25" at bounding box center [277, 119] width 22 height 11
click at [256, 116] on input "Dec-25" at bounding box center [254, 117] width 6 height 6
checkbox input "true"
drag, startPoint x: 268, startPoint y: 135, endPoint x: 260, endPoint y: 152, distance: 18.8
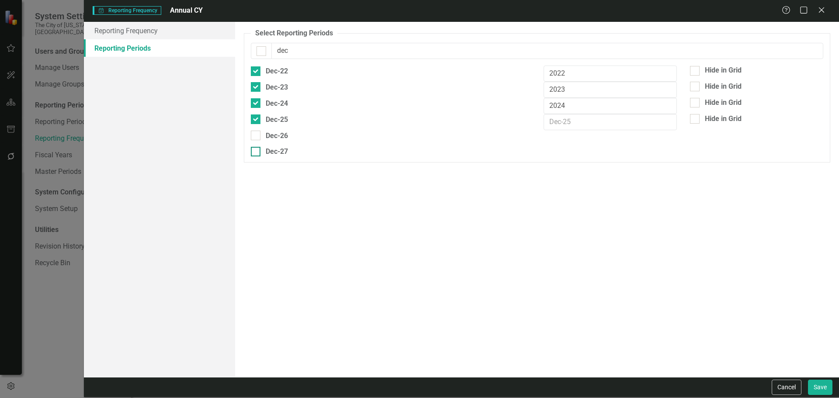
click at [268, 136] on div "Dec-26" at bounding box center [277, 135] width 22 height 11
click at [256, 136] on input "Dec-26" at bounding box center [254, 134] width 6 height 6
checkbox input "true"
click at [260, 152] on div "Dec-27" at bounding box center [269, 151] width 37 height 11
click at [256, 152] on input "Dec-27" at bounding box center [254, 150] width 6 height 6
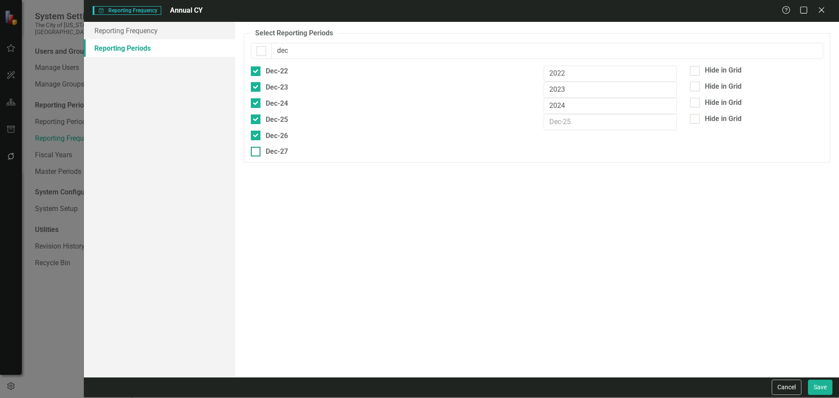
checkbox input "true"
click at [546, 127] on input "text" at bounding box center [609, 122] width 133 height 16
type input "2025"
click at [561, 138] on input "text" at bounding box center [609, 138] width 133 height 16
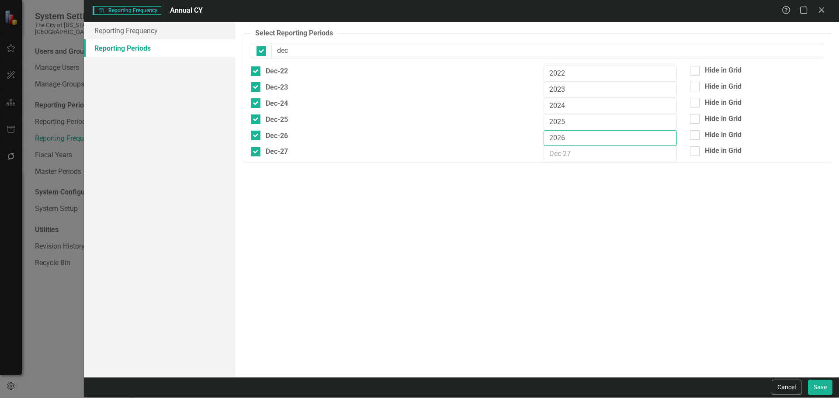
type input "2026"
click at [553, 153] on input "text" at bounding box center [609, 154] width 133 height 16
type input "2027"
click at [703, 157] on div "Hide in Grid" at bounding box center [756, 152] width 146 height 12
click at [715, 149] on div "Hide in Grid" at bounding box center [722, 151] width 37 height 10
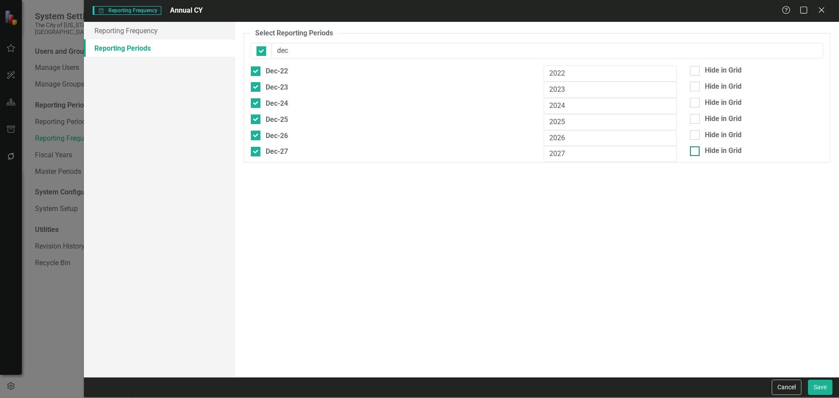
click at [695, 149] on input "Hide in Grid" at bounding box center [693, 149] width 6 height 6
checkbox input "true"
click at [703, 116] on div "Hide in Grid" at bounding box center [756, 119] width 133 height 10
click at [695, 116] on input "Hide in Grid" at bounding box center [693, 117] width 6 height 6
drag, startPoint x: 703, startPoint y: 118, endPoint x: 712, endPoint y: 100, distance: 19.9
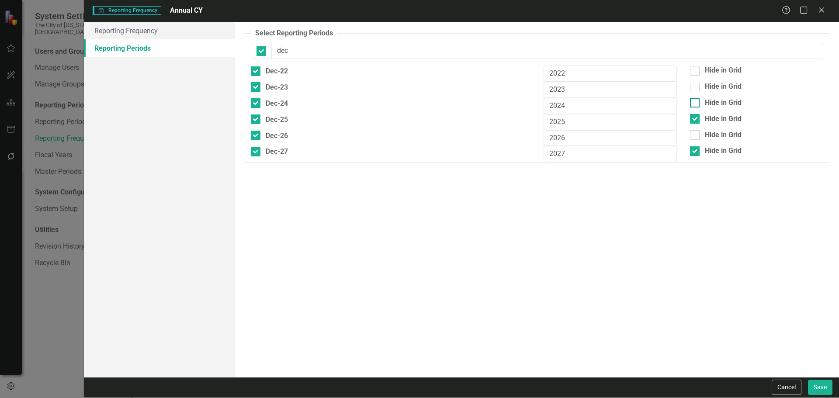
click at [703, 118] on div "Hide in Grid" at bounding box center [756, 119] width 133 height 10
click at [695, 118] on input "Hide in Grid" at bounding box center [693, 117] width 6 height 6
checkbox input "false"
drag, startPoint x: 704, startPoint y: 68, endPoint x: 705, endPoint y: 72, distance: 4.4
click at [704, 68] on div "Hide in Grid" at bounding box center [722, 71] width 37 height 10
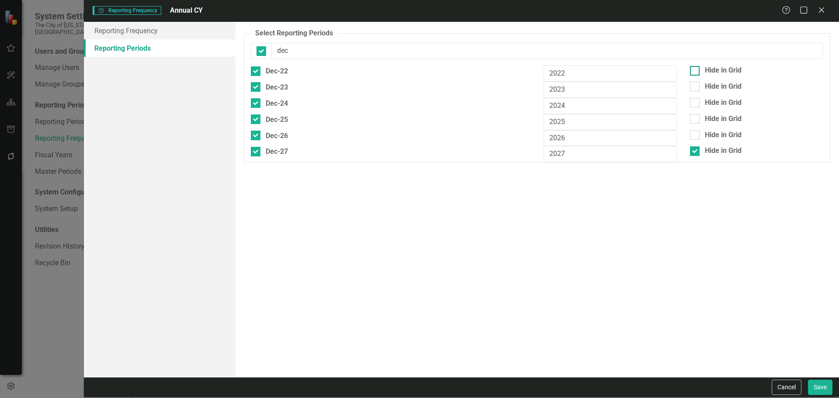
click at [695, 68] on input "Hide in Grid" at bounding box center [693, 69] width 6 height 6
checkbox input "true"
click at [701, 82] on fieldset "Select Reporting Periods Since you may not be reporting on every element every …" at bounding box center [537, 95] width 586 height 134
click at [701, 83] on div "Hide in Grid" at bounding box center [756, 87] width 133 height 10
click at [695, 83] on input "Hide in Grid" at bounding box center [693, 85] width 6 height 6
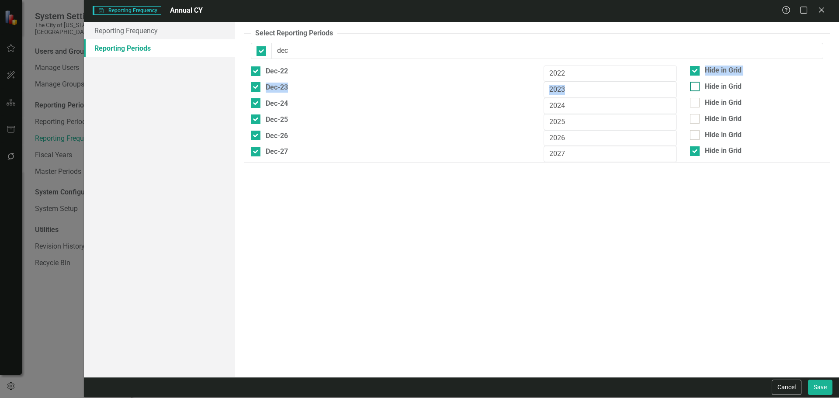
checkbox input "true"
click at [826, 390] on button "Save" at bounding box center [820, 387] width 24 height 15
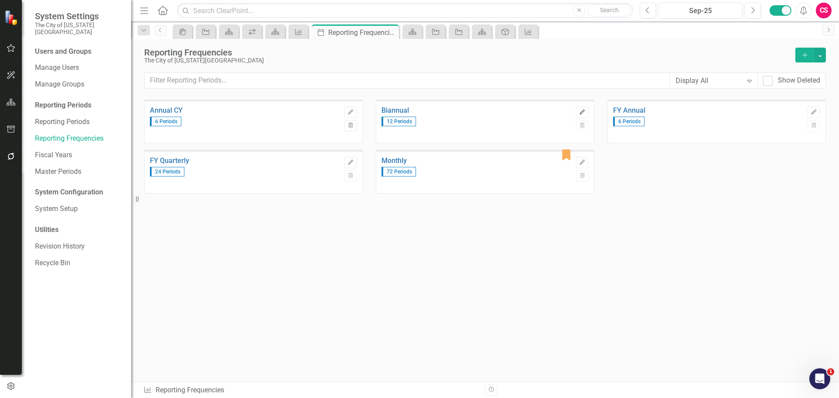
click at [581, 113] on icon "Edit" at bounding box center [582, 112] width 7 height 5
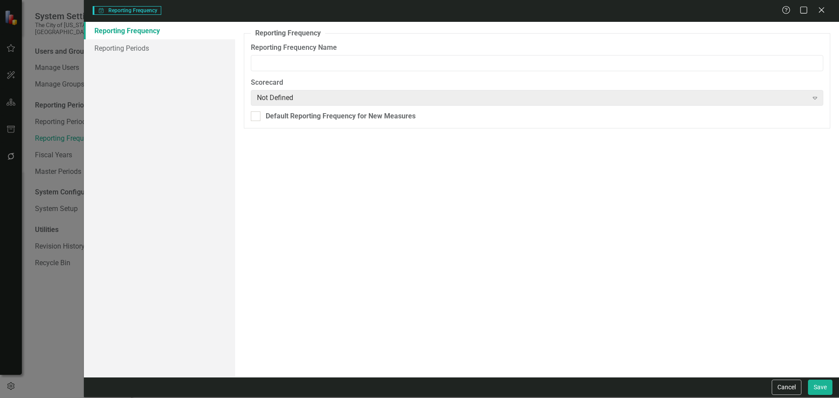
type input "Biannual"
click at [224, 49] on link "Reporting Periods" at bounding box center [159, 47] width 151 height 17
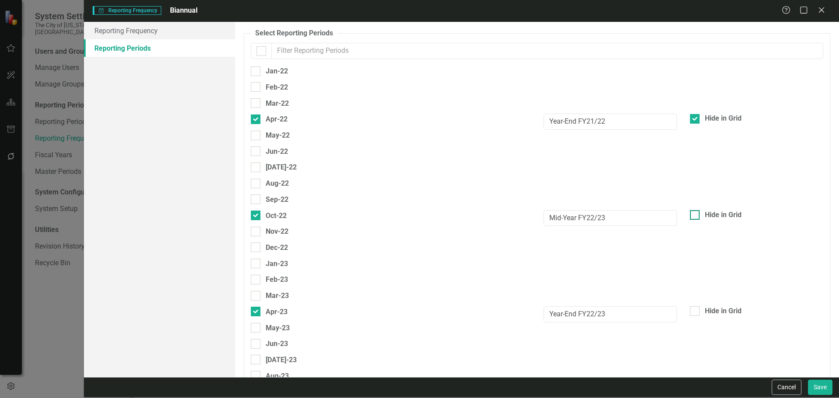
click at [710, 211] on div "Hide in Grid" at bounding box center [722, 215] width 37 height 10
click at [695, 211] on input "Hide in Grid" at bounding box center [693, 213] width 6 height 6
checkbox input "true"
click at [697, 312] on div "Hide in Grid" at bounding box center [756, 311] width 133 height 10
click at [695, 312] on input "Hide in Grid" at bounding box center [693, 309] width 6 height 6
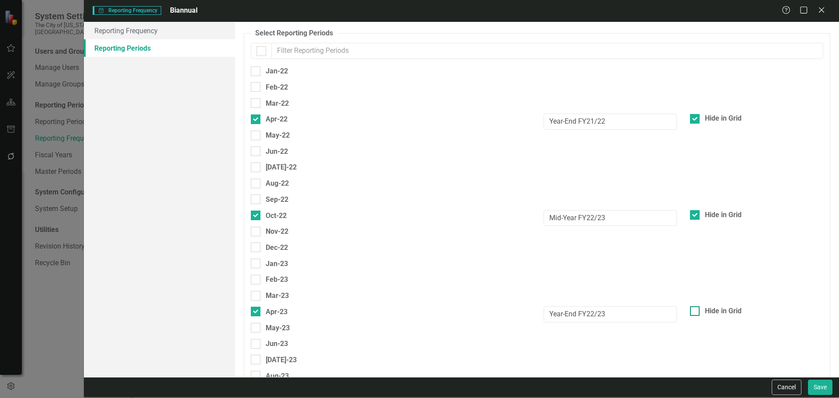
checkbox input "true"
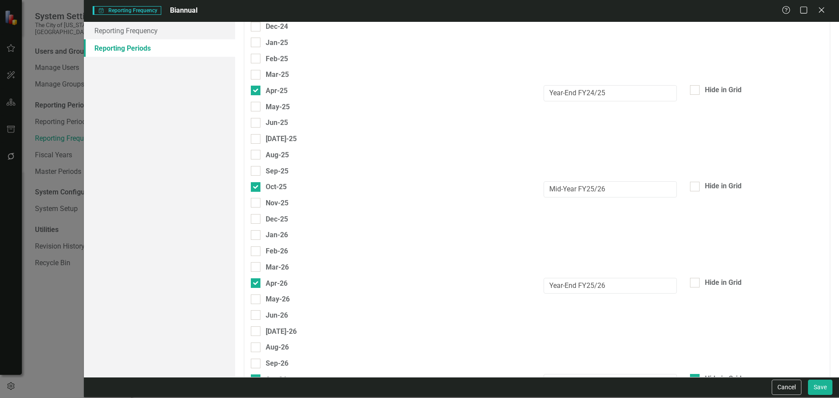
scroll to position [850, 0]
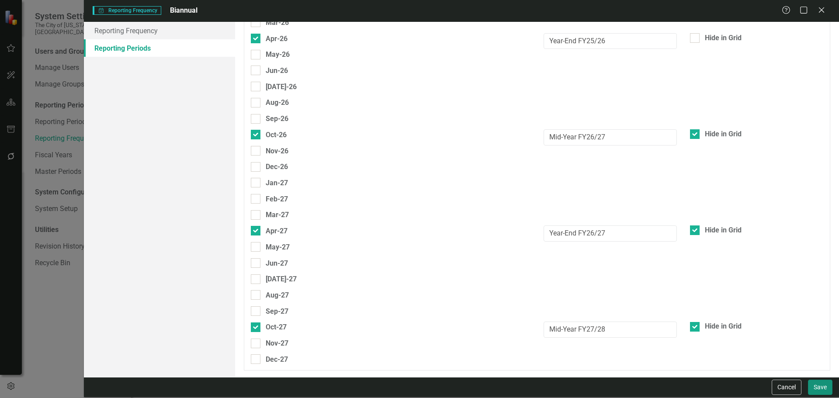
click at [823, 391] on button "Save" at bounding box center [820, 387] width 24 height 15
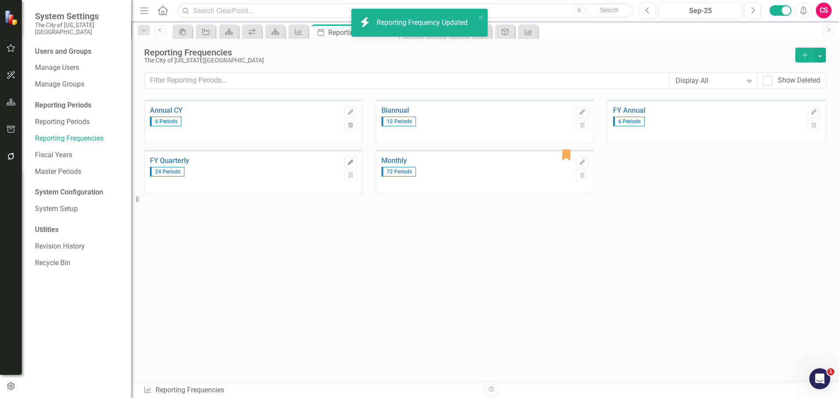
click at [351, 162] on icon "Edit" at bounding box center [350, 162] width 7 height 5
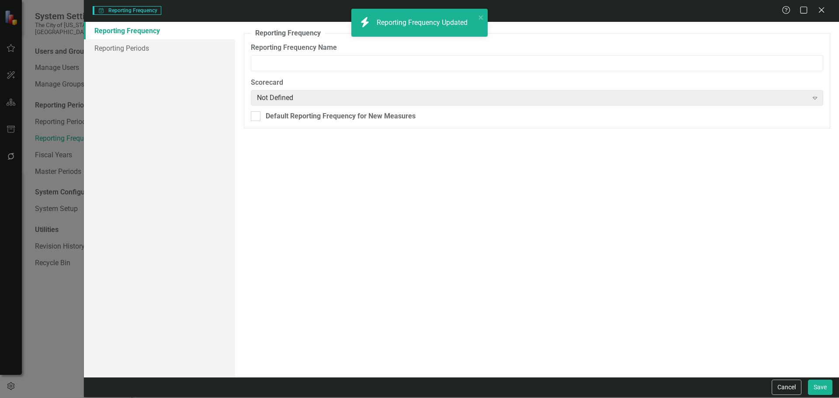
type input "FY Quarterly"
drag, startPoint x: 174, startPoint y: 47, endPoint x: 170, endPoint y: 40, distance: 7.8
click at [173, 47] on link "Reporting Periods" at bounding box center [159, 47] width 151 height 17
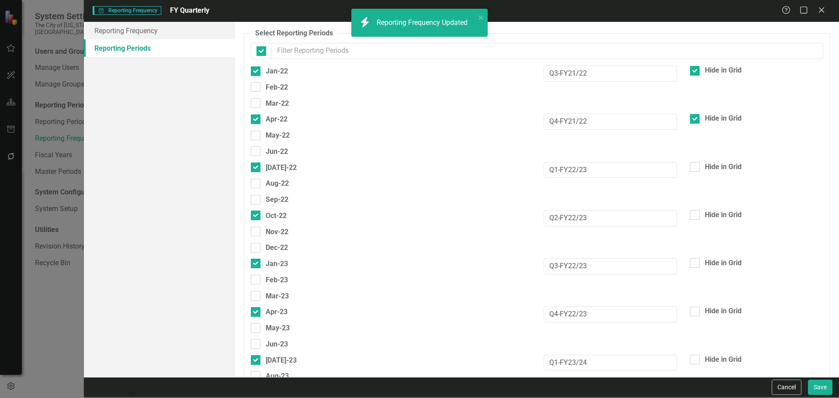
checkbox input "false"
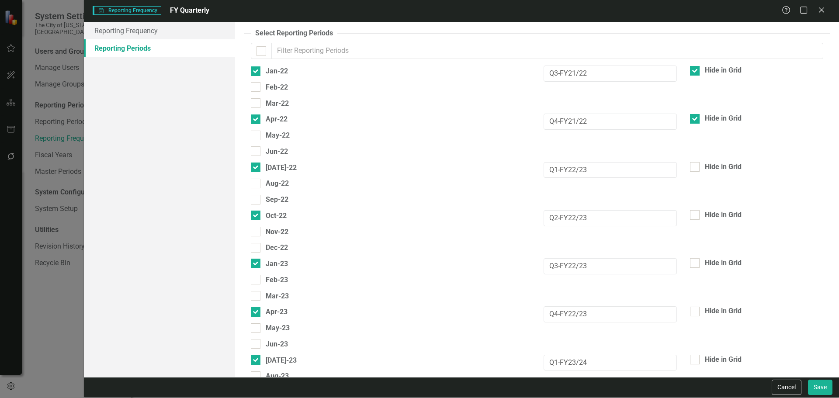
drag, startPoint x: 708, startPoint y: 169, endPoint x: 702, endPoint y: 182, distance: 14.6
click at [708, 167] on div "Hide in Grid" at bounding box center [722, 167] width 37 height 10
click at [697, 214] on div "Hide in Grid" at bounding box center [756, 215] width 133 height 10
click at [695, 214] on input "Hide in Grid" at bounding box center [693, 213] width 6 height 6
checkbox input "true"
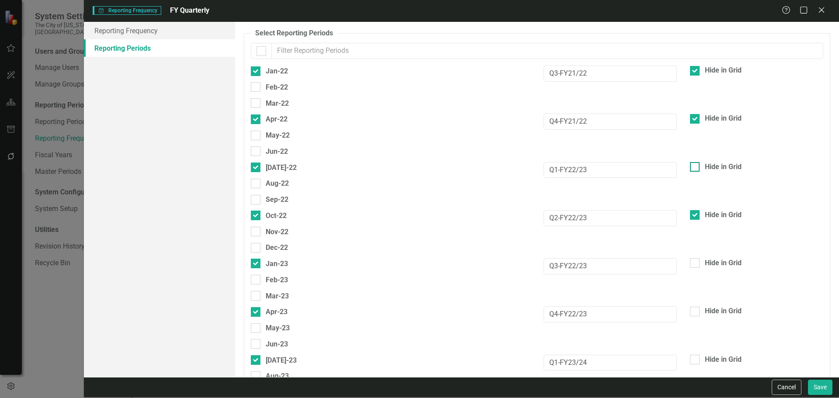
click at [691, 163] on div at bounding box center [695, 167] width 10 height 10
click at [691, 163] on input "Hide in Grid" at bounding box center [693, 165] width 6 height 6
checkbox input "true"
click at [704, 259] on div "Hide in Grid" at bounding box center [722, 263] width 37 height 10
click at [695, 259] on input "Hide in Grid" at bounding box center [693, 261] width 6 height 6
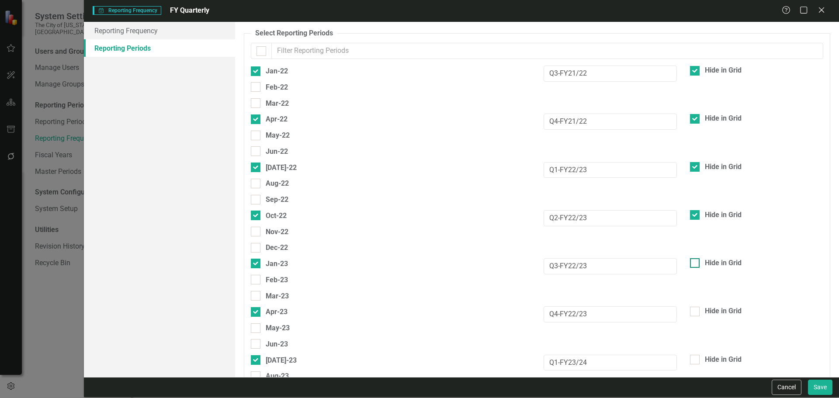
checkbox input "true"
click at [704, 309] on div "Hide in Grid" at bounding box center [722, 311] width 37 height 10
click at [695, 309] on input "Hide in Grid" at bounding box center [693, 310] width 6 height 6
checkbox input "true"
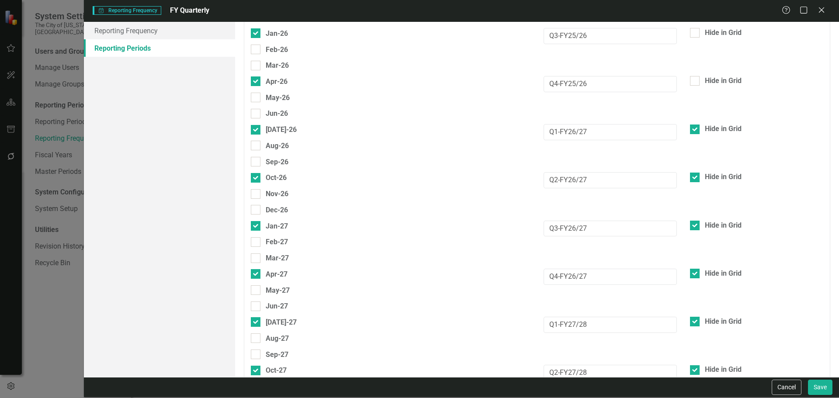
scroll to position [851, 0]
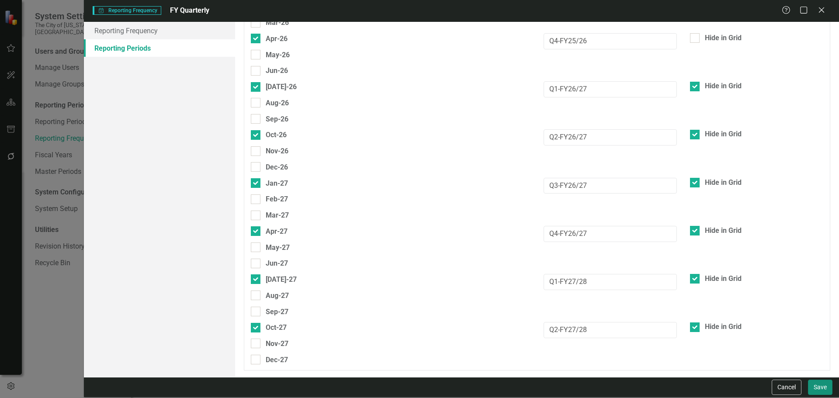
click at [825, 384] on button "Save" at bounding box center [820, 387] width 24 height 15
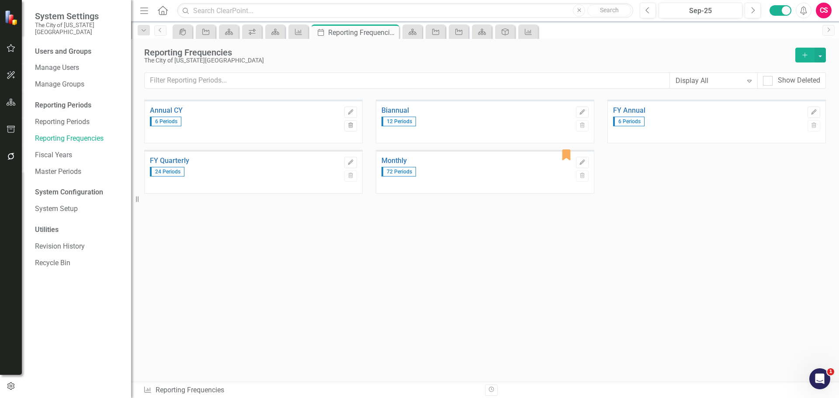
click at [2, 97] on button "button" at bounding box center [11, 102] width 20 height 18
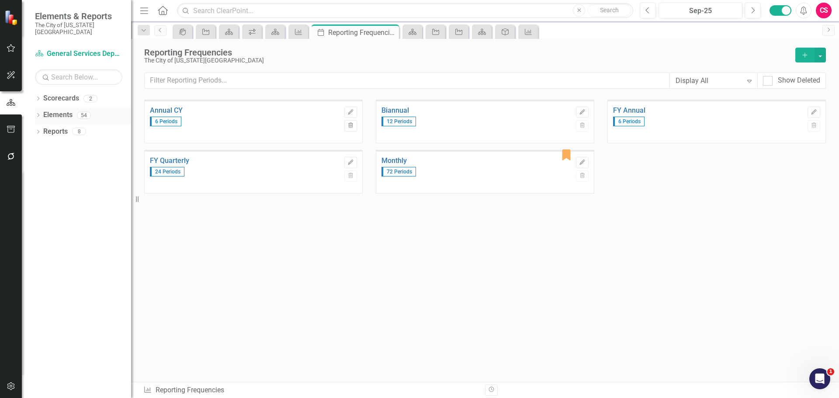
click at [63, 110] on link "Elements" at bounding box center [57, 115] width 29 height 10
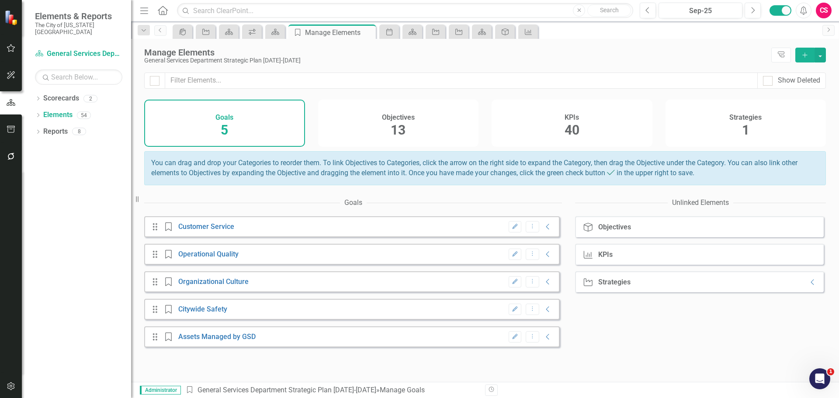
click at [596, 122] on div "KPIs 40" at bounding box center [571, 123] width 161 height 47
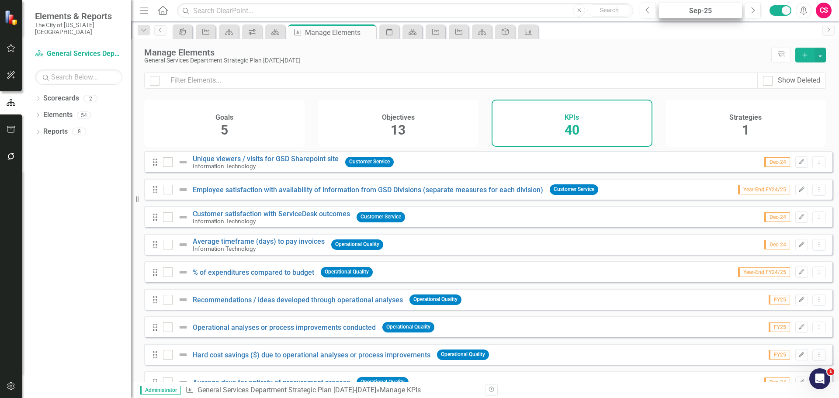
drag, startPoint x: 694, startPoint y: 20, endPoint x: 693, endPoint y: 15, distance: 5.0
click at [693, 16] on div "Menu Home Search Close Search Previous Sep-25 Next Alerts CS User Edit Profile …" at bounding box center [485, 10] width 708 height 21
click at [693, 15] on div "Sep-25" at bounding box center [700, 11] width 78 height 10
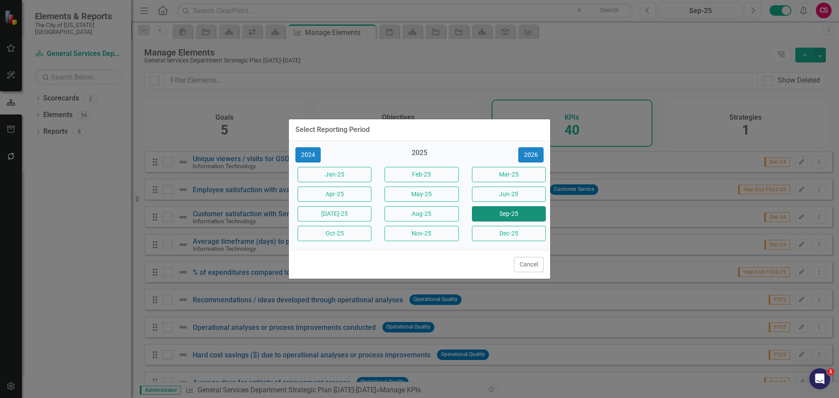
click at [490, 211] on button "Sep-25" at bounding box center [509, 213] width 74 height 15
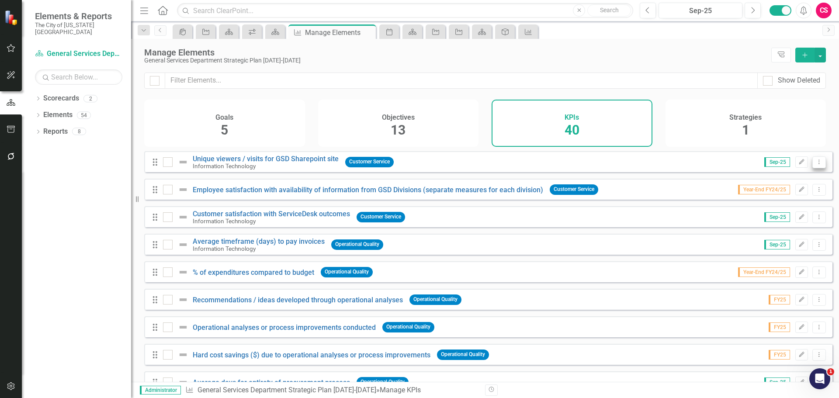
click at [813, 168] on button "Dropdown Menu" at bounding box center [819, 162] width 14 height 12
click at [780, 215] on link "Copy Duplicate KPI" at bounding box center [783, 215] width 69 height 16
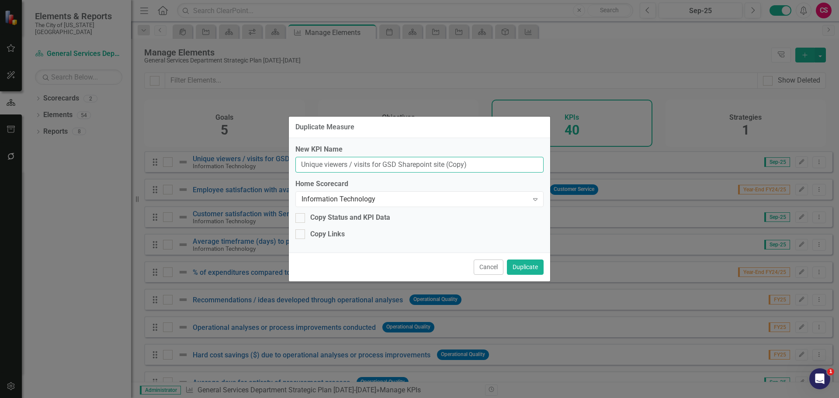
click at [304, 166] on input "Unique viewers / visits for GSD Sharepoint site (Copy)" at bounding box center [419, 165] width 248 height 16
click at [303, 166] on input "Unique viewers / visits for GSD Sharepoint site (Copy)" at bounding box center [419, 165] width 248 height 16
type input "JP - Unique viewers / visits for GSD Sharepoint site"
click at [327, 236] on div "Copy Links" at bounding box center [327, 234] width 35 height 10
click at [301, 235] on input "Copy Links" at bounding box center [298, 232] width 6 height 6
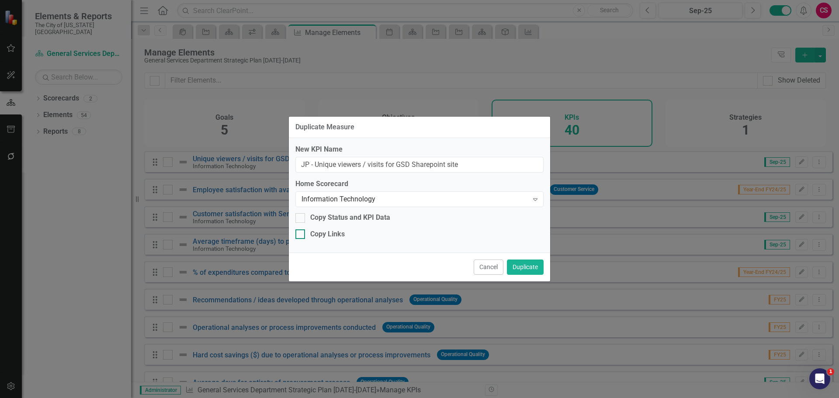
checkbox input "true"
click at [525, 271] on button "Duplicate" at bounding box center [525, 266] width 37 height 15
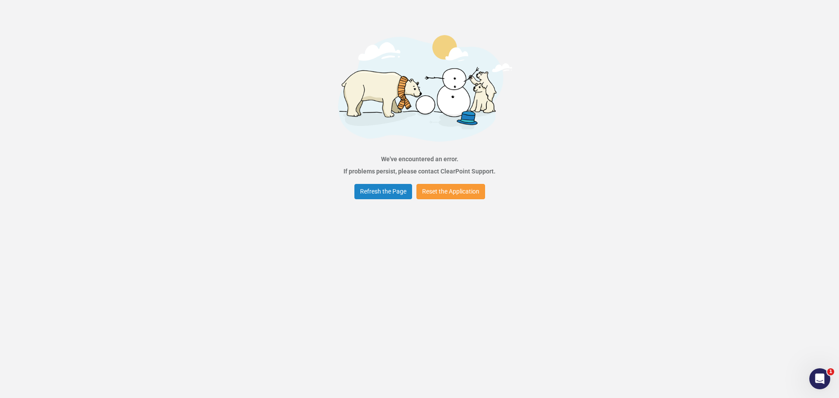
click at [466, 198] on button "Reset the Application" at bounding box center [450, 191] width 69 height 15
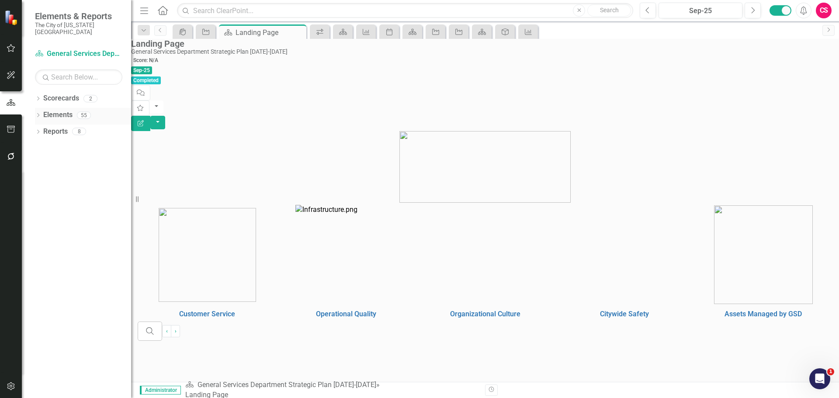
click at [69, 110] on link "Elements" at bounding box center [57, 115] width 29 height 10
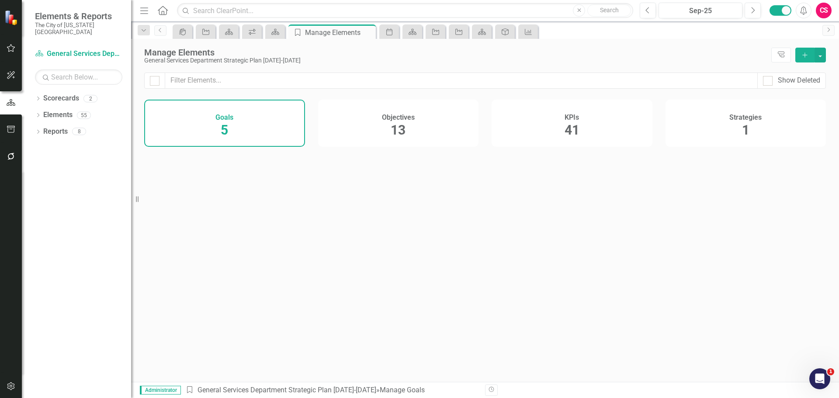
click at [590, 127] on div "KPIs 41" at bounding box center [571, 123] width 161 height 47
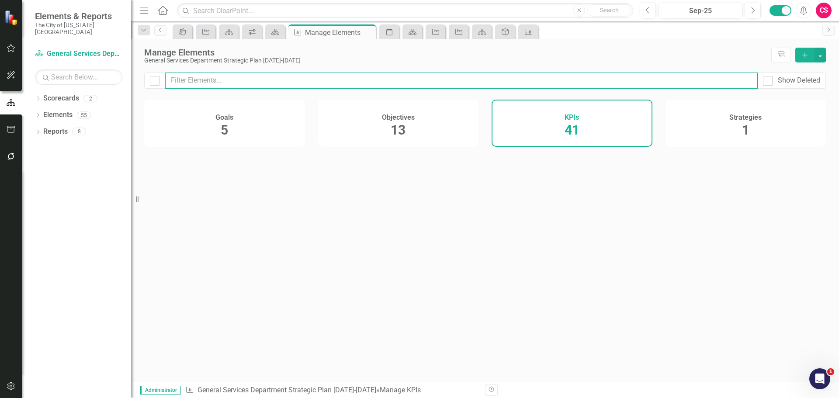
click at [549, 78] on input "text" at bounding box center [461, 80] width 592 height 16
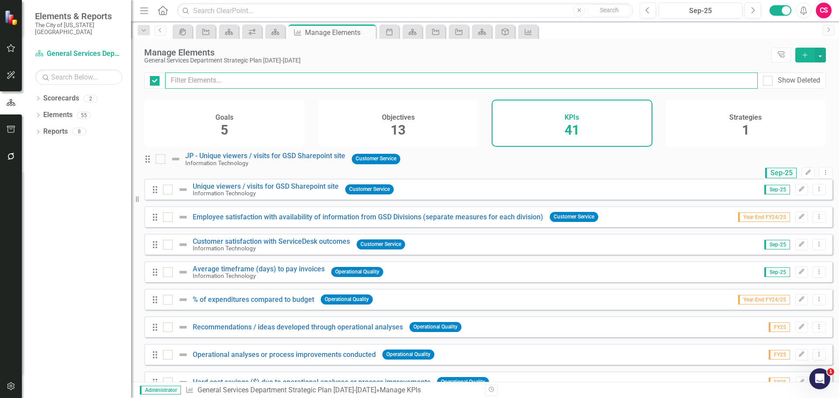
checkbox input "false"
type input "j"
checkbox input "false"
type input "jp"
checkbox input "false"
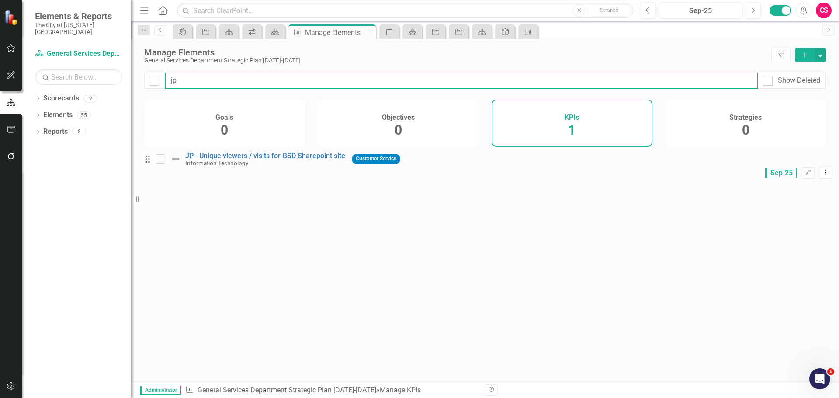
drag, startPoint x: 255, startPoint y: 79, endPoint x: 83, endPoint y: 76, distance: 171.7
click at [84, 76] on div "Elements & Reports The City of [US_STATE] City Scorecard General Services Depar…" at bounding box center [419, 199] width 839 height 398
type input "m"
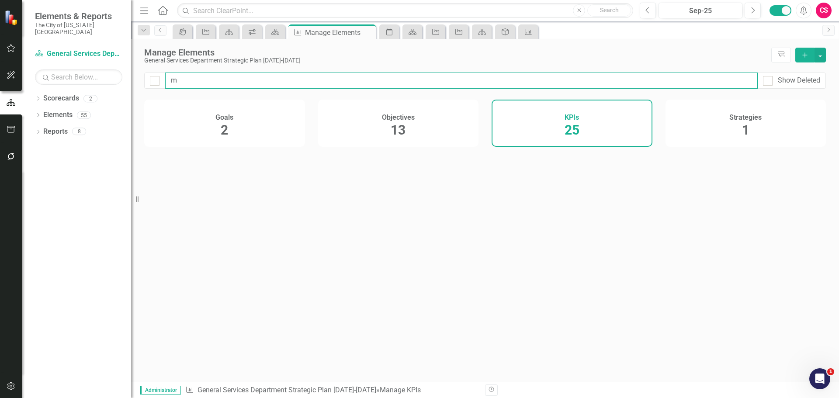
checkbox input "false"
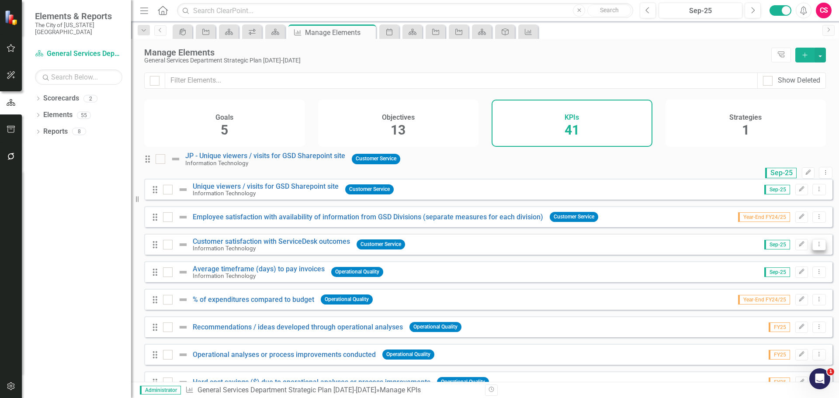
click at [815, 247] on icon "Dropdown Menu" at bounding box center [818, 244] width 7 height 6
click at [779, 297] on link "Copy Duplicate KPI" at bounding box center [783, 298] width 69 height 16
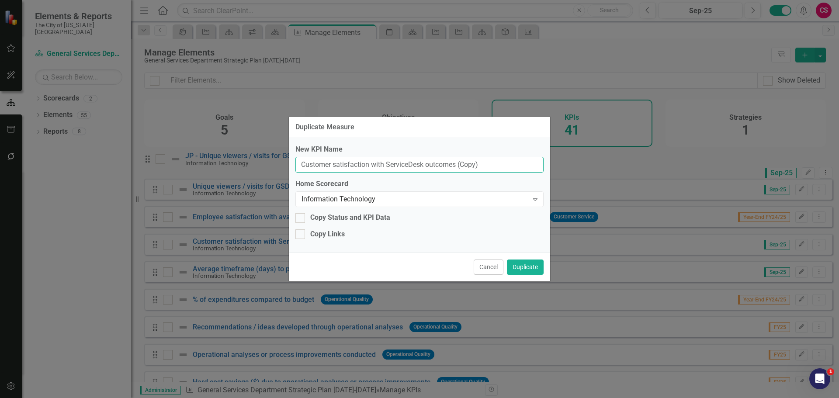
click at [301, 166] on input "Customer satisfaction with ServiceDesk outcomes (Copy)" at bounding box center [419, 165] width 248 height 16
type input "MS - Customer satisfaction with ServiceDesk outcomes"
click at [311, 234] on div "Copy Links" at bounding box center [327, 234] width 35 height 10
click at [301, 234] on input "Copy Links" at bounding box center [298, 232] width 6 height 6
checkbox input "true"
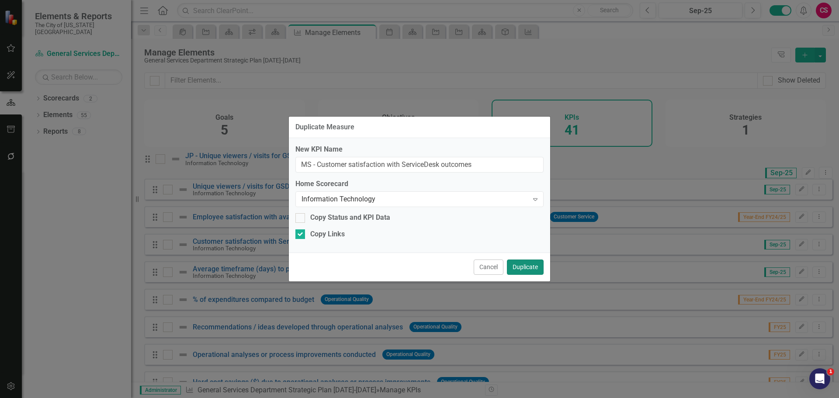
click at [518, 263] on button "Duplicate" at bounding box center [525, 266] width 37 height 15
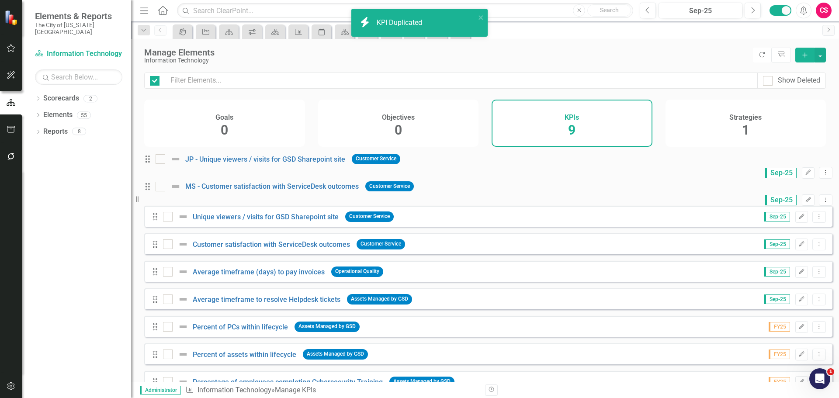
checkbox input "false"
click at [804, 170] on icon "Edit" at bounding box center [807, 172] width 7 height 5
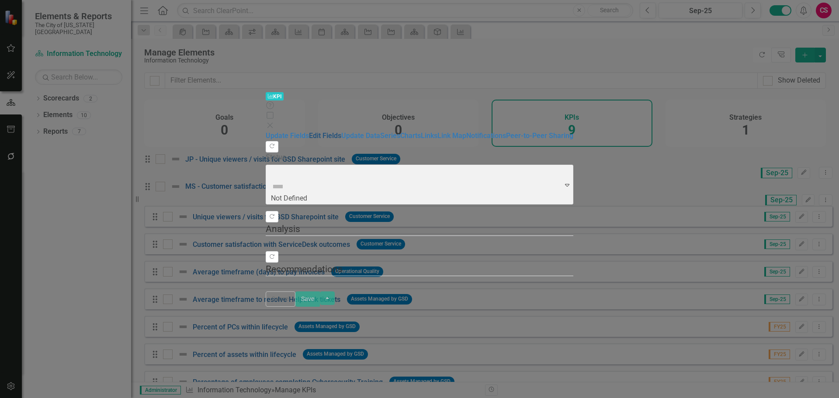
click at [309, 131] on link "Edit Fields" at bounding box center [325, 135] width 32 height 8
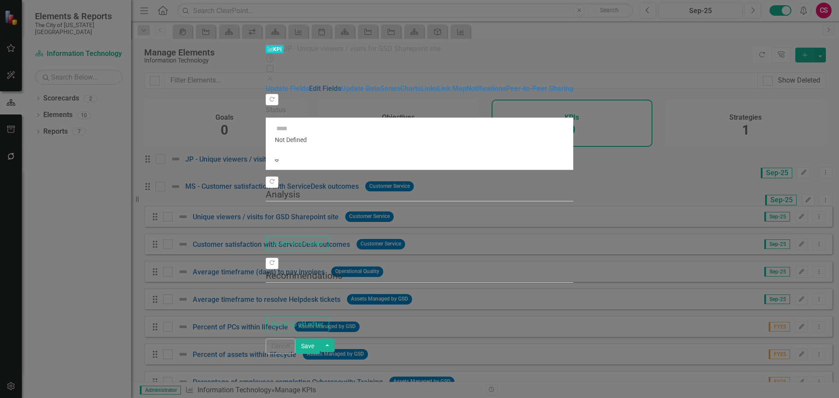
click at [309, 84] on link "Edit Fields" at bounding box center [325, 88] width 32 height 8
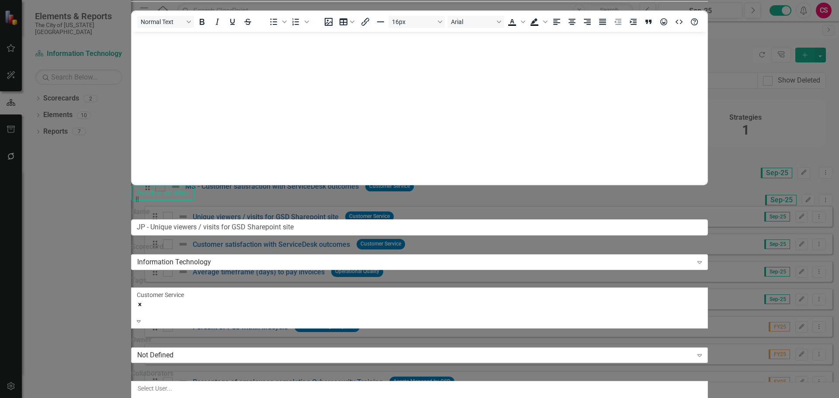
click at [274, 347] on div "Not Defined Expand" at bounding box center [419, 355] width 576 height 16
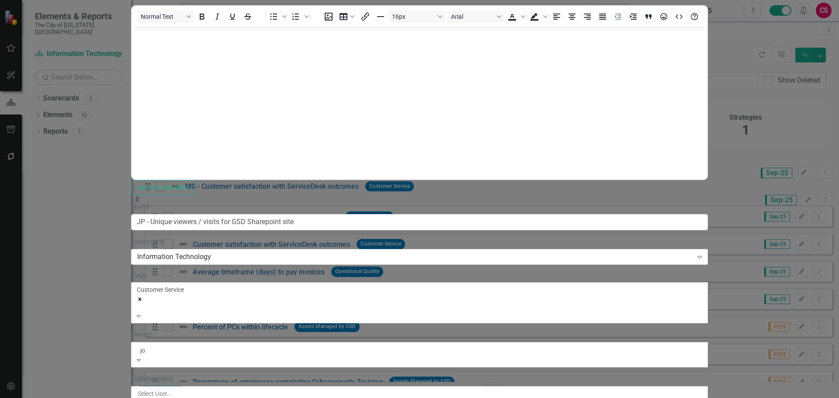
type input "[PERSON_NAME]"
click at [105, 397] on span "[PERSON_NAME]" at bounding box center [52, 402] width 105 height 8
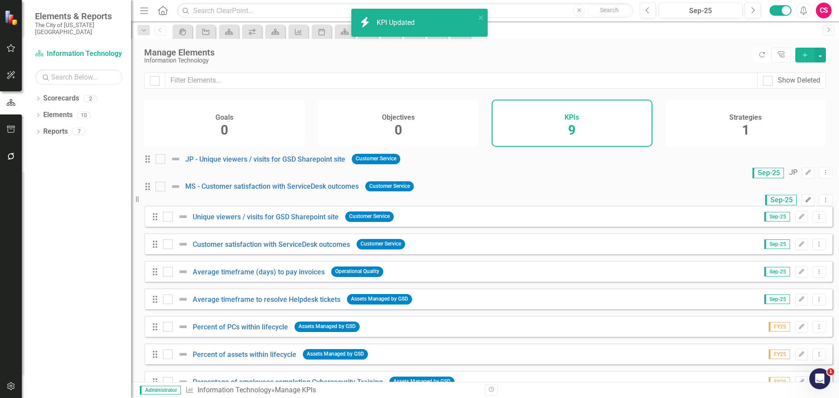
click at [801, 194] on button "Edit" at bounding box center [807, 199] width 13 height 11
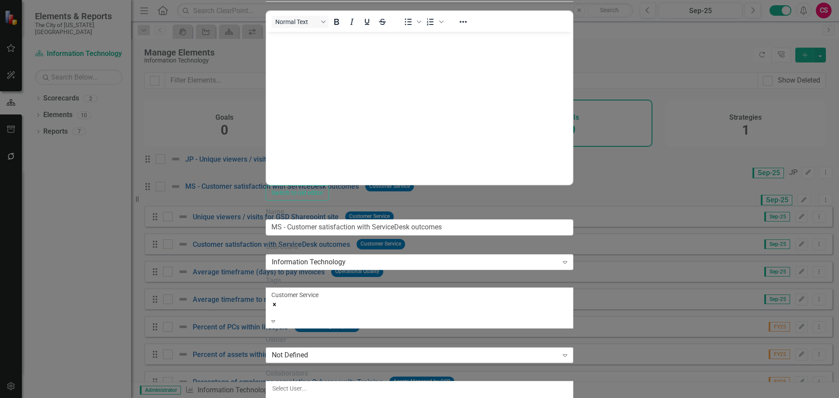
click at [294, 350] on div "Not Defined" at bounding box center [415, 355] width 286 height 10
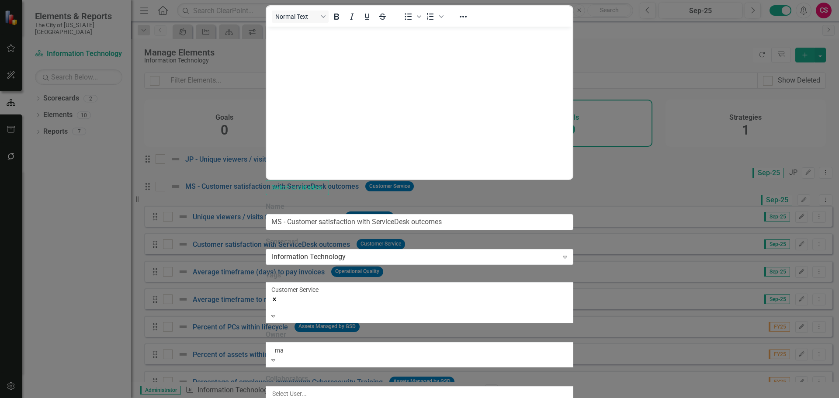
type input "mar"
click at [65, 397] on span "[PERSON_NAME]" at bounding box center [32, 402] width 65 height 8
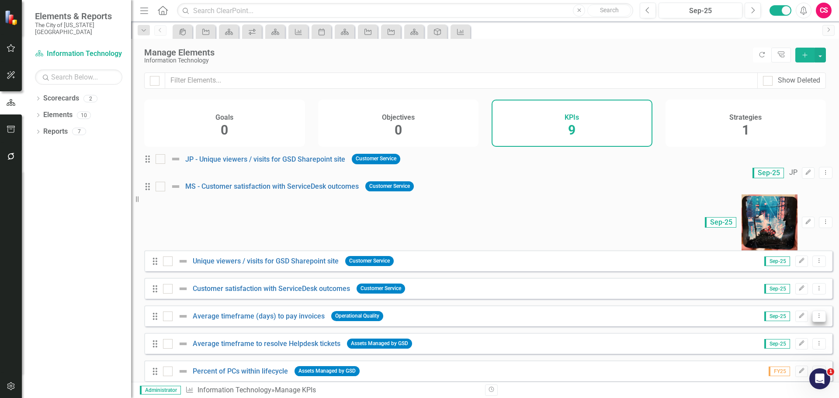
click at [815, 313] on icon "Dropdown Menu" at bounding box center [818, 316] width 7 height 6
click at [782, 323] on link "Copy Duplicate KPI" at bounding box center [783, 326] width 69 height 16
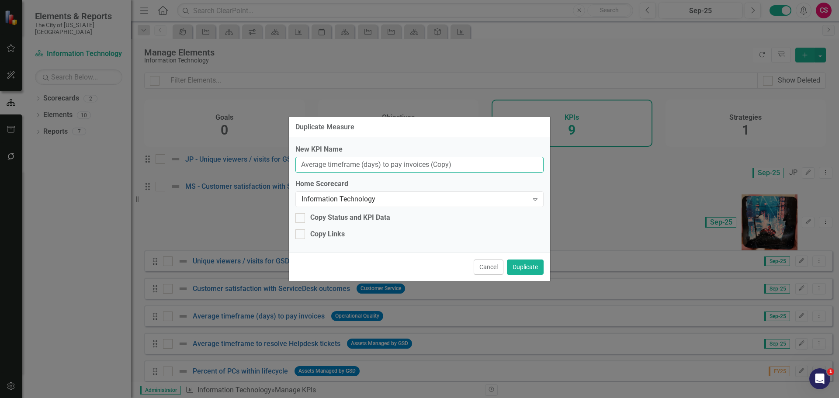
click at [303, 163] on input "Average timeframe (days) to pay invoices (Copy)" at bounding box center [419, 165] width 248 height 16
type input "JP - Average timeframe (days) to pay invoices"
drag, startPoint x: 316, startPoint y: 232, endPoint x: 438, endPoint y: 256, distance: 124.6
click at [315, 231] on div "Copy Links" at bounding box center [327, 234] width 35 height 10
click at [301, 231] on input "Copy Links" at bounding box center [298, 232] width 6 height 6
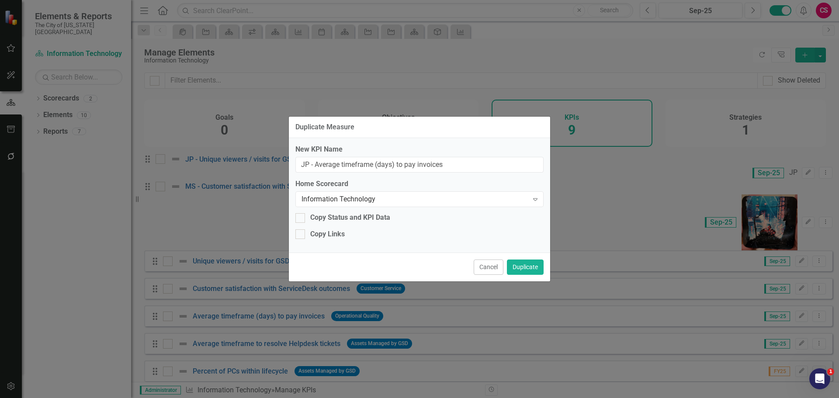
checkbox input "true"
click at [518, 269] on button "Duplicate" at bounding box center [525, 266] width 37 height 15
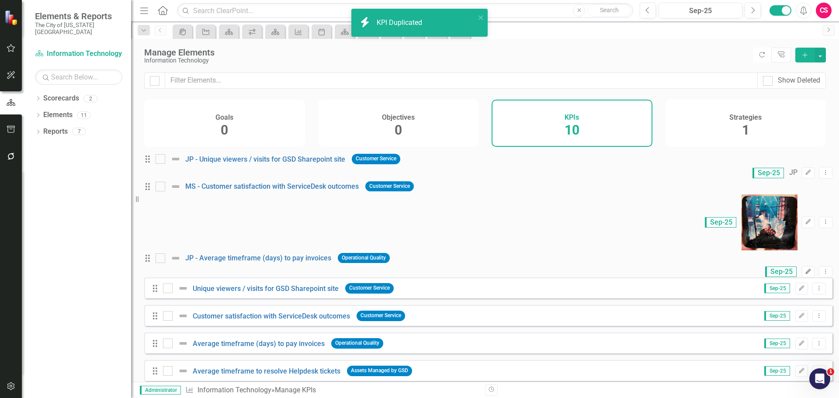
click at [804, 269] on icon "Edit" at bounding box center [807, 271] width 7 height 5
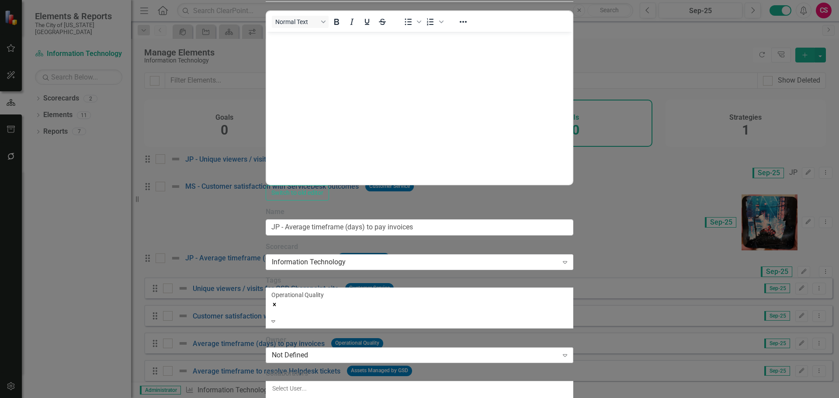
click at [282, 350] on div "Not Defined" at bounding box center [415, 355] width 286 height 10
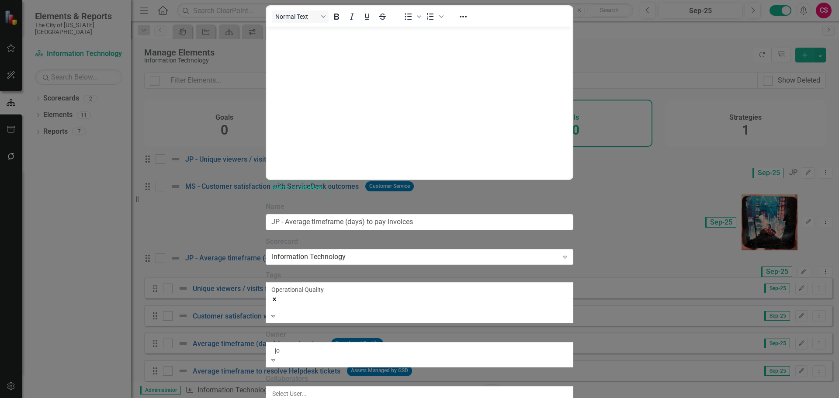
type input "[PERSON_NAME]"
click at [105, 397] on span "[PERSON_NAME]" at bounding box center [52, 402] width 105 height 8
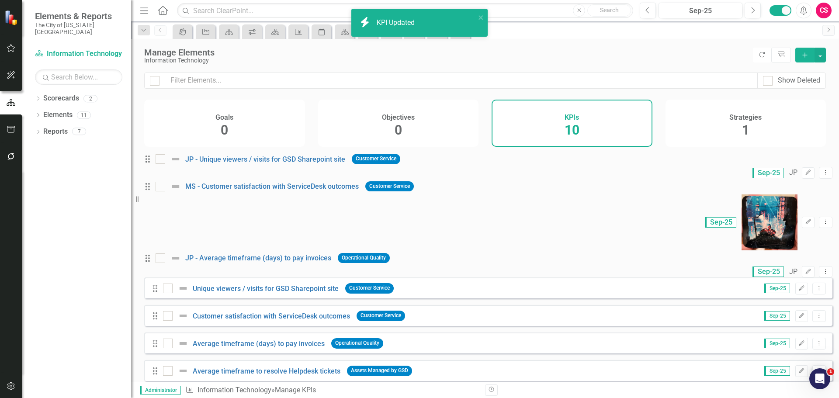
click at [812, 365] on button "Dropdown Menu" at bounding box center [819, 371] width 14 height 12
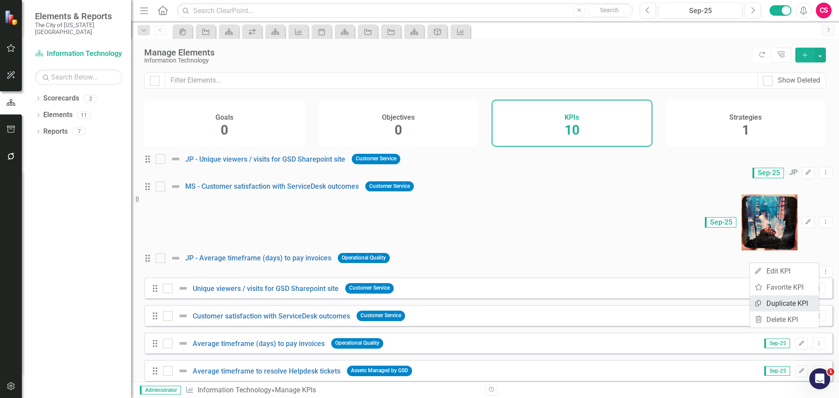
click at [776, 300] on link "Copy Duplicate KPI" at bounding box center [783, 303] width 69 height 16
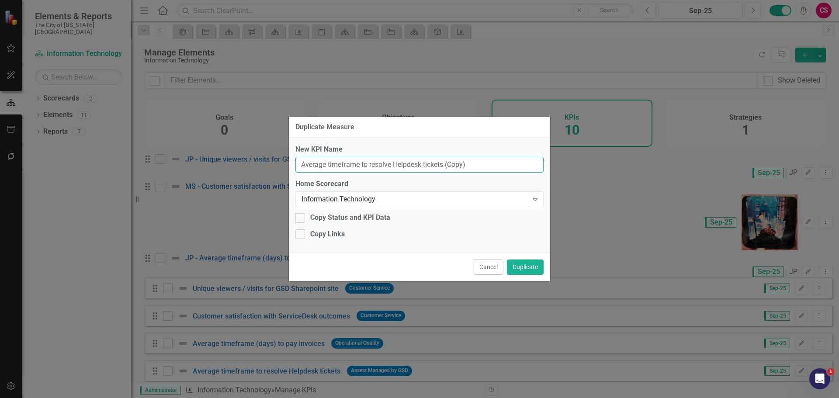
click at [299, 162] on input "Average timeframe to resolve Helpdesk tickets (Copy)" at bounding box center [419, 165] width 248 height 16
type input "MS - Average timeframe to resolve Helpdesk tickets"
click at [325, 240] on div "New KPI Name MS - Average timeframe to resolve Helpdesk tickets Home Scorecard …" at bounding box center [419, 195] width 261 height 114
click at [318, 235] on div "Copy Links" at bounding box center [327, 234] width 35 height 10
click at [301, 235] on input "Copy Links" at bounding box center [298, 232] width 6 height 6
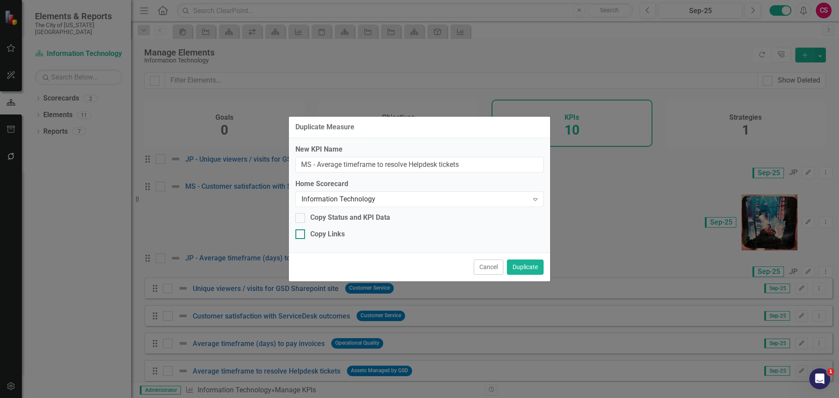
checkbox input "true"
click at [521, 270] on button "Duplicate" at bounding box center [525, 266] width 37 height 15
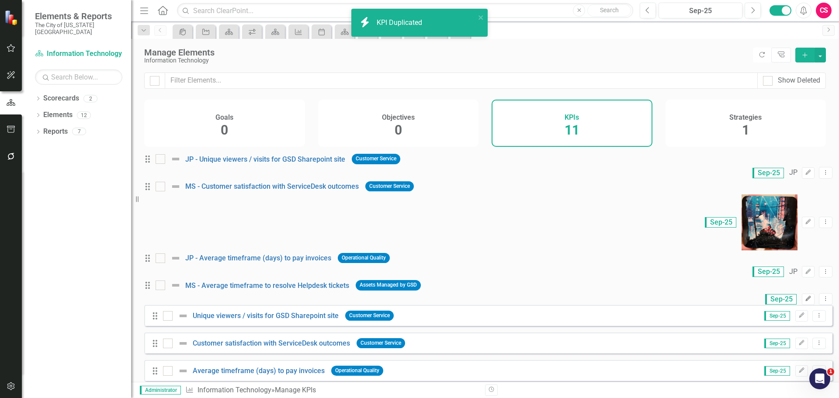
click at [801, 293] on button "Edit" at bounding box center [807, 298] width 13 height 11
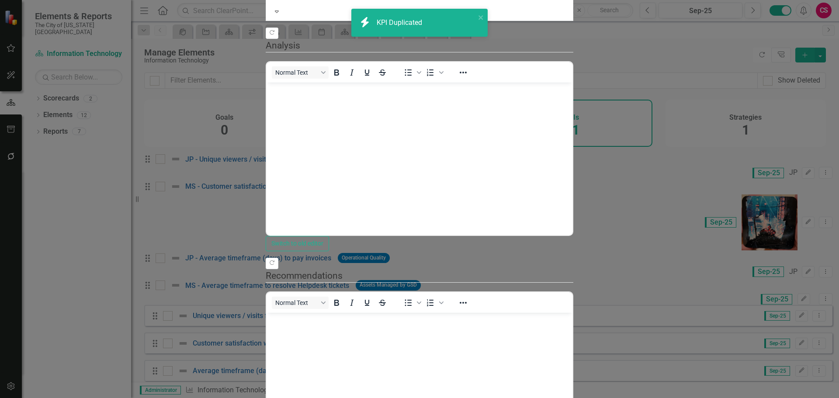
drag, startPoint x: 152, startPoint y: 44, endPoint x: 169, endPoint y: 59, distance: 21.7
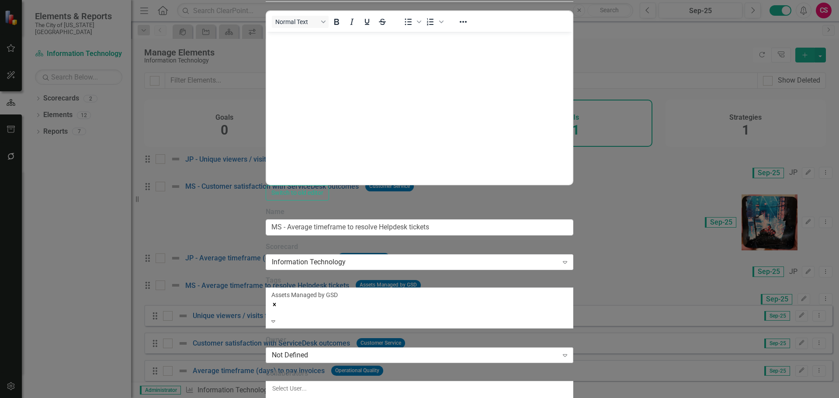
click at [289, 347] on div "Not Defined Expand" at bounding box center [419, 355] width 307 height 16
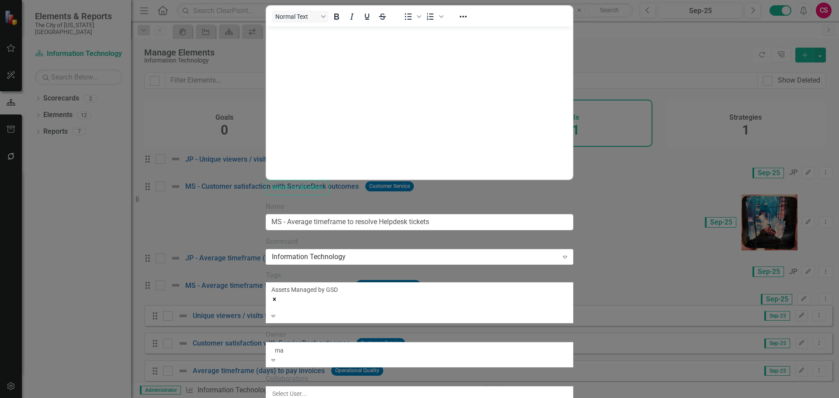
type input "mar"
click at [65, 397] on span "[PERSON_NAME]" at bounding box center [32, 402] width 65 height 8
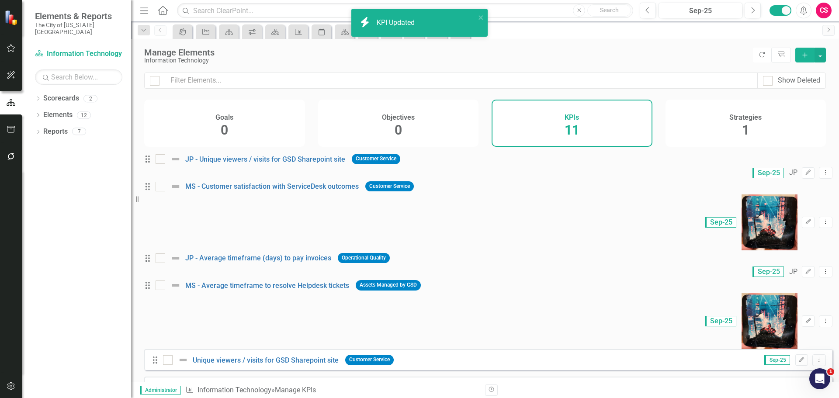
click at [704, 122] on div "Strategies 1" at bounding box center [745, 123] width 161 height 47
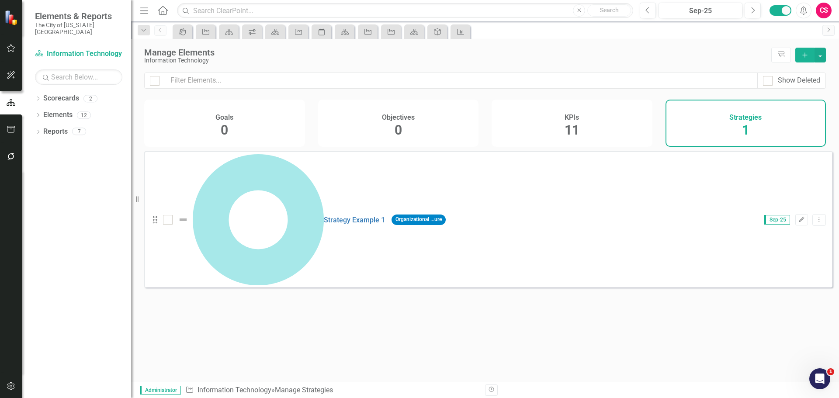
click at [305, 226] on div "Looks like you don't have any Strategies set up yet. Why don't you add an Strat…" at bounding box center [488, 255] width 688 height 209
click at [40, 97] on icon "Dropdown" at bounding box center [38, 99] width 6 height 5
click at [55, 110] on link "General Services Department Strategic Plan [DATE]-[DATE]" at bounding box center [83, 115] width 96 height 10
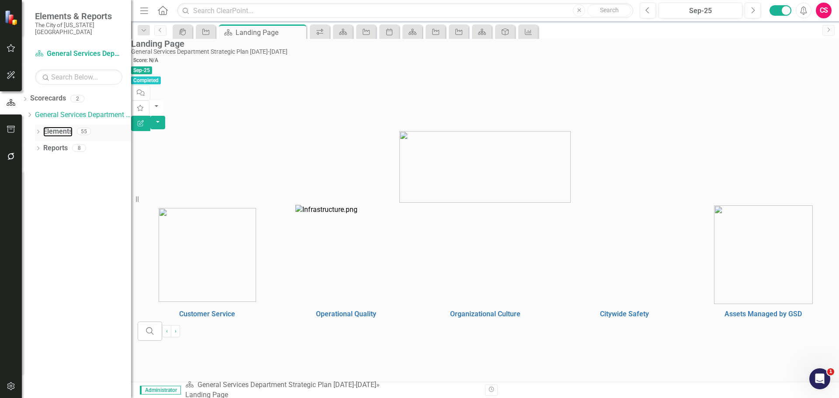
drag, startPoint x: 66, startPoint y: 122, endPoint x: 79, endPoint y: 125, distance: 13.9
click at [66, 127] on link "Elements" at bounding box center [57, 132] width 29 height 10
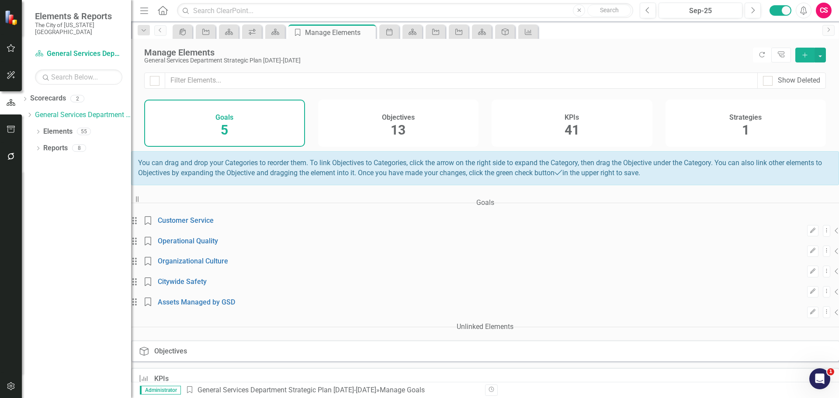
click at [775, 117] on div "Strategies 1" at bounding box center [745, 123] width 161 height 47
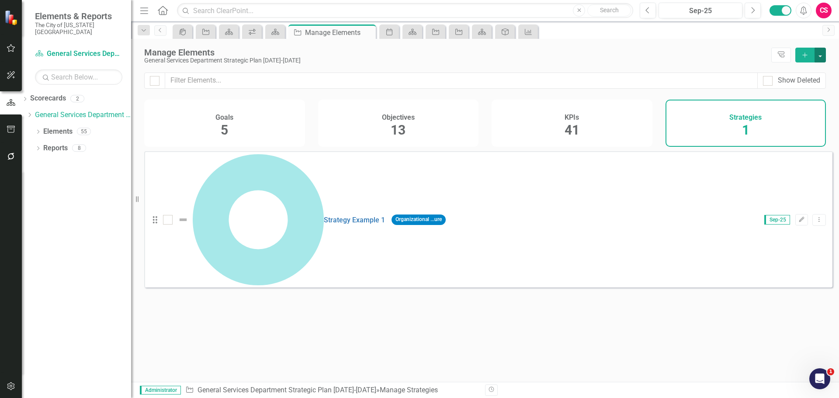
click at [824, 59] on button "button" at bounding box center [819, 55] width 11 height 15
click at [807, 86] on link "Add Multiple Add Multiple" at bounding box center [790, 87] width 69 height 16
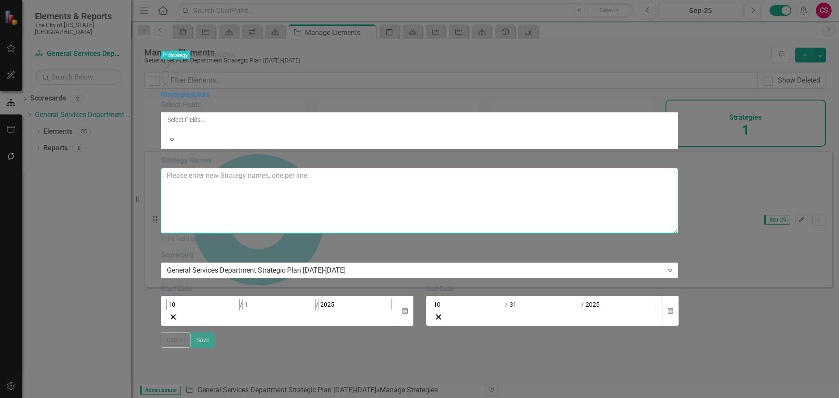
click at [397, 168] on textarea "Strategy Names" at bounding box center [420, 201] width 518 height 66
paste textarea "Building renovations and capital repair of municipal facilities"
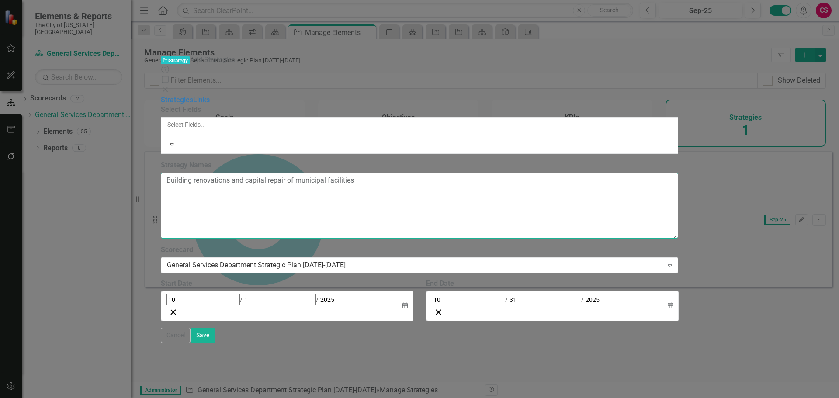
paste textarea "GO [PERSON_NAME]-funded infrastructure projects: sidewalks, public buildings, A…"
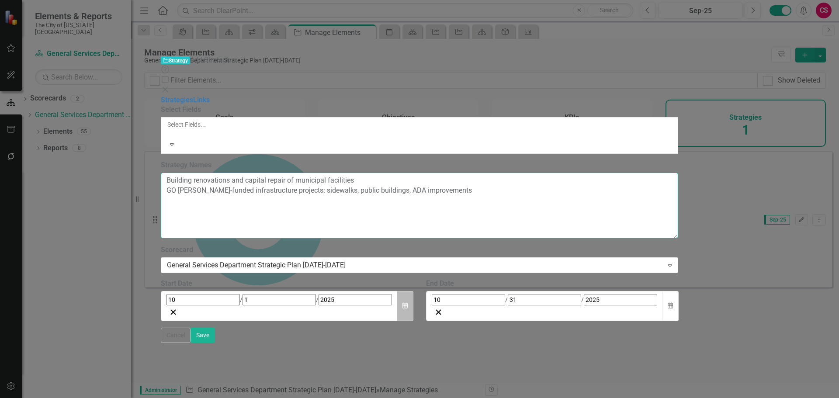
type textarea "Building renovations and capital repair of municipal facilities GO [PERSON_NAME…"
click at [407, 303] on icon "Calendar" at bounding box center [404, 306] width 5 height 6
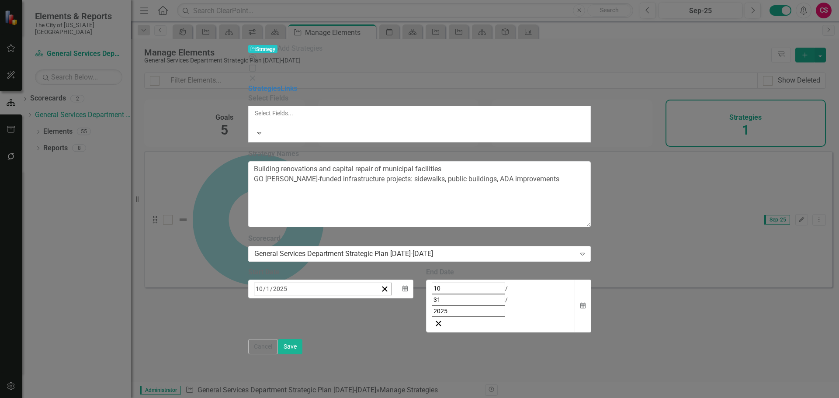
click at [336, 335] on button "1" at bounding box center [325, 343] width 22 height 16
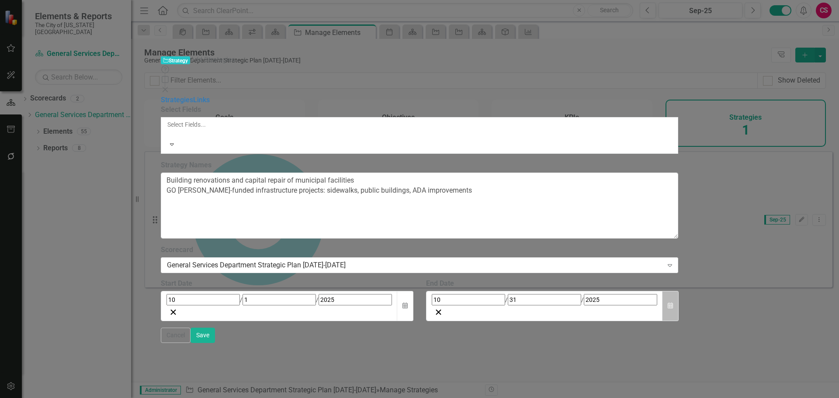
click at [673, 303] on icon "Calendar" at bounding box center [669, 306] width 5 height 6
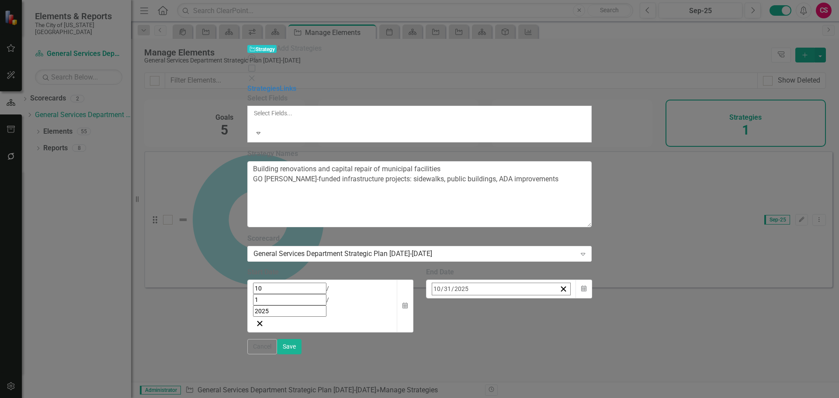
click at [540, 298] on button "[DATE]" at bounding box center [502, 307] width 75 height 19
click at [540, 298] on button "2025" at bounding box center [502, 307] width 75 height 19
click at [579, 355] on button "2026" at bounding box center [553, 370] width 51 height 31
click at [568, 397] on abbr "September" at bounding box center [553, 402] width 30 height 7
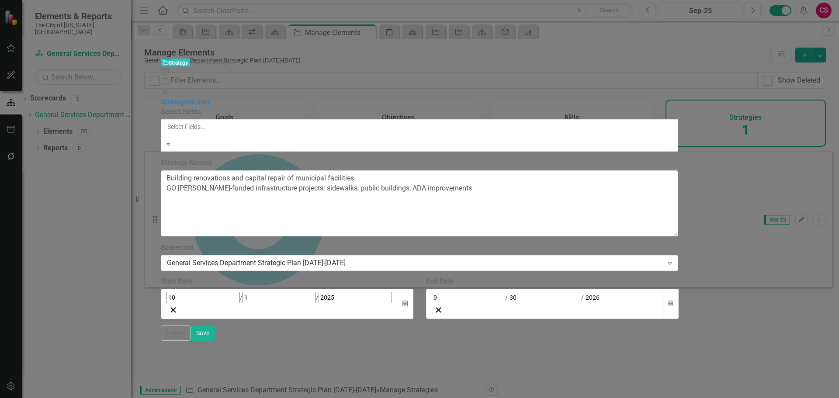
click at [329, 131] on div at bounding box center [419, 135] width 506 height 9
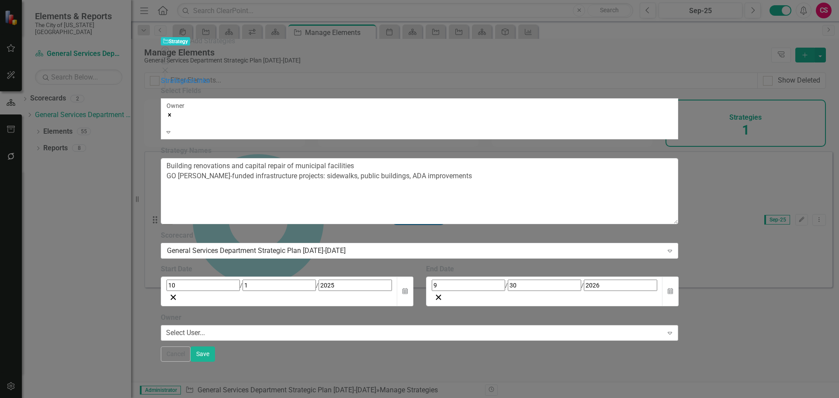
click at [205, 328] on div "Select User..." at bounding box center [185, 333] width 39 height 10
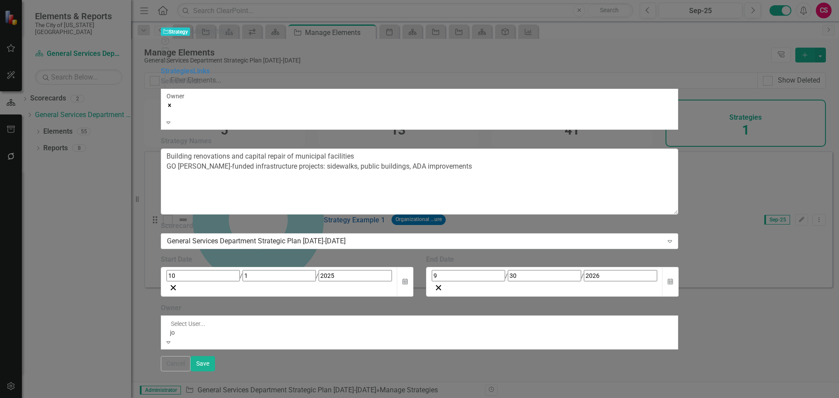
type input "[PERSON_NAME]"
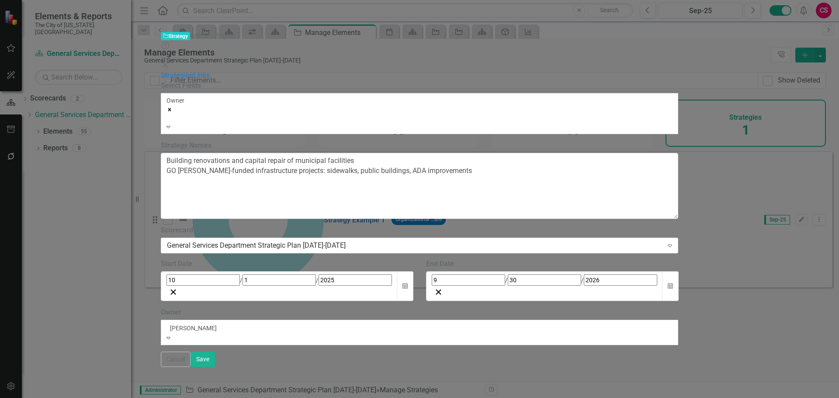
click at [105, 397] on span "[PERSON_NAME]" at bounding box center [52, 402] width 105 height 8
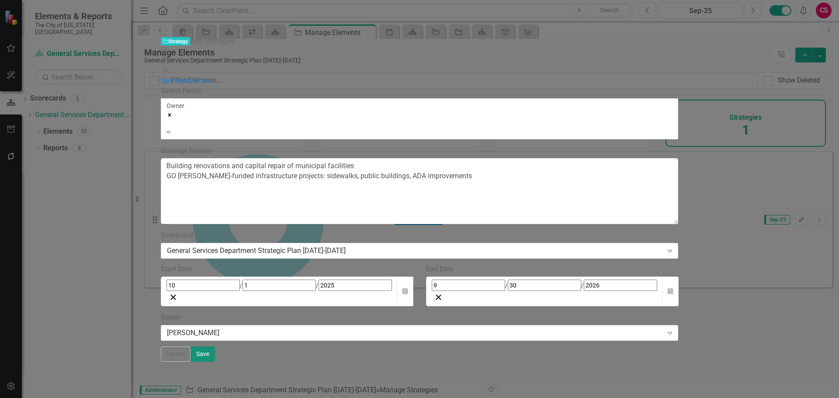
click at [215, 362] on button "Save" at bounding box center [202, 353] width 24 height 15
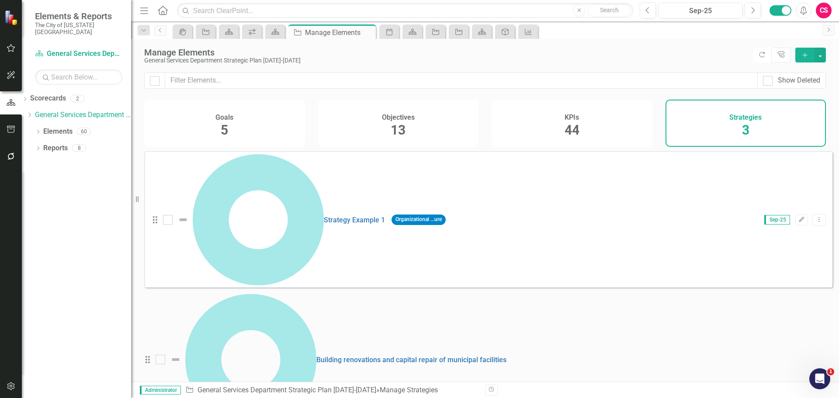
click at [828, 53] on div "Manage Elements General Services Department Strategic Plan [DATE]-[DATE] Refres…" at bounding box center [485, 56] width 708 height 34
click at [822, 58] on button "button" at bounding box center [819, 55] width 11 height 15
click at [794, 90] on link "Add Multiple Add Multiple" at bounding box center [790, 87] width 69 height 16
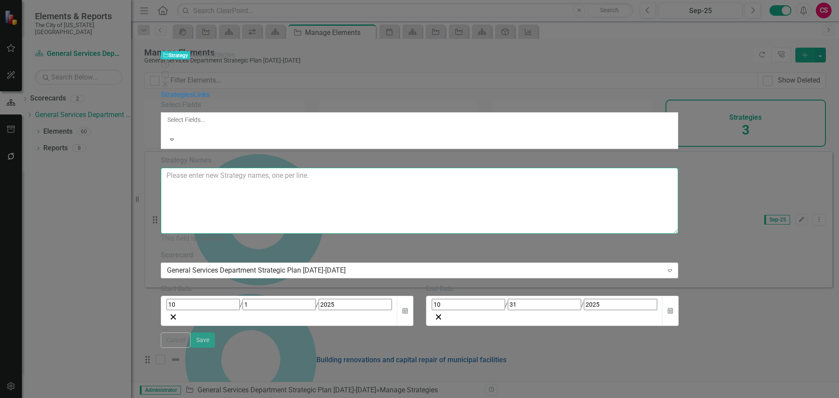
click at [347, 168] on textarea "Strategy Names" at bounding box center [420, 201] width 518 height 66
paste textarea "New urban parks / “deck over highway” / reconnecting neighborhoods"
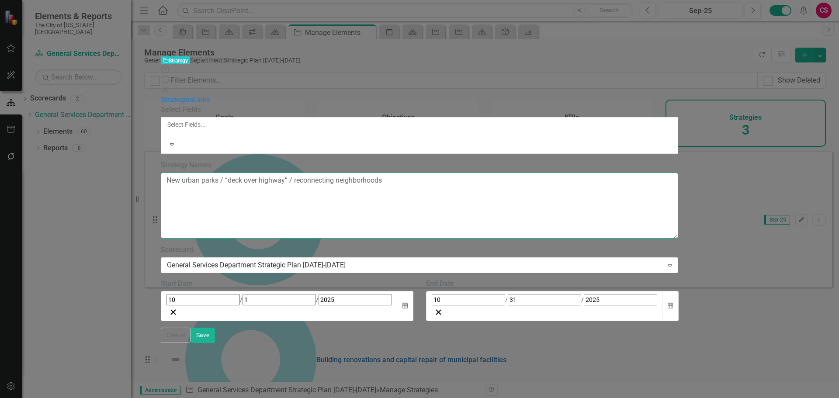
paste textarea "Modernizing City operations with technology / process improvements"
type textarea "New urban parks / “deck over highway” / reconnecting neighborhoods Modernizing …"
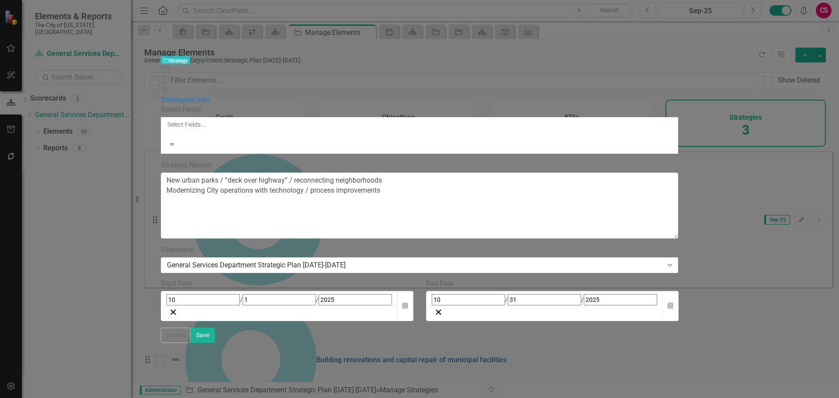
click at [356, 129] on div at bounding box center [419, 133] width 506 height 9
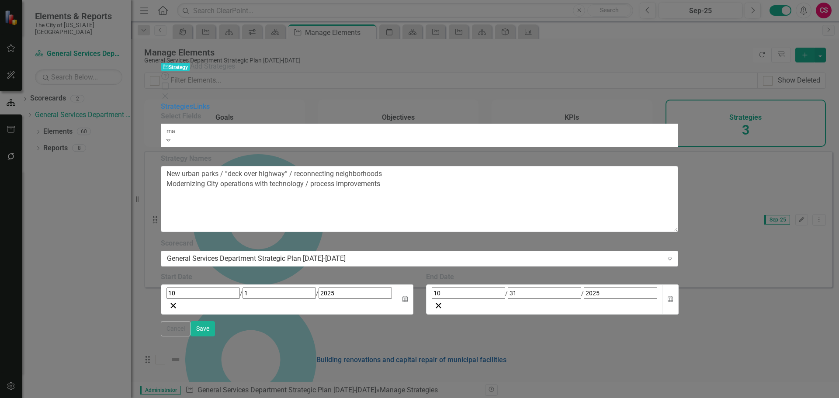
type input "m"
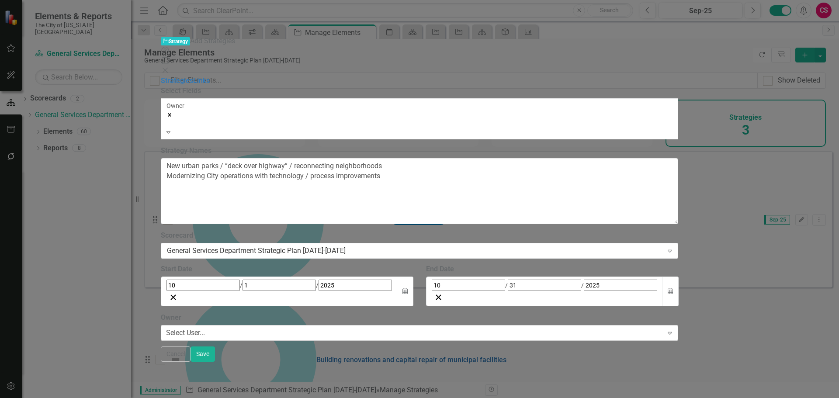
click at [205, 328] on div "Select User..." at bounding box center [185, 333] width 39 height 10
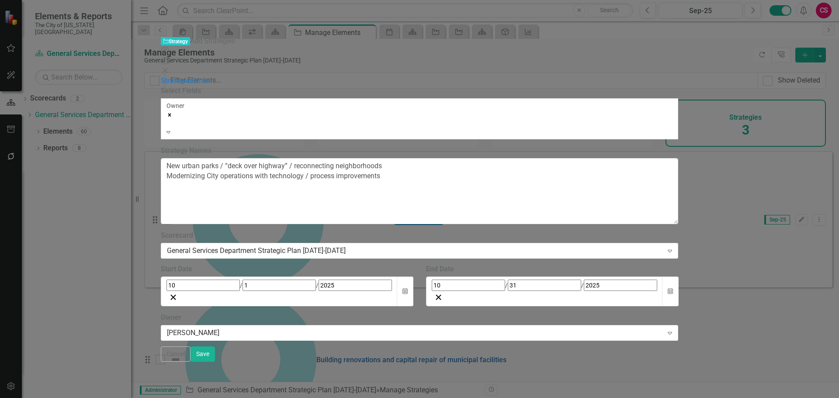
click at [329, 119] on div at bounding box center [419, 123] width 506 height 9
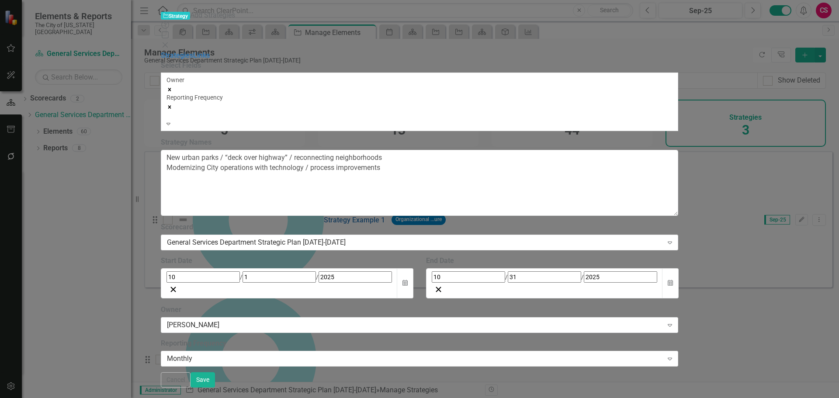
click at [161, 61] on div "Strategies Links" at bounding box center [420, 56] width 518 height 10
click at [678, 268] on button "Calendar" at bounding box center [670, 283] width 17 height 30
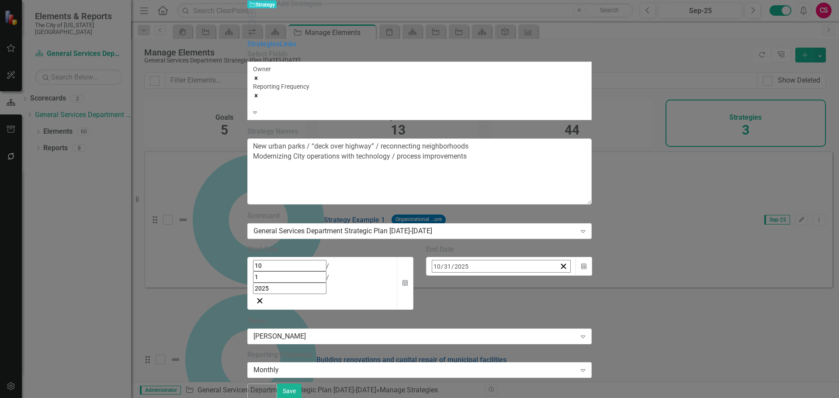
click at [512, 281] on span "[DATE]" at bounding box center [502, 284] width 19 height 7
click at [540, 276] on button "2025" at bounding box center [502, 285] width 75 height 19
click at [579, 332] on button "2026" at bounding box center [553, 347] width 51 height 31
click at [579, 364] on button "September" at bounding box center [553, 379] width 51 height 31
click at [506, 380] on abbr "30" at bounding box center [502, 383] width 7 height 7
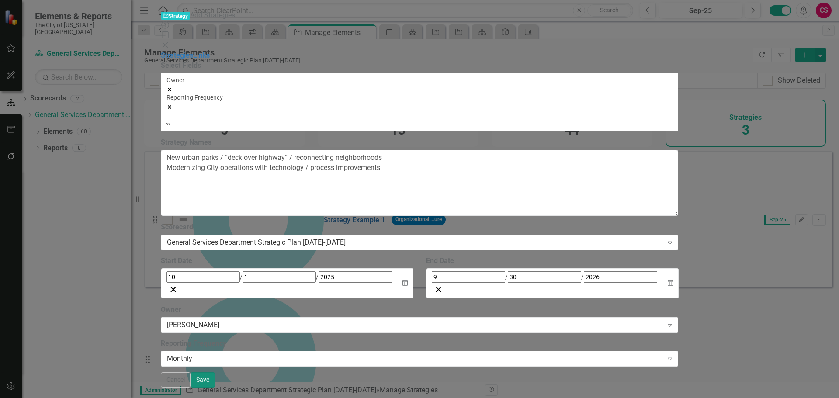
click at [215, 387] on button "Save" at bounding box center [202, 379] width 24 height 15
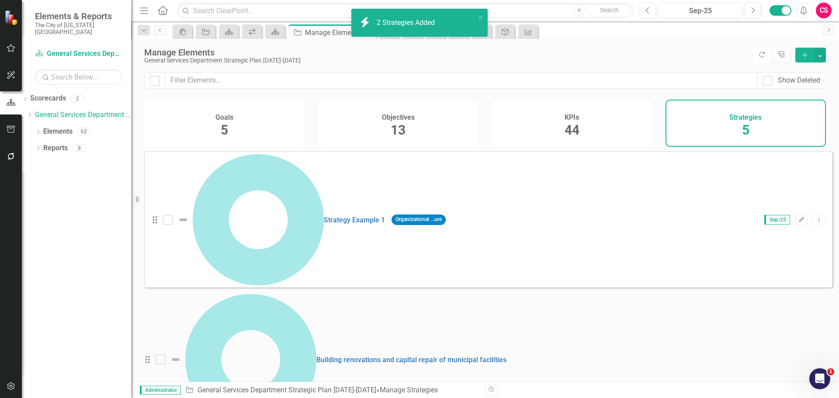
click at [11, 150] on button "button" at bounding box center [11, 157] width 20 height 18
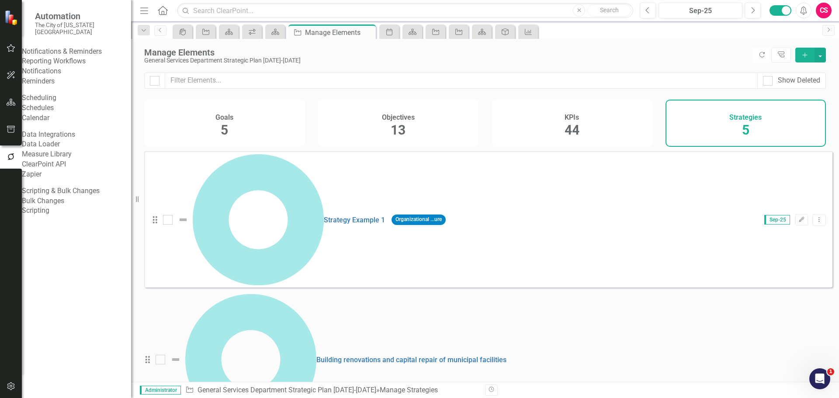
click at [74, 61] on link "Reporting Workflows" at bounding box center [76, 61] width 109 height 10
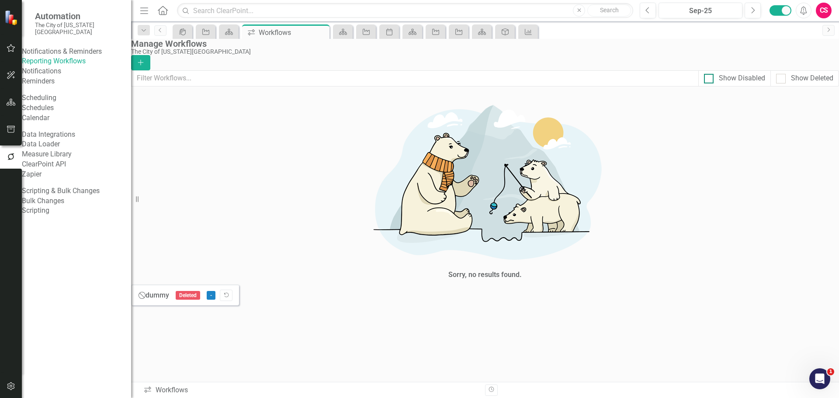
click at [718, 83] on div "Show Disabled" at bounding box center [741, 78] width 46 height 10
click at [709, 79] on input "Show Disabled" at bounding box center [707, 77] width 6 height 6
checkbox input "true"
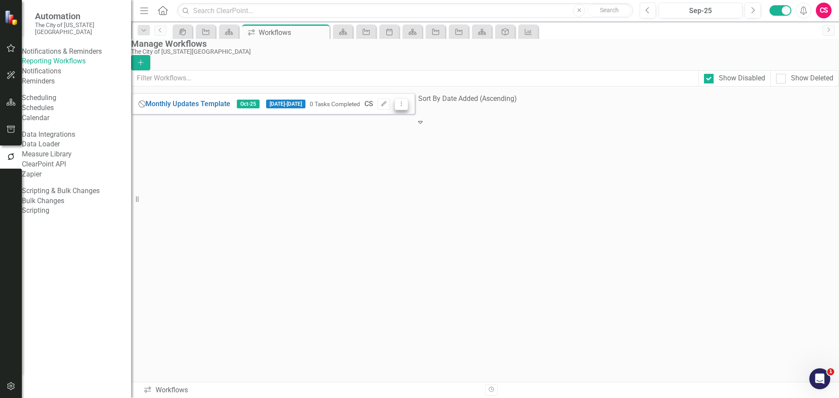
click at [402, 106] on icon at bounding box center [401, 103] width 1 height 4
click at [780, 165] on link "Copy Duplicate Workflow" at bounding box center [778, 157] width 81 height 16
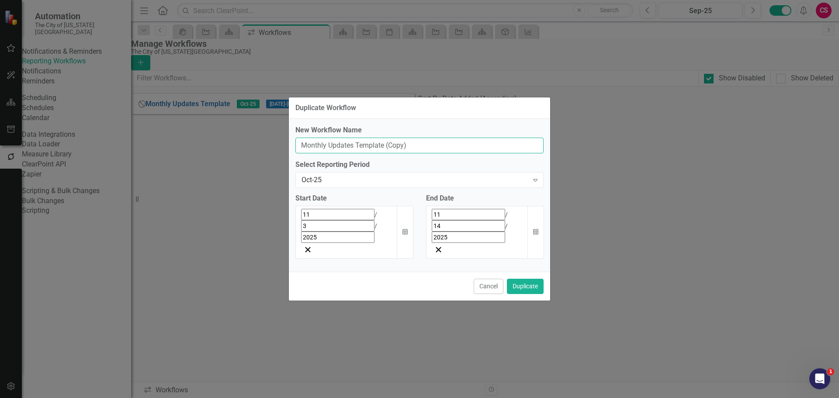
click at [442, 154] on input "Monthly Updates Template (Copy)" at bounding box center [419, 146] width 248 height 16
type input "Monthly Updates Template"
click at [522, 279] on button "Duplicate" at bounding box center [525, 286] width 37 height 15
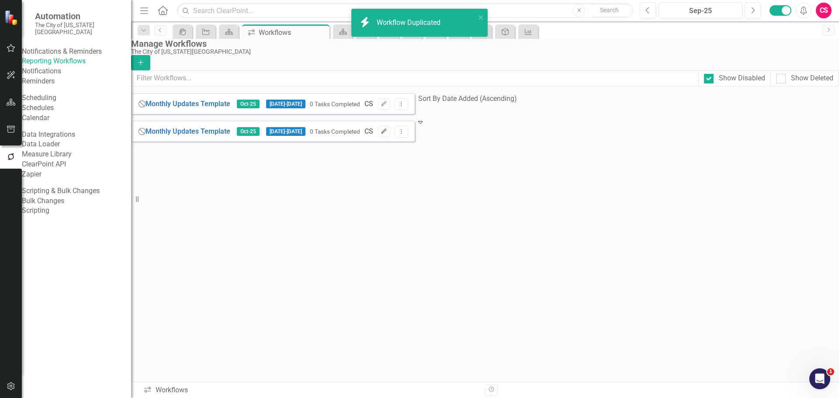
click at [390, 137] on button "Edit" at bounding box center [383, 131] width 13 height 11
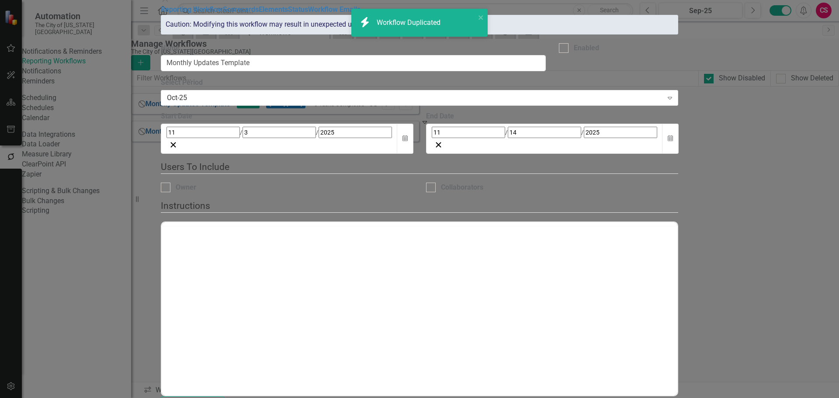
checkbox input "true"
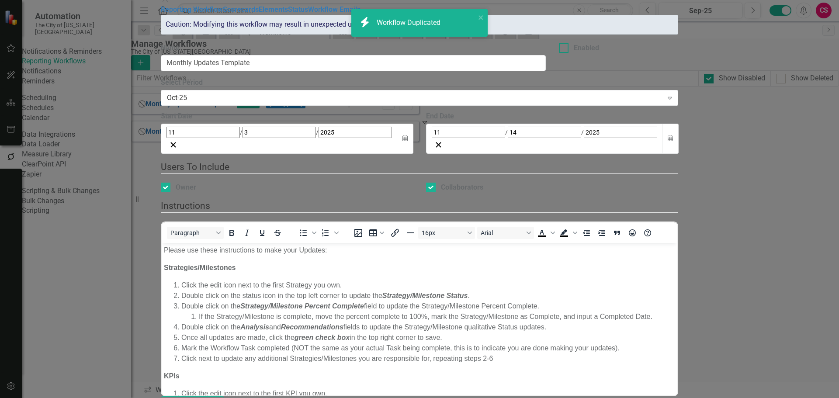
click at [599, 53] on div "Enabled" at bounding box center [585, 48] width 25 height 10
click at [564, 49] on input "Enabled" at bounding box center [562, 46] width 6 height 6
checkbox input "true"
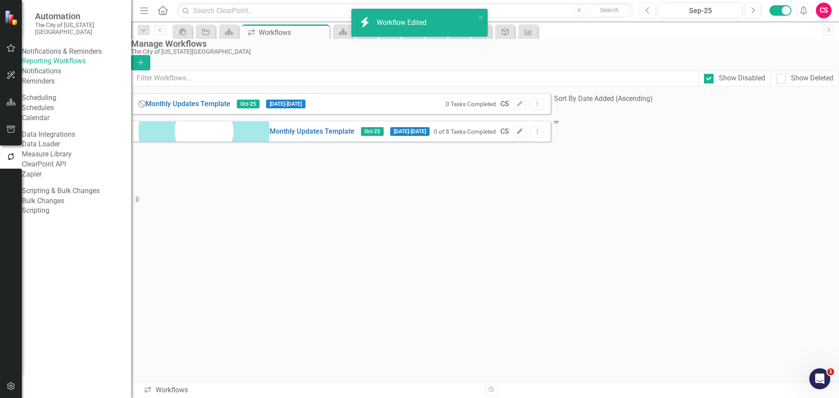
click at [526, 137] on button "Edit" at bounding box center [519, 131] width 13 height 11
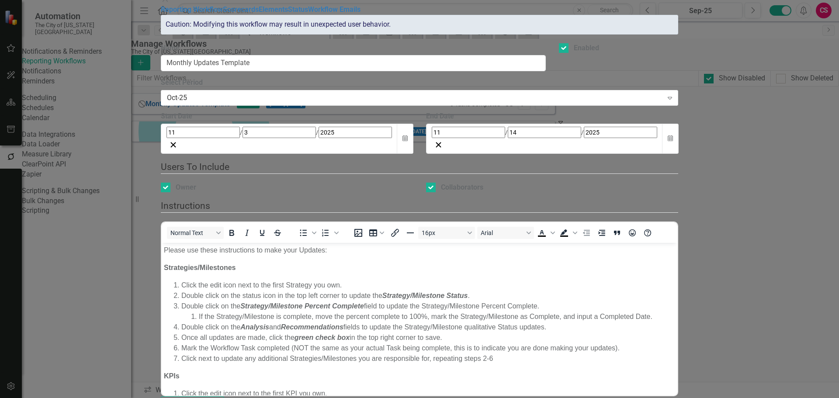
drag, startPoint x: 774, startPoint y: 391, endPoint x: 777, endPoint y: 387, distance: 5.3
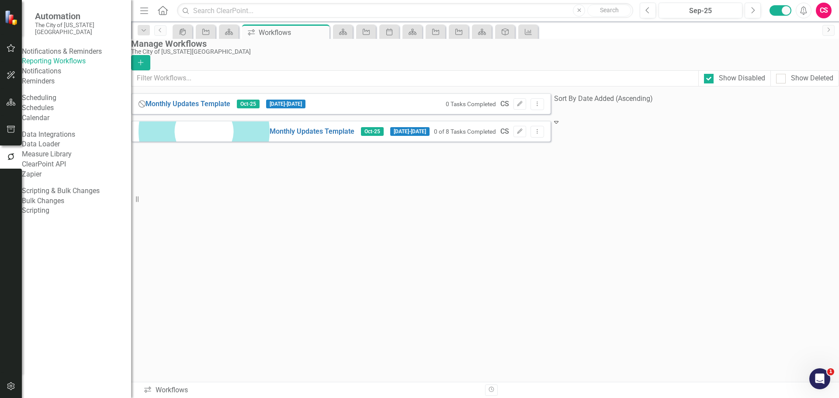
click at [550, 141] on div "Monthly Updates Template Oct-25 [DATE] - [DATE] 0 of 8 Tasks Completed CS Edit …" at bounding box center [340, 131] width 419 height 21
click at [541, 134] on icon "Dropdown Menu" at bounding box center [536, 131] width 7 height 6
click at [796, 148] on link "Preview Preview Workflow" at bounding box center [778, 153] width 81 height 16
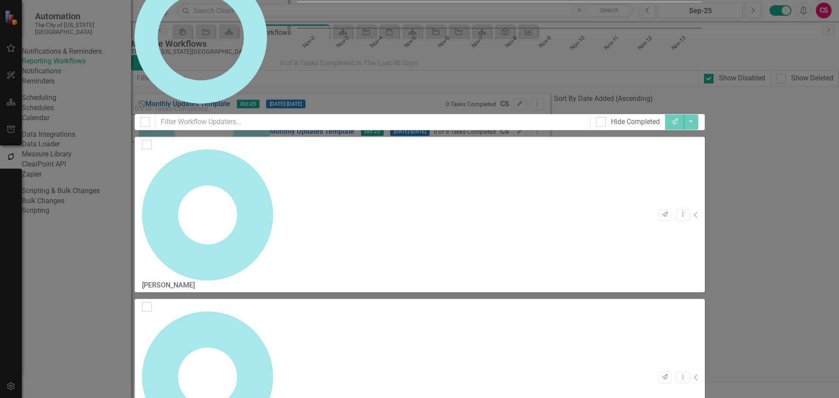
checkbox input "false"
drag, startPoint x: 831, startPoint y: 386, endPoint x: 20, endPoint y: 11, distance: 894.0
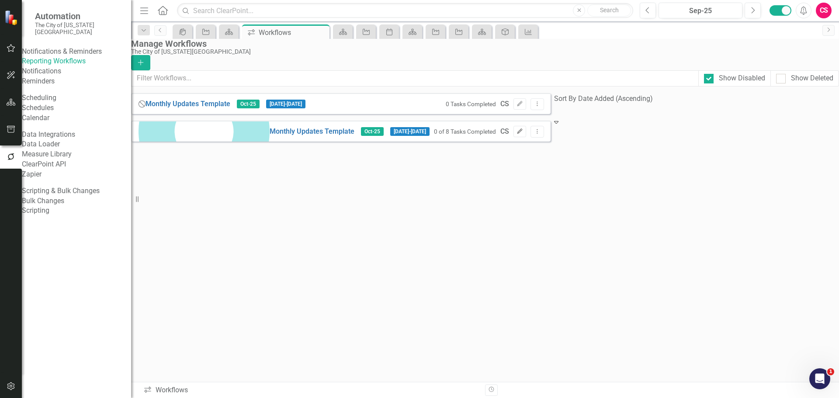
click at [523, 134] on icon "Edit" at bounding box center [519, 131] width 7 height 5
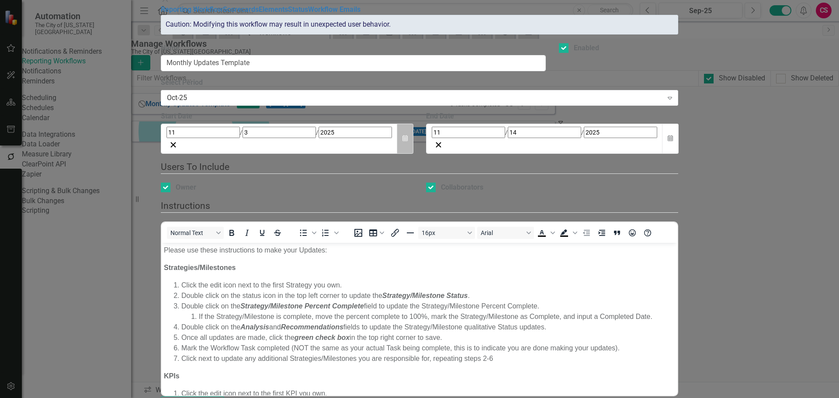
click at [413, 145] on button "Calendar" at bounding box center [405, 139] width 17 height 30
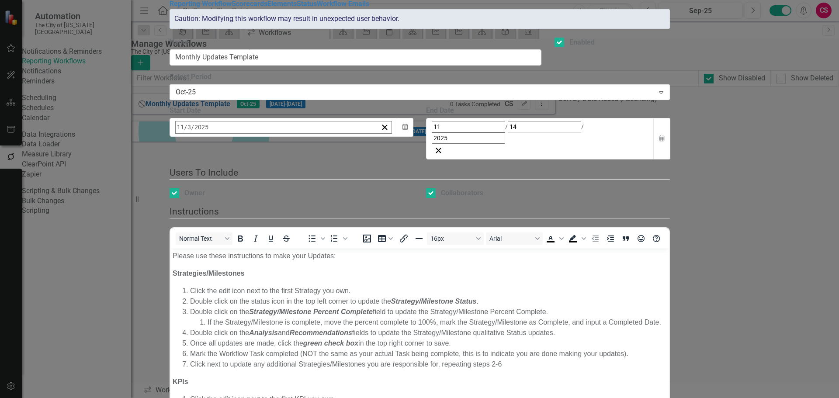
click at [209, 156] on button "‹" at bounding box center [199, 146] width 19 height 19
click at [214, 205] on button "6" at bounding box center [203, 197] width 22 height 16
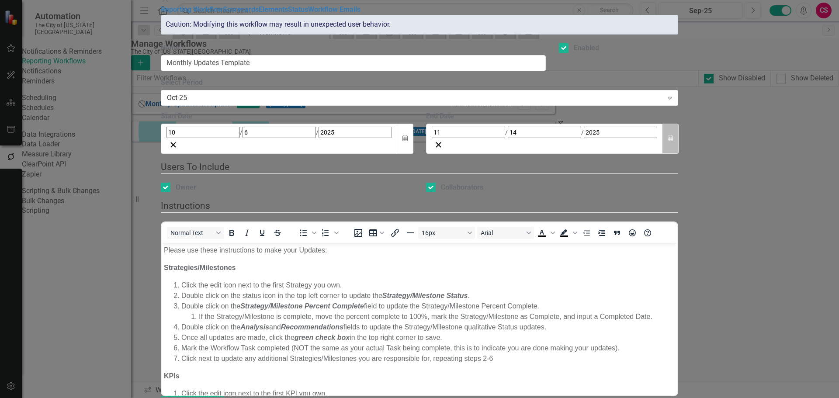
click at [673, 141] on icon "button" at bounding box center [669, 138] width 5 height 6
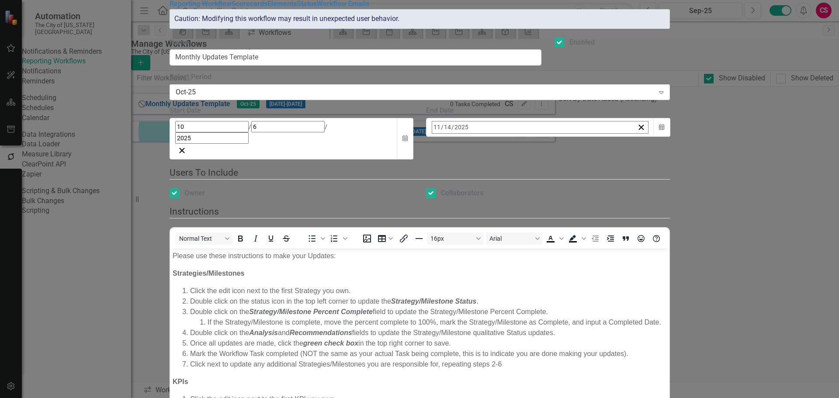
click at [465, 156] on button "‹" at bounding box center [455, 146] width 19 height 19
click at [550, 248] on abbr "31" at bounding box center [546, 244] width 7 height 7
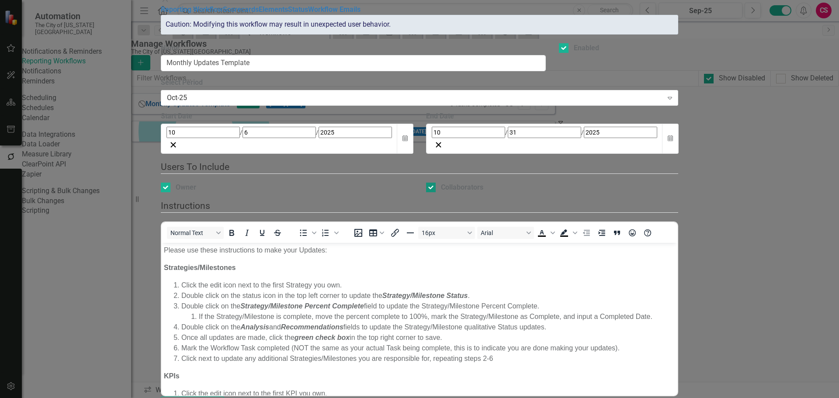
click at [483, 183] on div "Collaborators" at bounding box center [462, 188] width 42 height 10
click at [431, 183] on input "Collaborators" at bounding box center [429, 186] width 6 height 6
click at [483, 183] on div "Collaborators" at bounding box center [462, 188] width 42 height 10
click at [431, 183] on input "Collaborators" at bounding box center [429, 186] width 6 height 6
checkbox input "true"
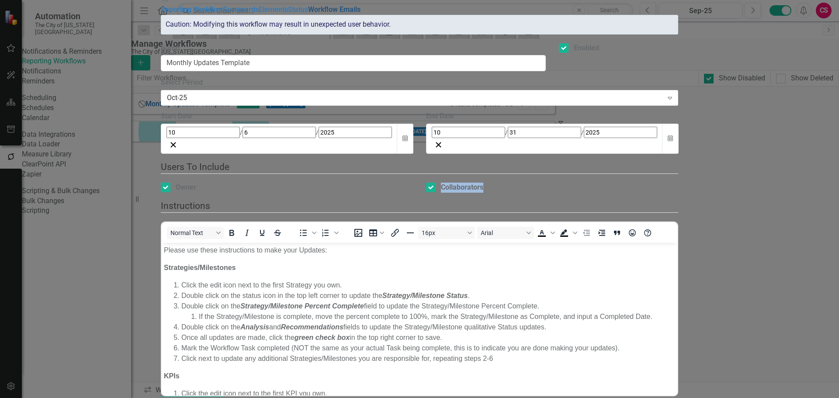
click at [308, 14] on link "Workflow Emails" at bounding box center [334, 9] width 52 height 8
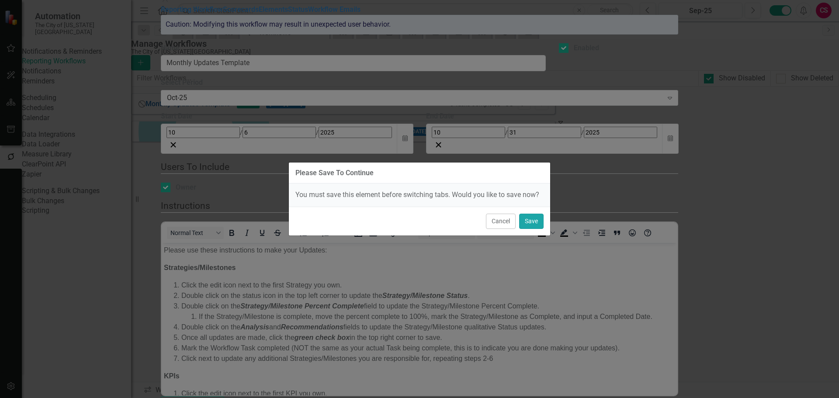
click at [528, 223] on button "Save" at bounding box center [531, 221] width 24 height 15
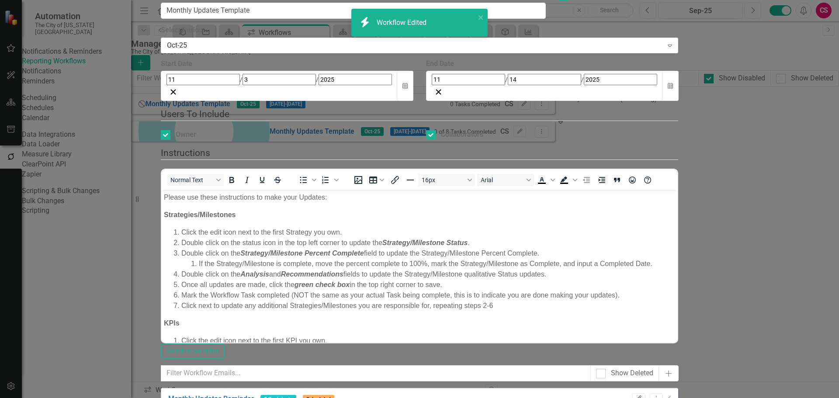
click at [645, 393] on button "Edit" at bounding box center [638, 398] width 13 height 11
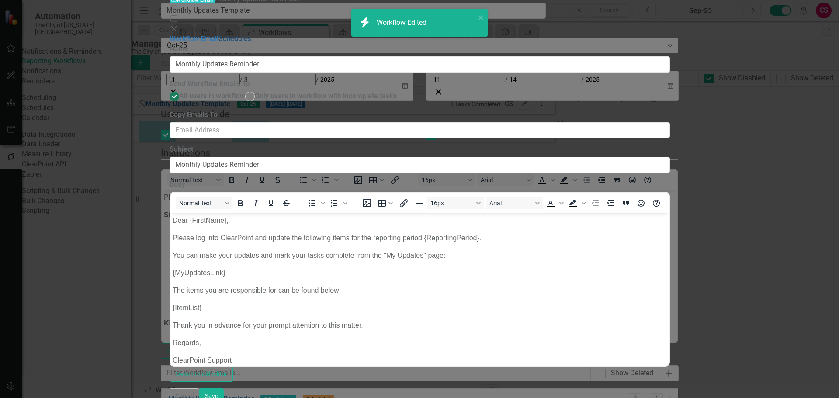
click at [221, 43] on link "Schedules" at bounding box center [234, 39] width 33 height 8
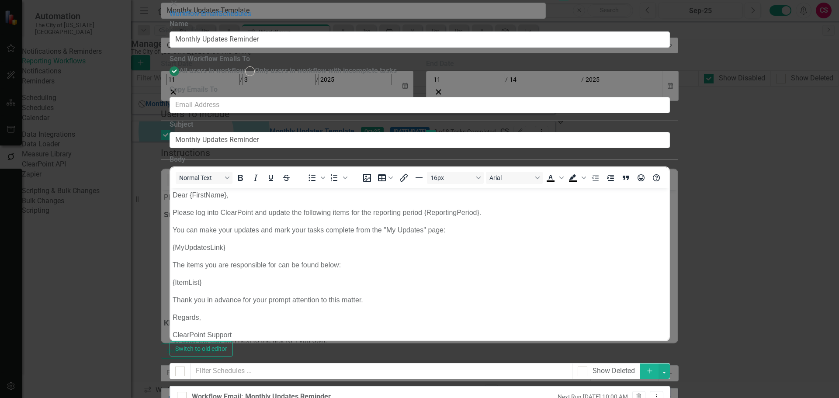
click at [670, 386] on div "Workflow Email: Monthly Updates Reminder Next Run [DATE] 10:00 AM Trash Dropdow…" at bounding box center [419, 396] width 500 height 21
click at [660, 393] on icon "Dropdown Menu" at bounding box center [655, 396] width 7 height 6
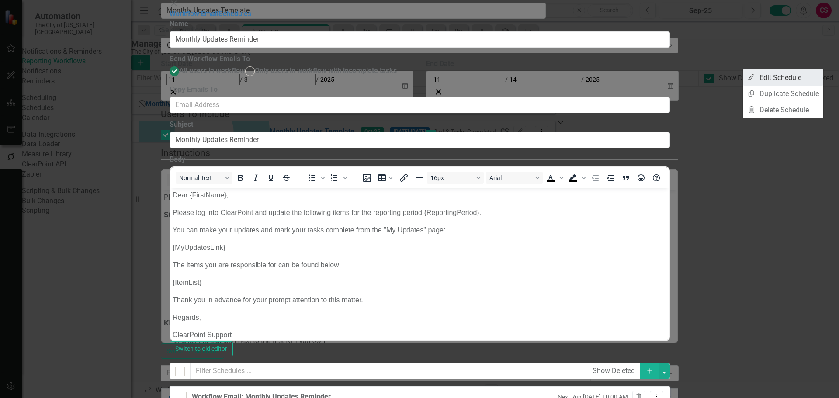
click at [777, 81] on link "Edit Edit Schedule" at bounding box center [782, 77] width 80 height 16
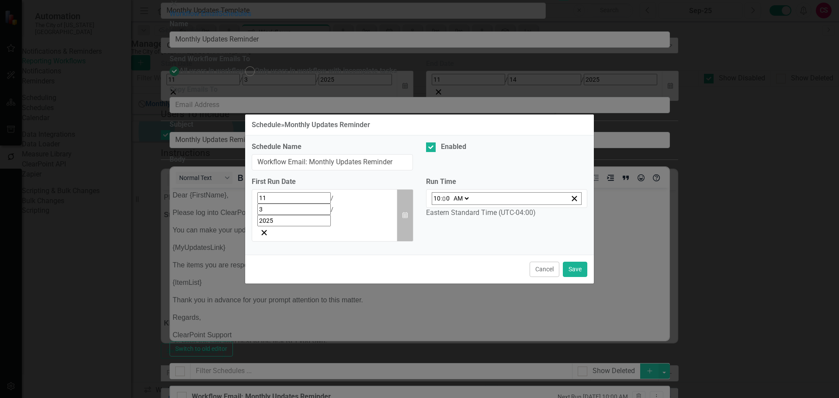
click at [412, 213] on button "Calendar" at bounding box center [405, 215] width 17 height 53
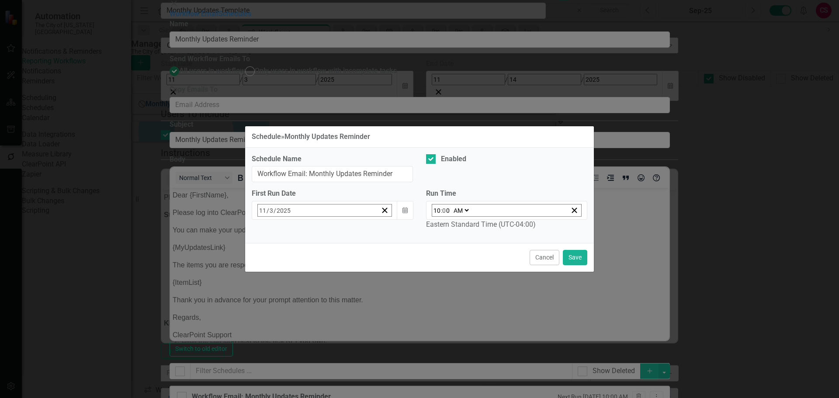
click at [279, 233] on button "‹" at bounding box center [281, 229] width 19 height 19
click at [278, 280] on button "6" at bounding box center [285, 280] width 22 height 16
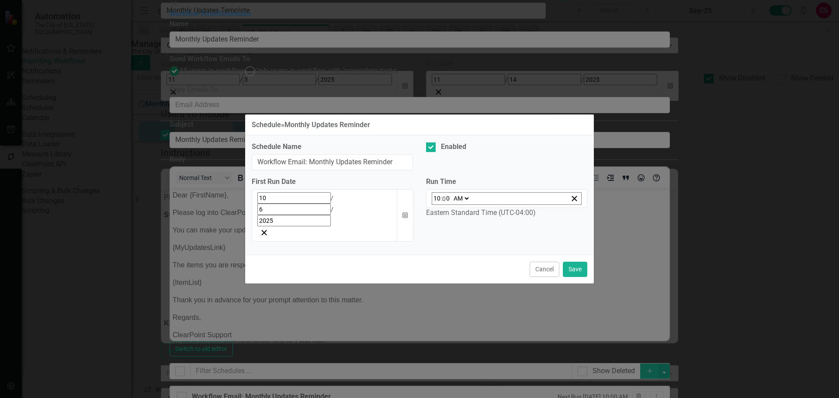
click at [438, 204] on input "10" at bounding box center [437, 199] width 8 height 12
type input "05:00"
type input "5"
click at [456, 204] on select "AM PM" at bounding box center [457, 199] width 19 height 12
select select "pm"
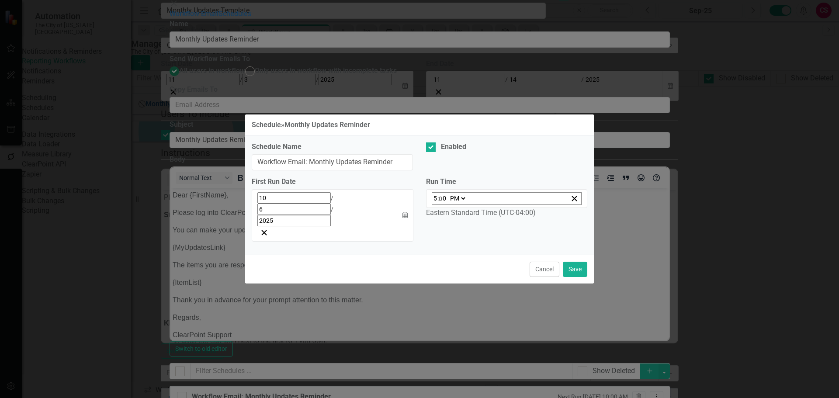
click at [448, 204] on select "AM PM" at bounding box center [457, 199] width 19 height 12
type input "17:00"
click at [575, 262] on button "Save" at bounding box center [575, 269] width 24 height 15
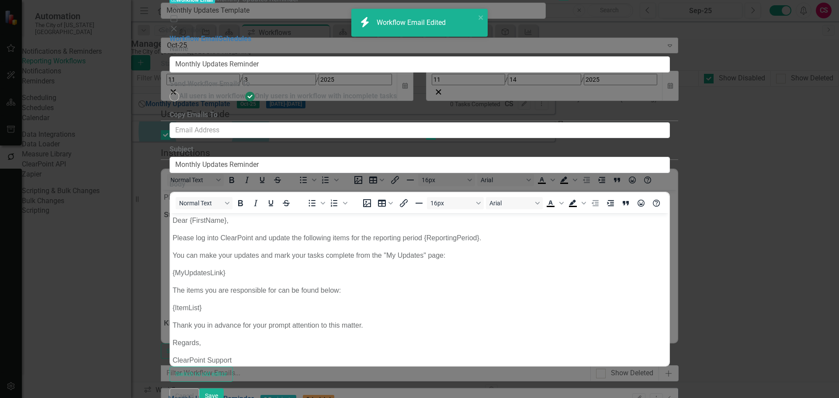
click at [252, 44] on div "Workflow Email Schedules" at bounding box center [419, 39] width 500 height 10
drag, startPoint x: 243, startPoint y: 52, endPoint x: 258, endPoint y: 53, distance: 15.4
click at [243, 43] on link "Schedules" at bounding box center [234, 39] width 33 height 8
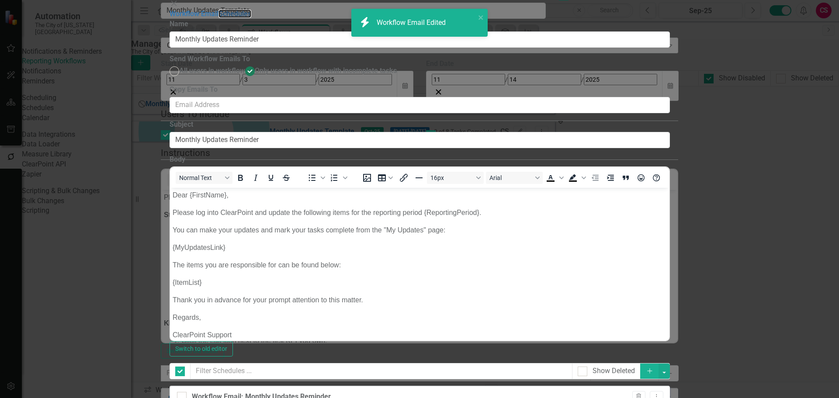
checkbox input "false"
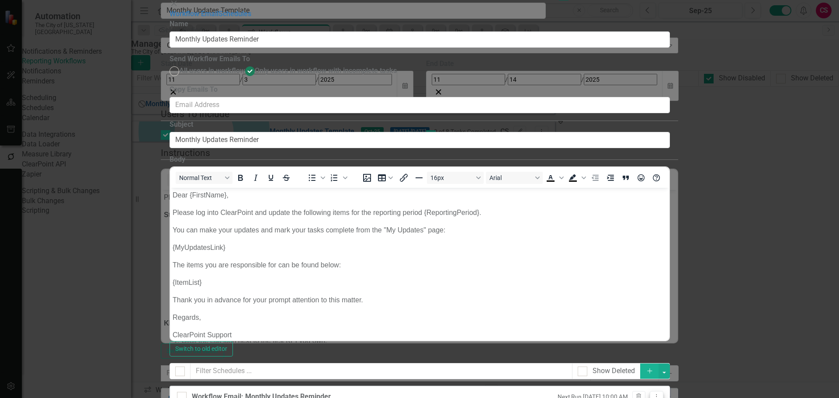
click at [663, 391] on button "Dropdown Menu" at bounding box center [656, 397] width 14 height 12
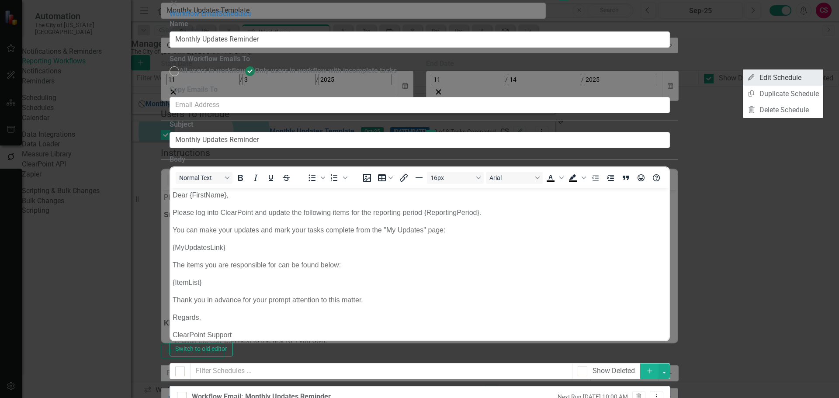
click at [801, 77] on link "Edit Edit Schedule" at bounding box center [782, 77] width 80 height 16
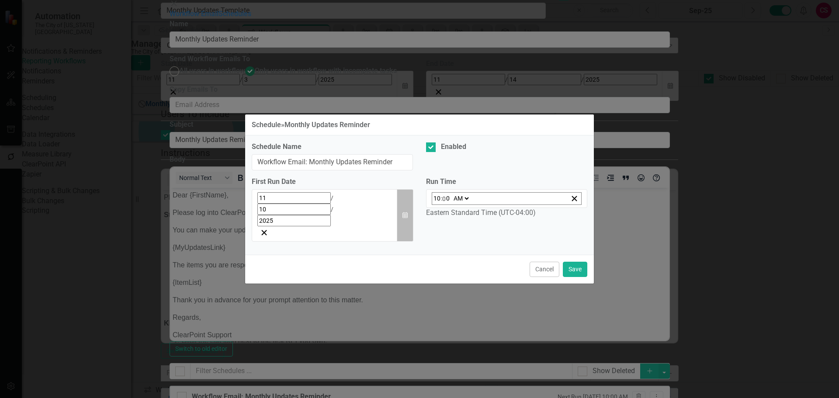
click at [411, 209] on button "Calendar" at bounding box center [405, 215] width 17 height 53
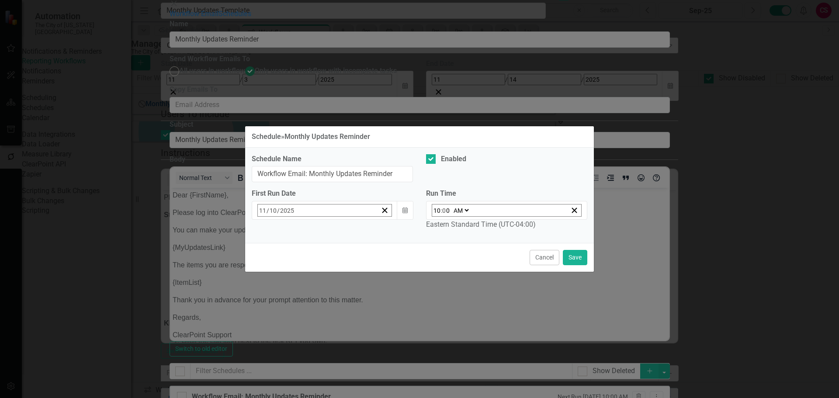
click at [279, 228] on button "‹" at bounding box center [281, 229] width 19 height 19
click at [328, 308] on abbr "22" at bounding box center [328, 311] width 7 height 7
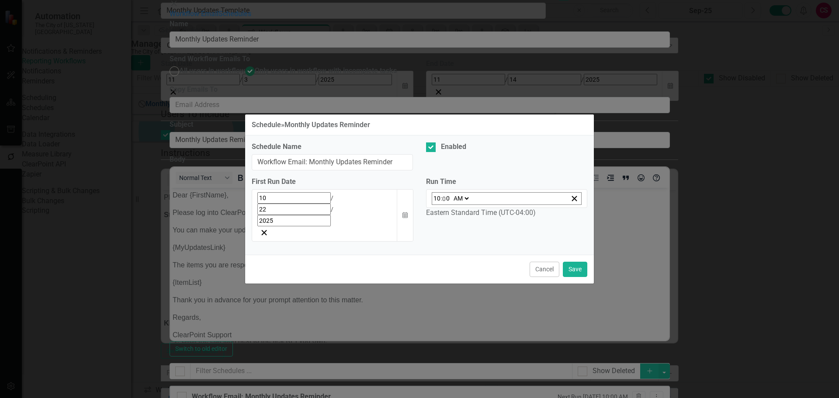
click at [459, 204] on select "AM PM" at bounding box center [460, 199] width 19 height 12
drag, startPoint x: 422, startPoint y: 251, endPoint x: 430, endPoint y: 250, distance: 7.9
click at [422, 255] on div "Cancel Save" at bounding box center [419, 269] width 349 height 29
click at [576, 262] on button "Save" at bounding box center [575, 269] width 24 height 15
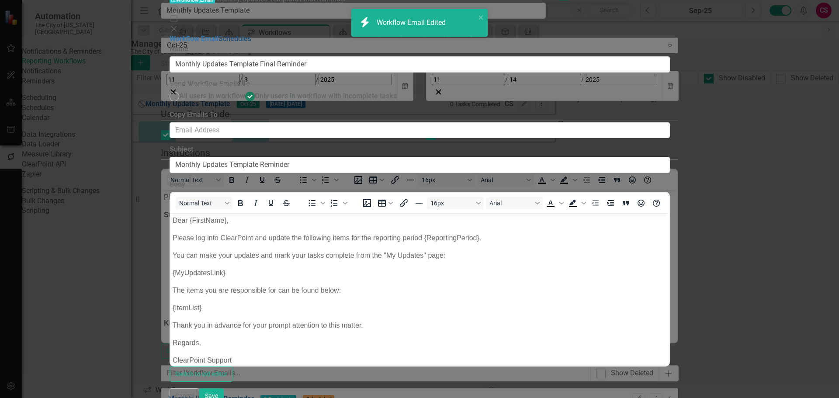
click at [226, 43] on link "Schedules" at bounding box center [234, 39] width 33 height 8
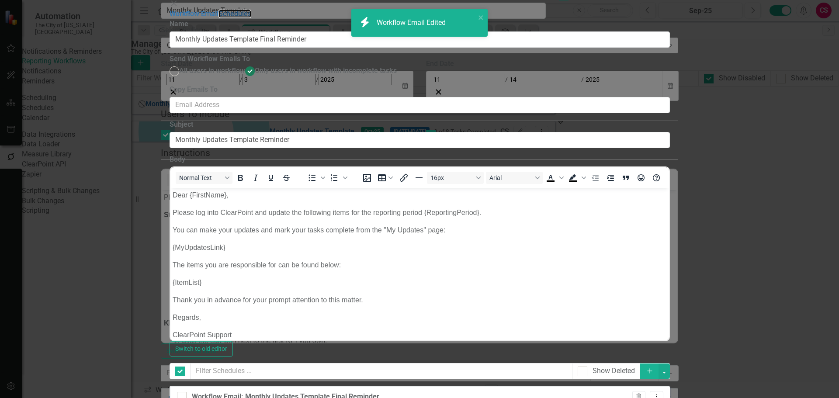
checkbox input "false"
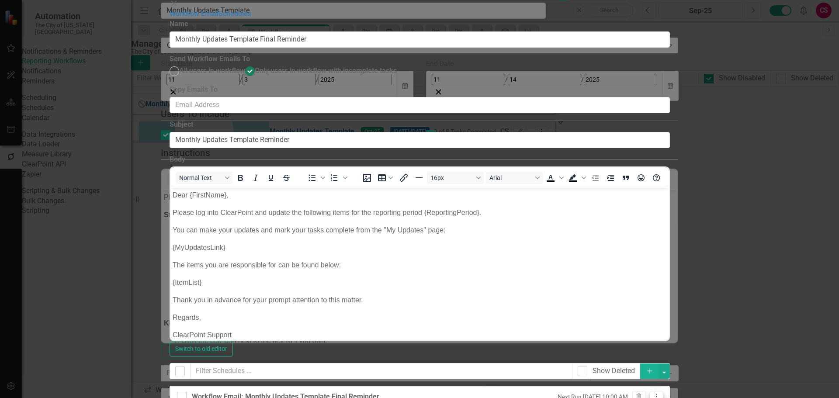
click at [660, 393] on icon "Dropdown Menu" at bounding box center [655, 396] width 7 height 6
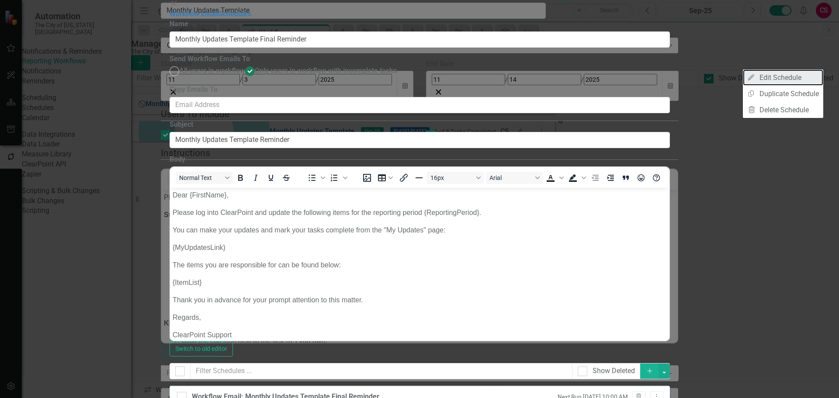
click at [787, 76] on link "Edit Edit Schedule" at bounding box center [782, 77] width 80 height 16
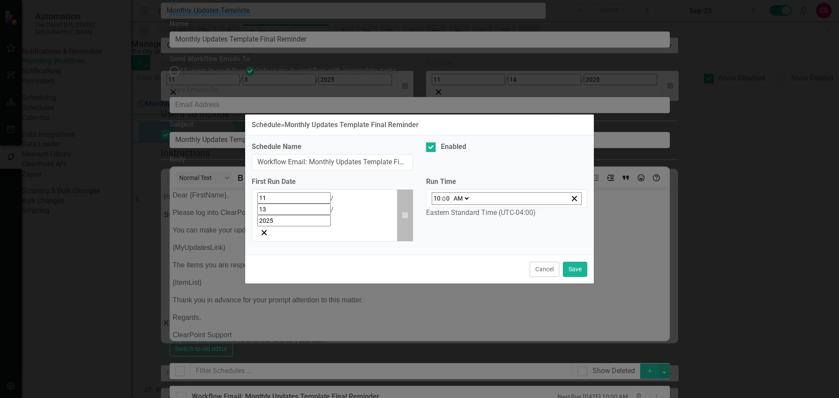
drag, startPoint x: 414, startPoint y: 208, endPoint x: 404, endPoint y: 216, distance: 12.5
click at [414, 208] on div "First Run Date [DATE] Calendar" at bounding box center [332, 213] width 174 height 72
click at [404, 214] on button "Calendar" at bounding box center [405, 215] width 17 height 53
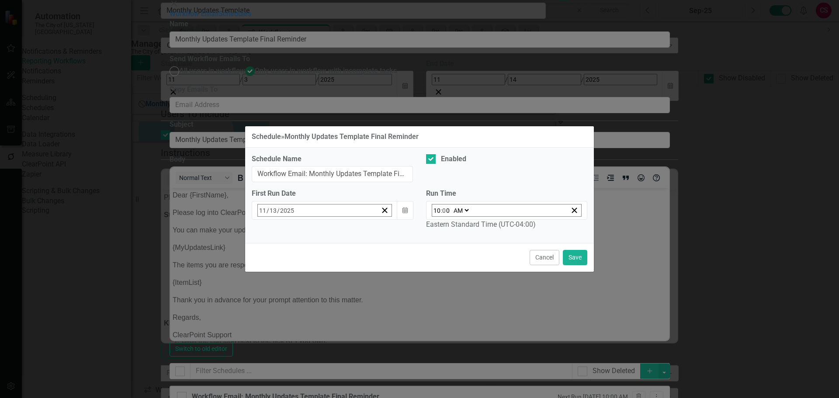
click at [277, 233] on button "‹" at bounding box center [281, 229] width 19 height 19
click at [283, 327] on abbr "27" at bounding box center [285, 327] width 7 height 7
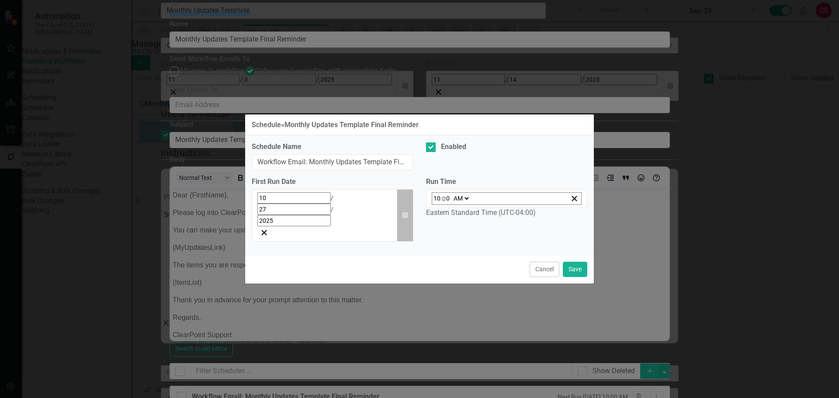
click at [399, 209] on button "Calendar" at bounding box center [405, 215] width 17 height 53
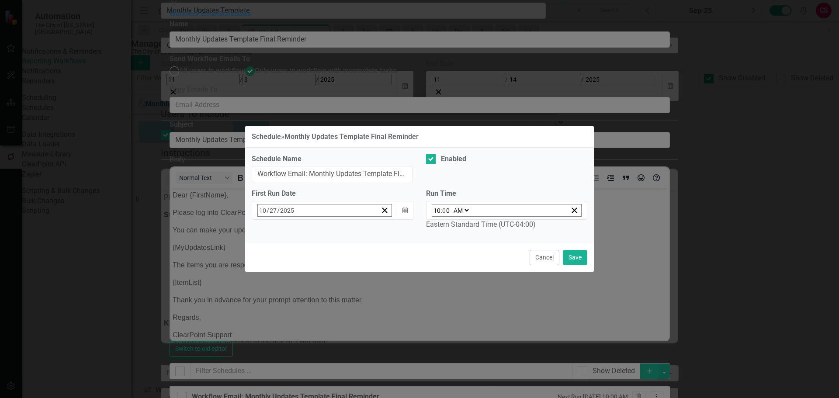
click at [325, 324] on abbr "29" at bounding box center [328, 327] width 7 height 7
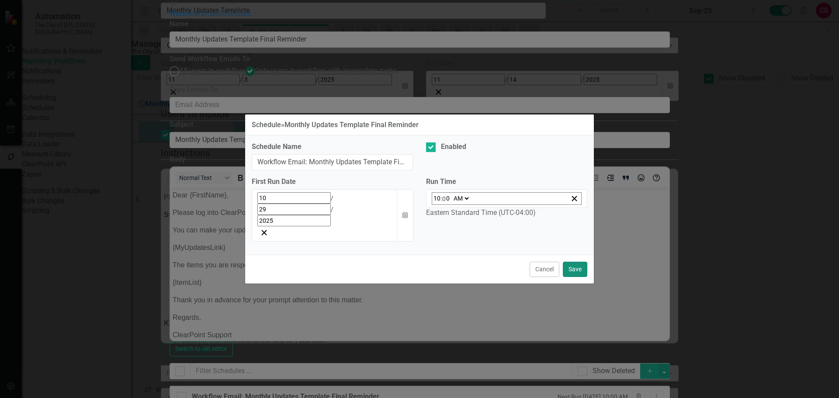
click at [566, 262] on button "Save" at bounding box center [575, 269] width 24 height 15
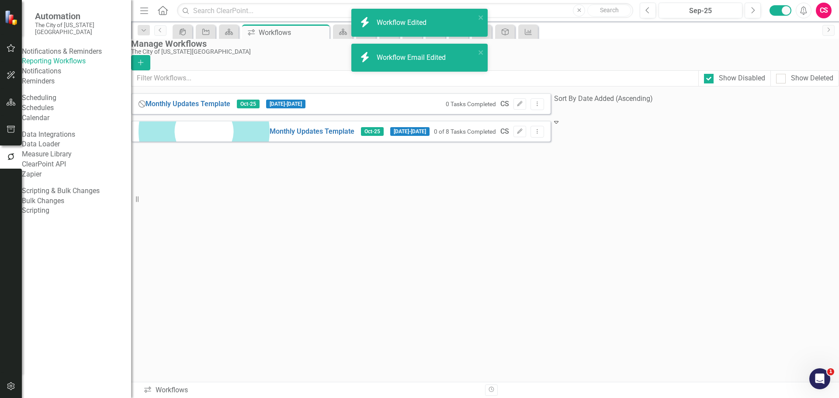
drag, startPoint x: 259, startPoint y: 258, endPoint x: 254, endPoint y: 259, distance: 4.9
click at [259, 142] on div "Close Help Monthly Updates Template Oct-25 [DATE] - [DATE] 0 Tasks Completed CS…" at bounding box center [340, 117] width 419 height 48
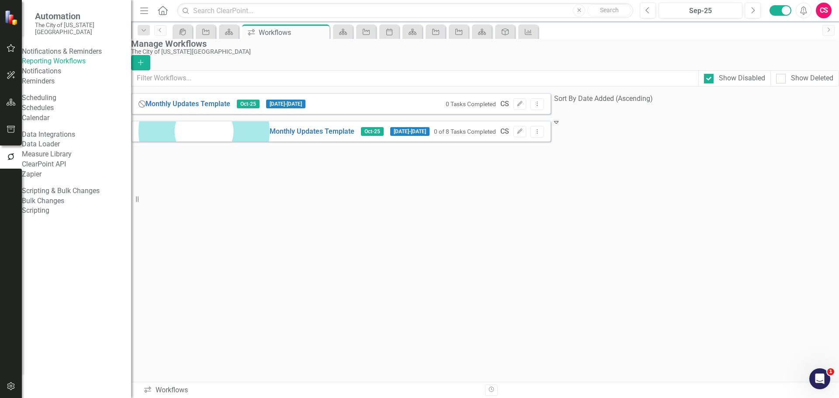
click at [315, 142] on div "Close Help Monthly Updates Template Oct-25 [DATE] - [DATE] 0 Tasks Completed CS…" at bounding box center [340, 117] width 419 height 48
